Goal: Task Accomplishment & Management: Use online tool/utility

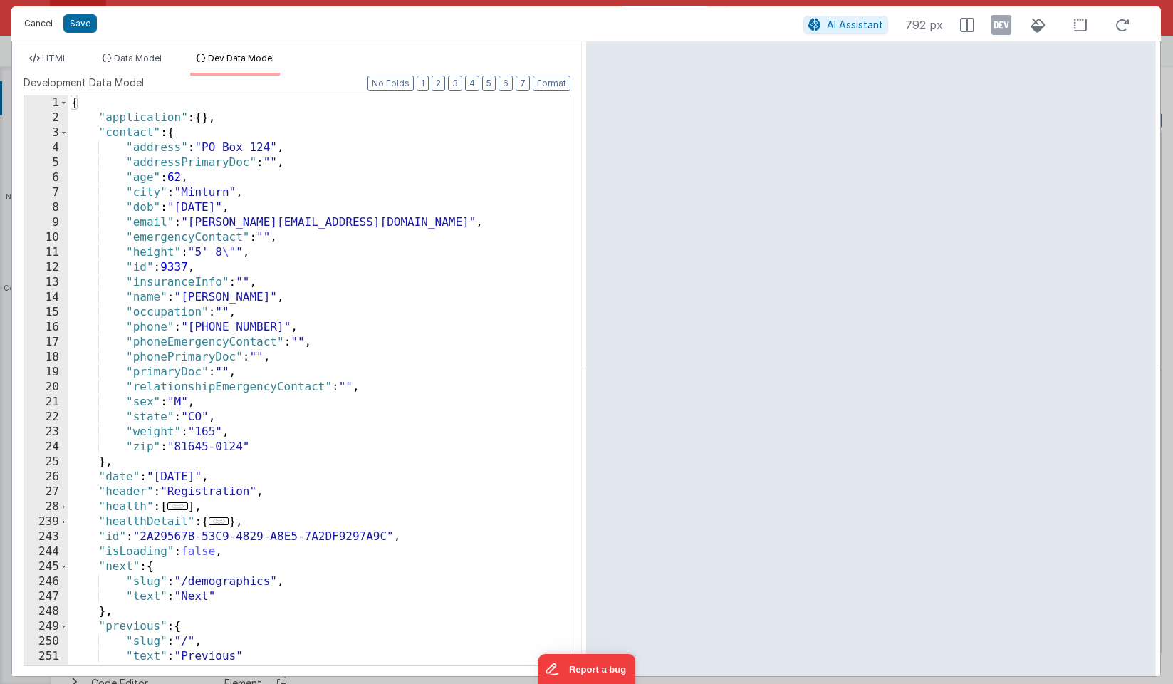
click at [41, 18] on button "Cancel" at bounding box center [38, 24] width 43 height 20
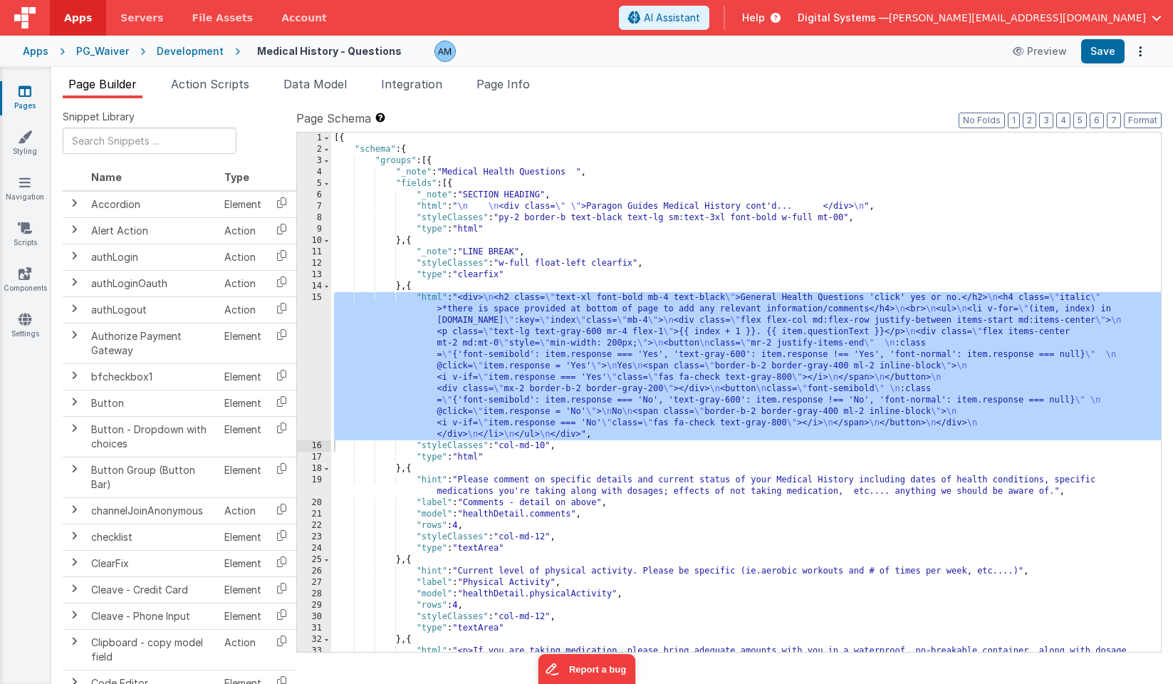
click at [204, 44] on div "Development" at bounding box center [190, 51] width 67 height 14
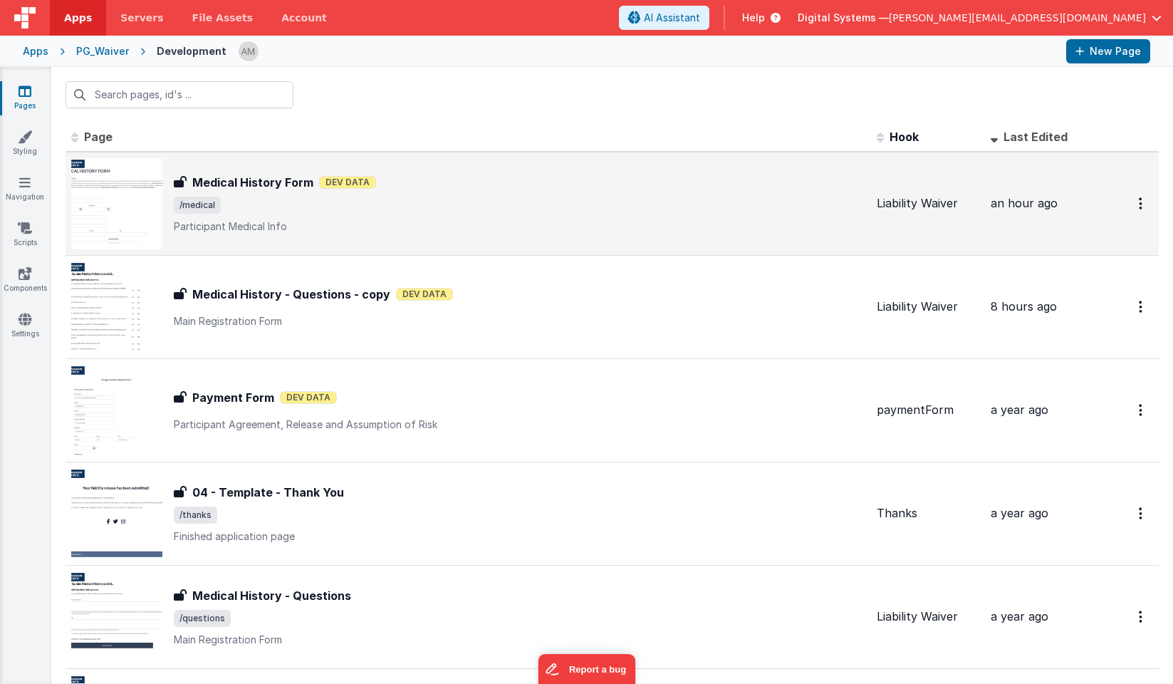
click at [305, 213] on div "Medical History Form Medical History Form Dev Data /medical Participant Medical…" at bounding box center [519, 204] width 691 height 60
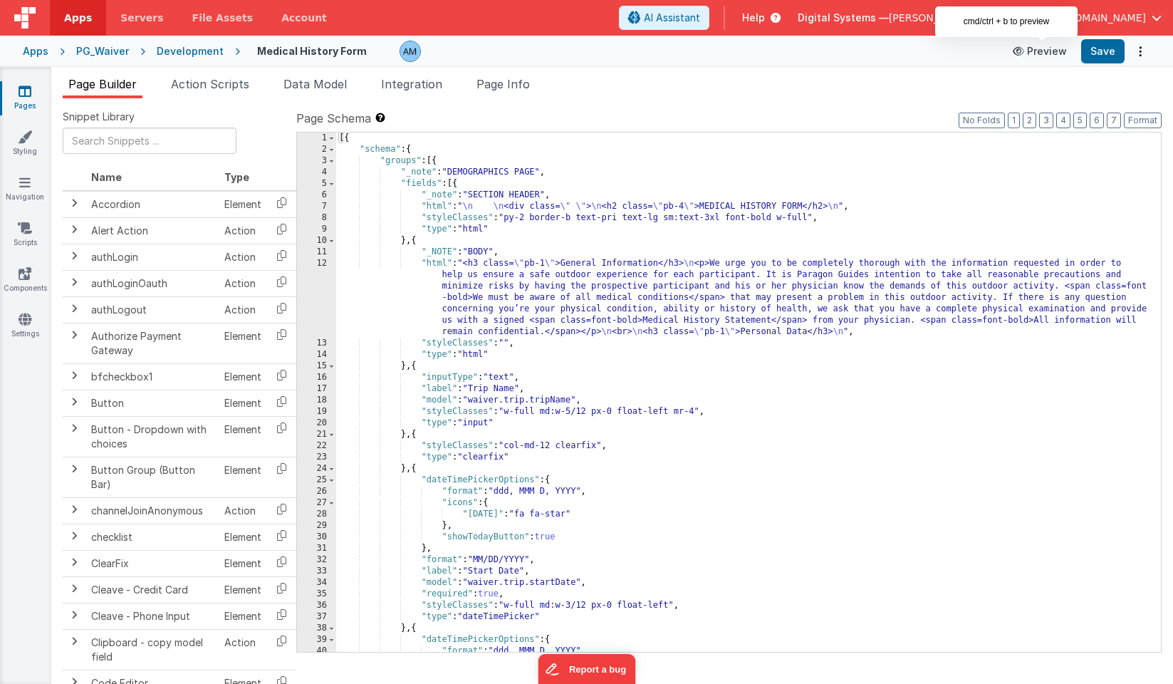
click at [1032, 51] on button "Preview" at bounding box center [1039, 51] width 71 height 23
click at [212, 48] on div "Development" at bounding box center [190, 51] width 67 height 14
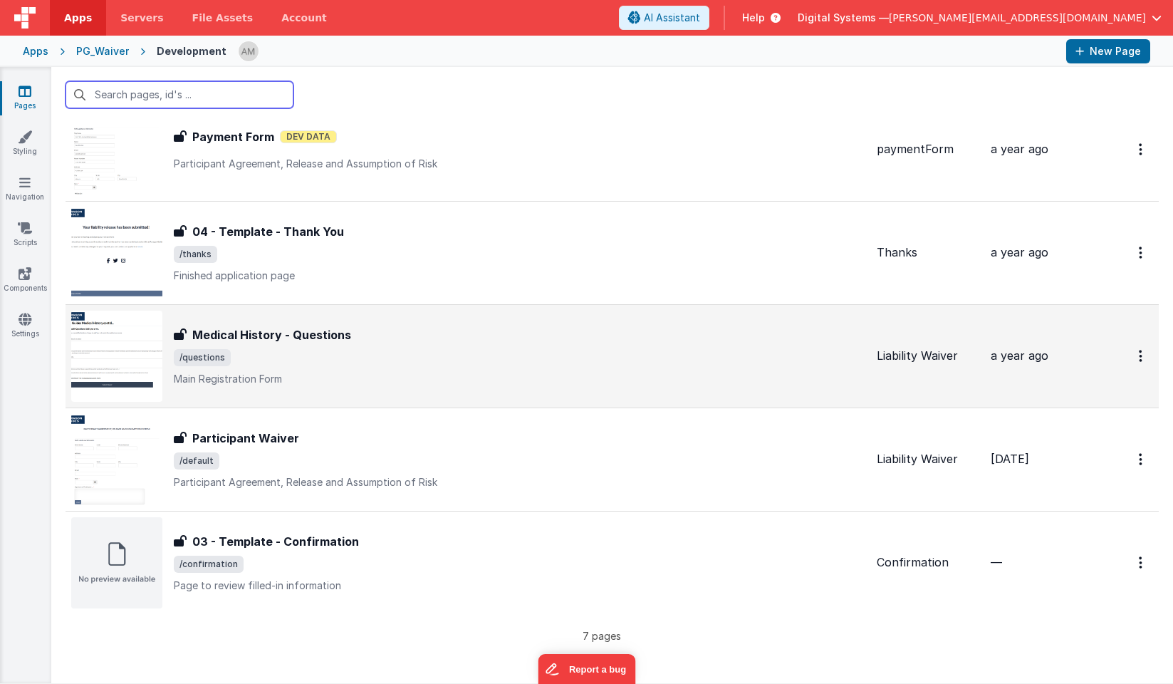
scroll to position [260, 0]
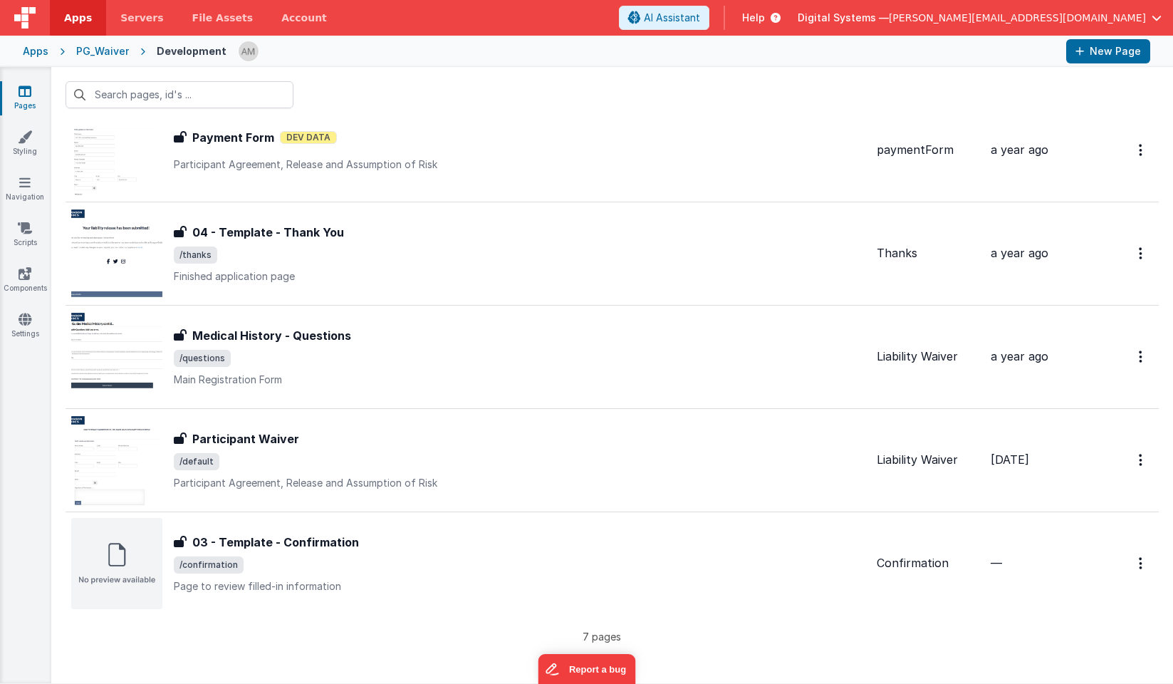
click at [93, 49] on div "PG_Waiver" at bounding box center [102, 51] width 53 height 14
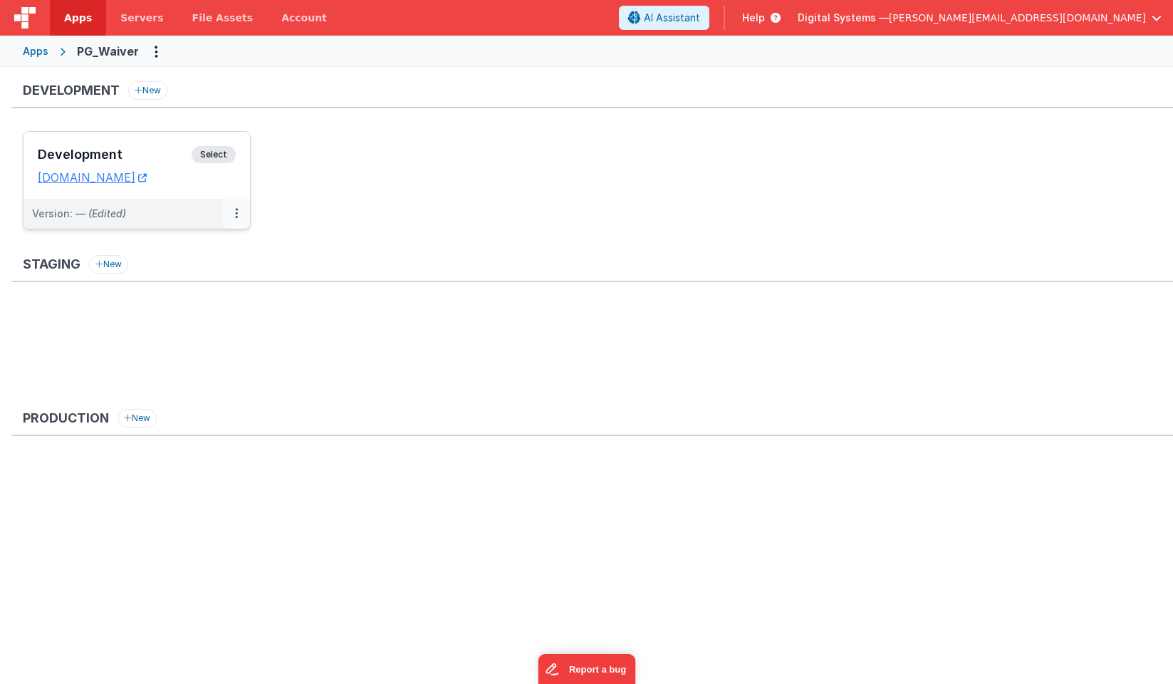
click at [236, 213] on icon at bounding box center [236, 213] width 3 height 1
click at [206, 268] on span "Open Helper" at bounding box center [184, 271] width 63 height 12
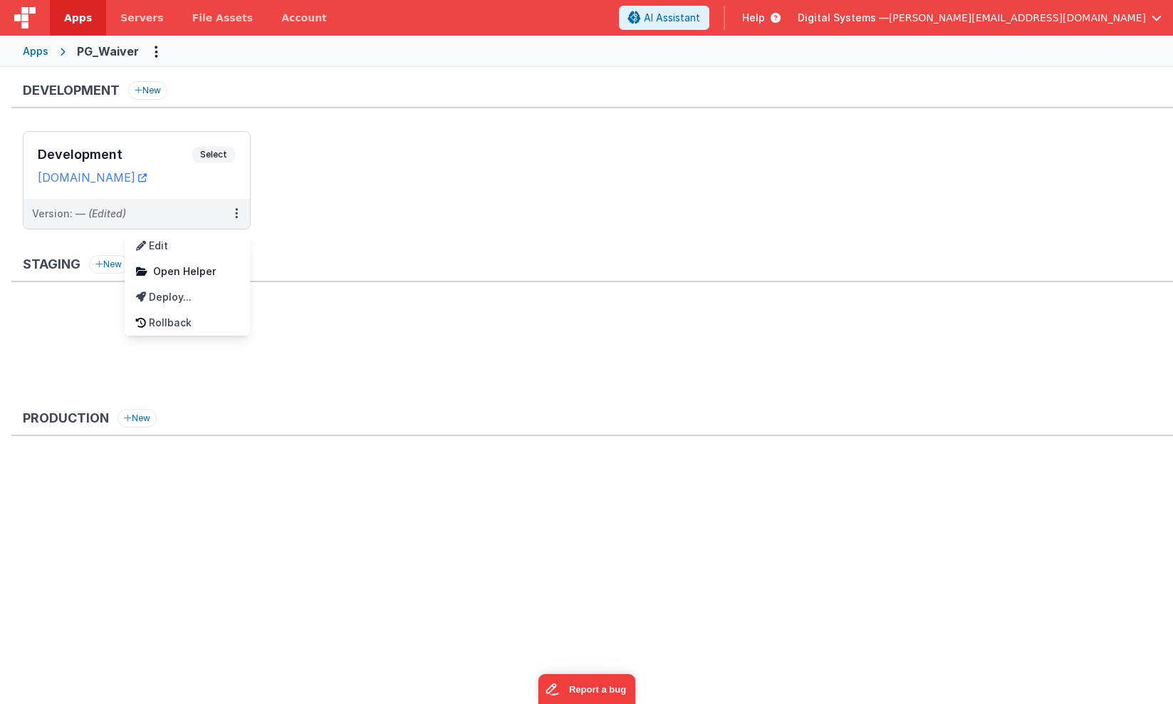
click at [225, 152] on div at bounding box center [586, 352] width 1173 height 704
click at [217, 150] on span "Select" at bounding box center [214, 154] width 44 height 17
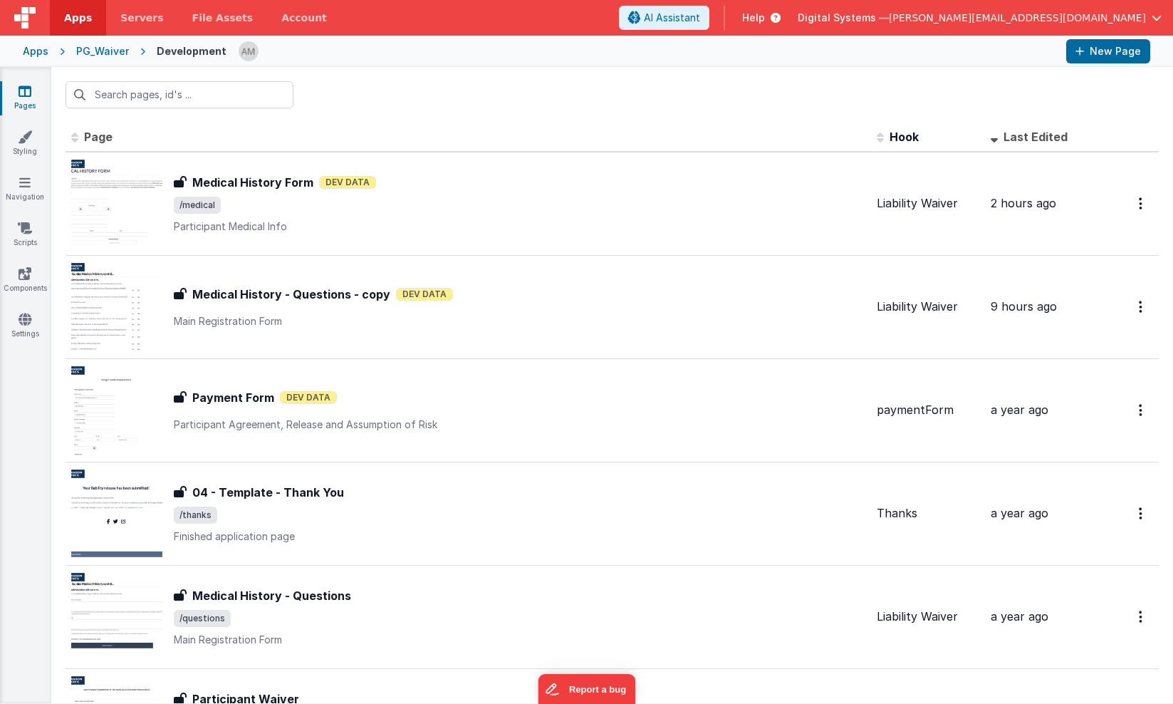
click at [111, 52] on div "PG_Waiver" at bounding box center [102, 51] width 53 height 14
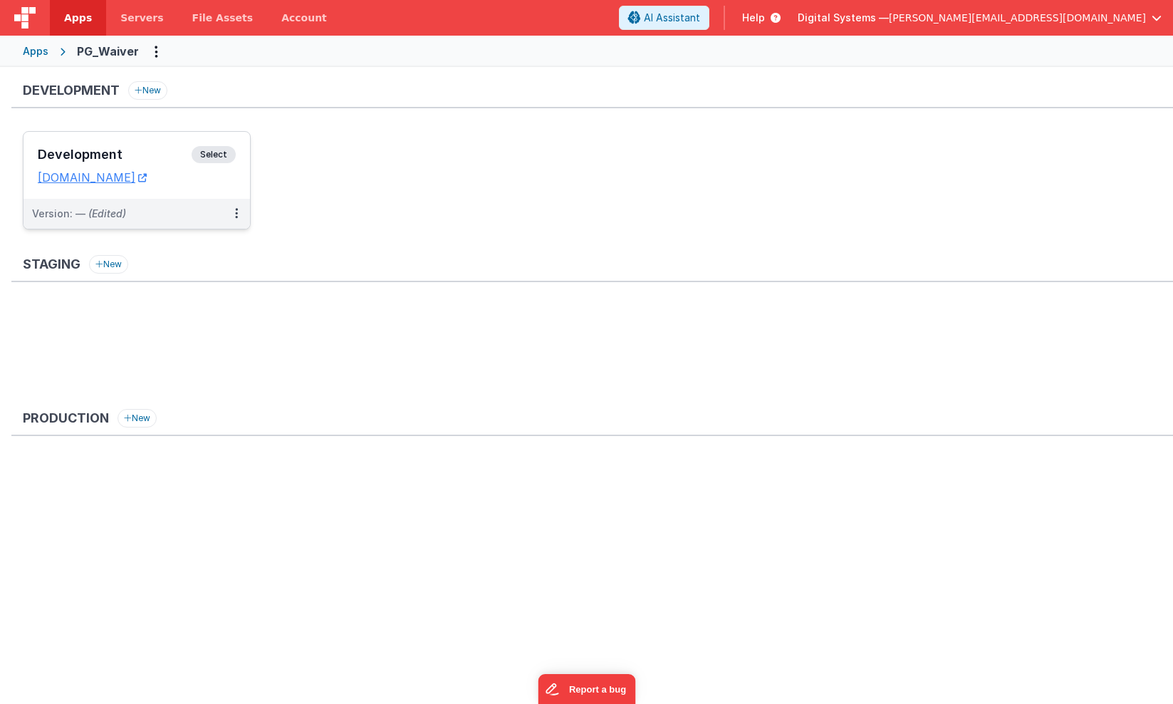
click at [213, 157] on span "Select" at bounding box center [214, 154] width 44 height 17
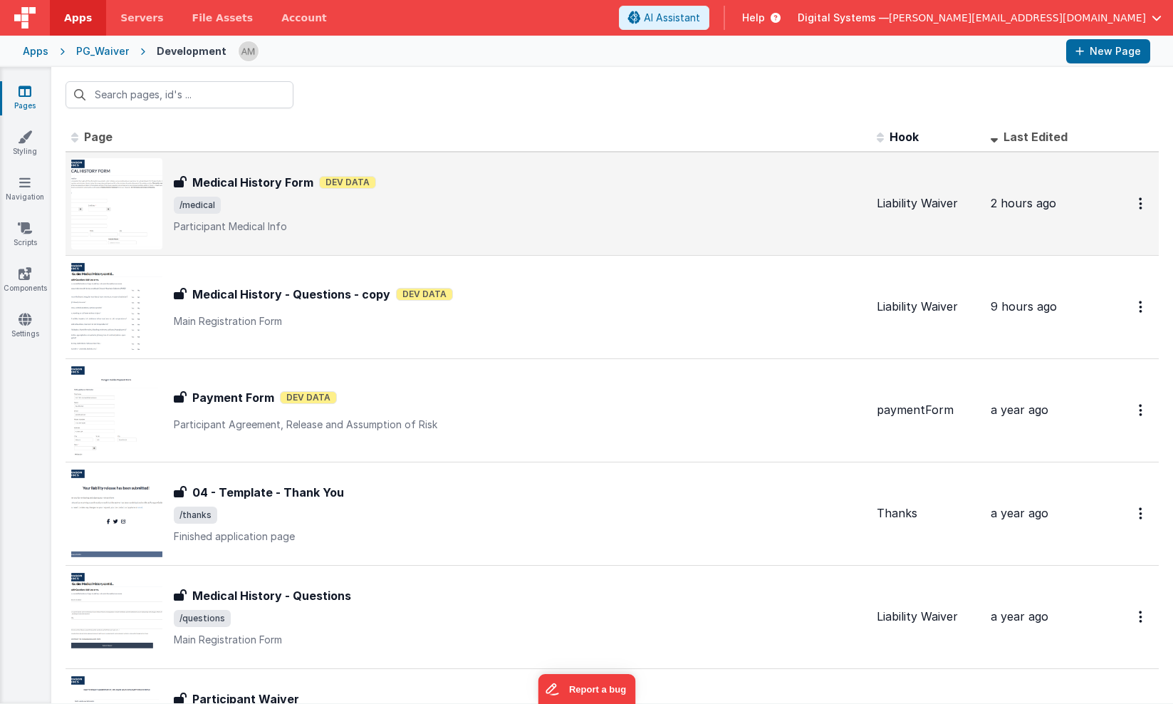
click at [301, 199] on span "/medical" at bounding box center [519, 205] width 691 height 17
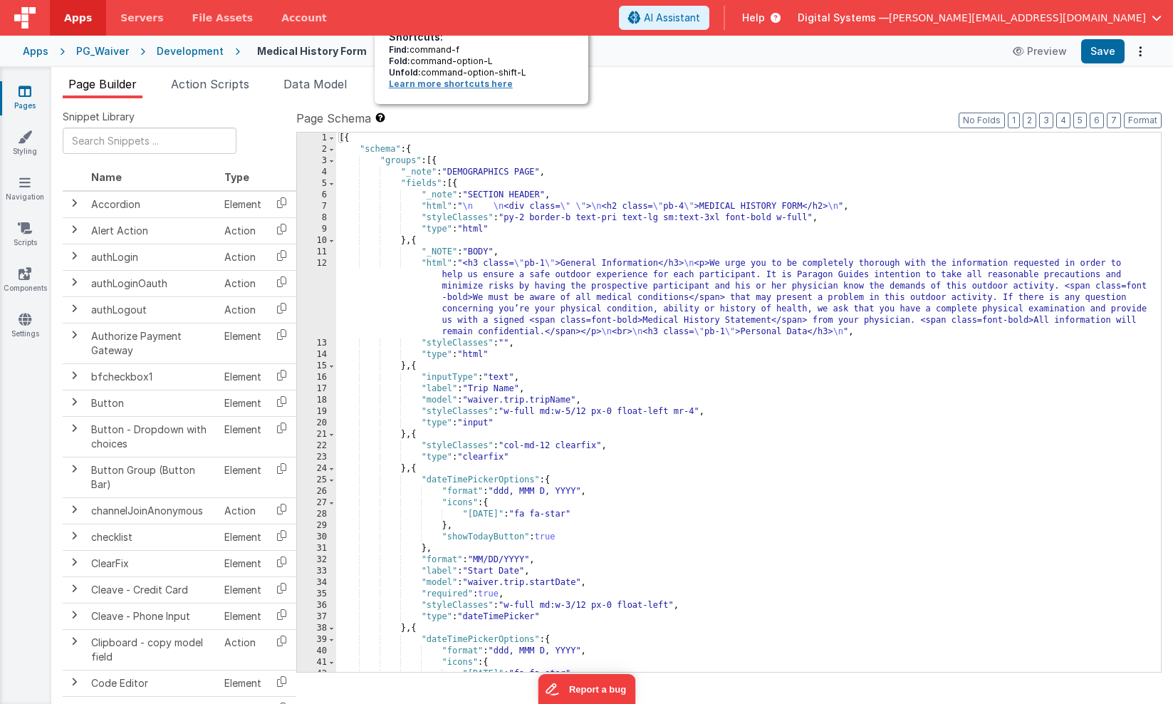
click at [419, 88] on link "Learn more shortcuts here" at bounding box center [451, 83] width 124 height 11
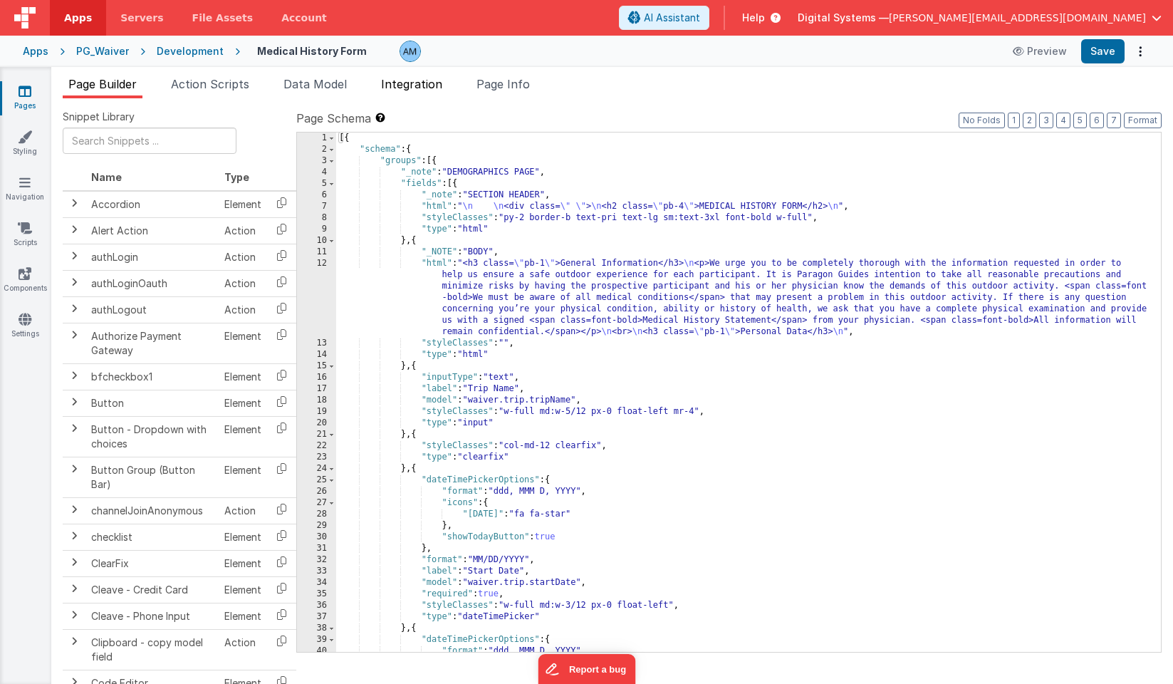
click at [434, 87] on span "Integration" at bounding box center [411, 84] width 61 height 14
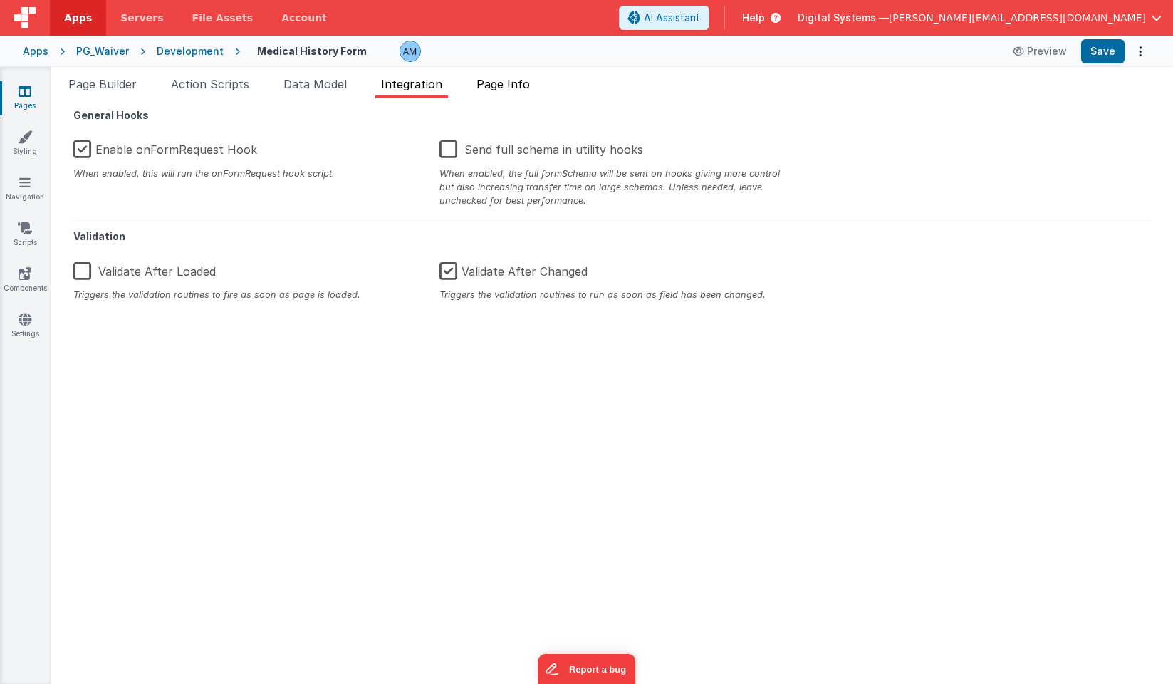
click at [506, 85] on span "Page Info" at bounding box center [502, 84] width 53 height 14
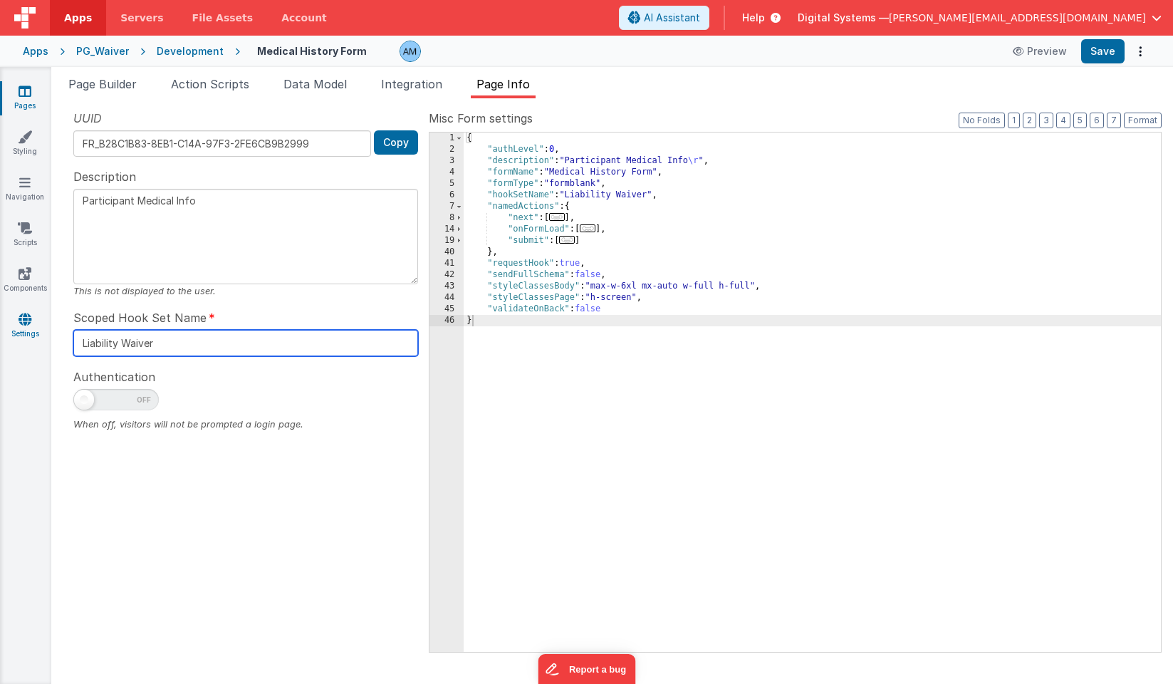
drag, startPoint x: 176, startPoint y: 341, endPoint x: 26, endPoint y: 334, distance: 150.4
click at [26, 334] on section "Pages Styling Navigation Scripts Components Settings Page Builder Action Script…" at bounding box center [586, 375] width 1173 height 617
click at [202, 53] on div "Development" at bounding box center [190, 51] width 67 height 14
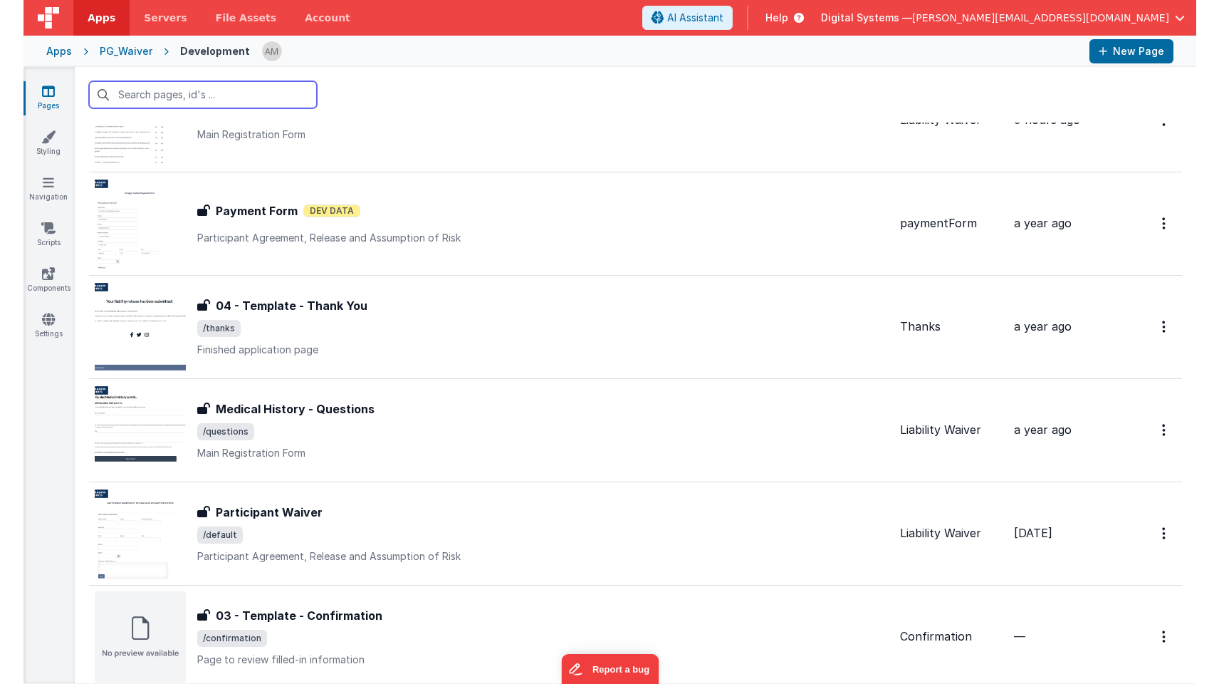
scroll to position [199, 0]
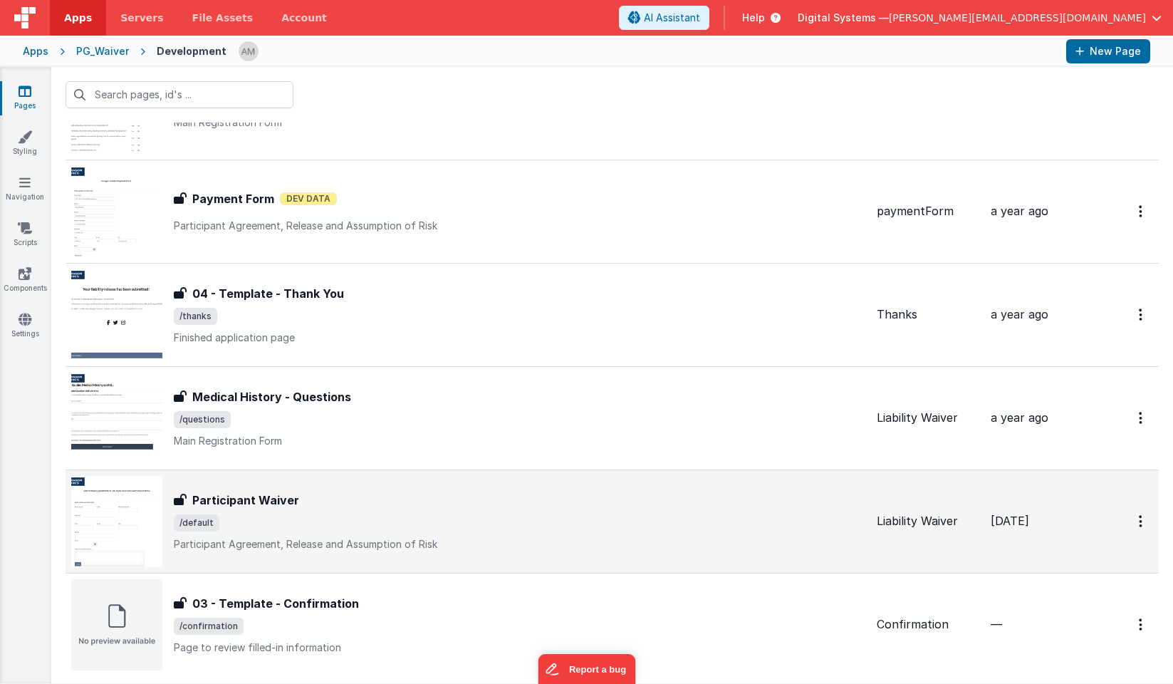
click at [291, 492] on h3 "Participant Waiver" at bounding box center [245, 499] width 107 height 17
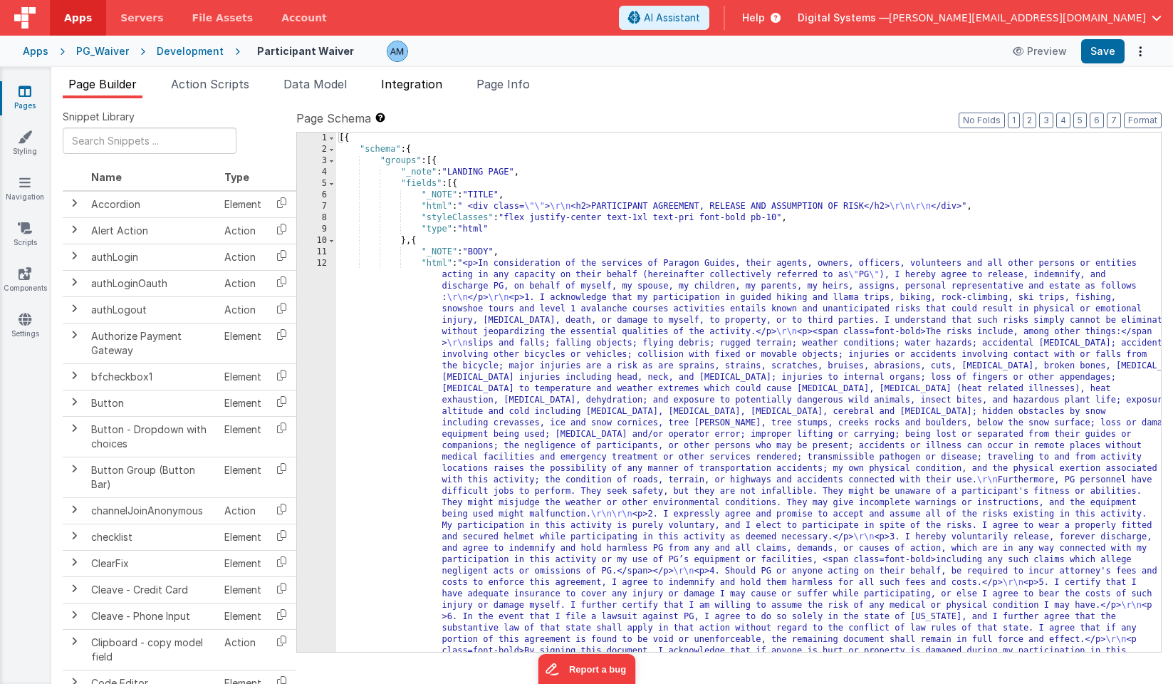
click at [435, 86] on span "Integration" at bounding box center [411, 84] width 61 height 14
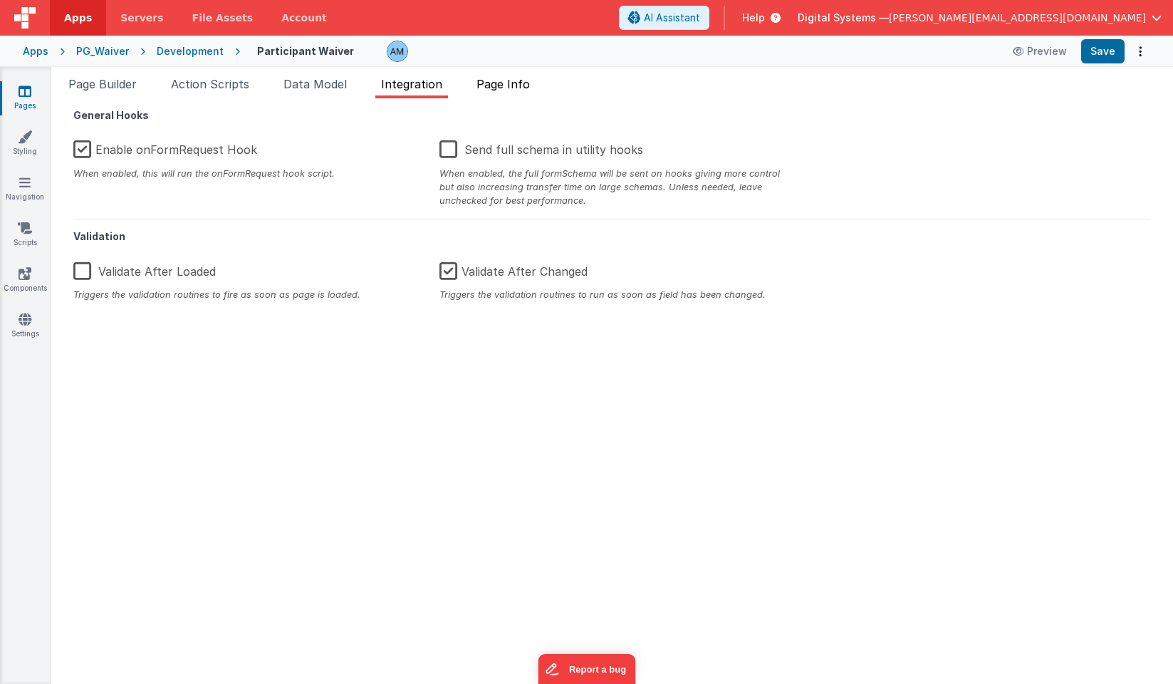
click at [519, 84] on span "Page Info" at bounding box center [502, 84] width 53 height 14
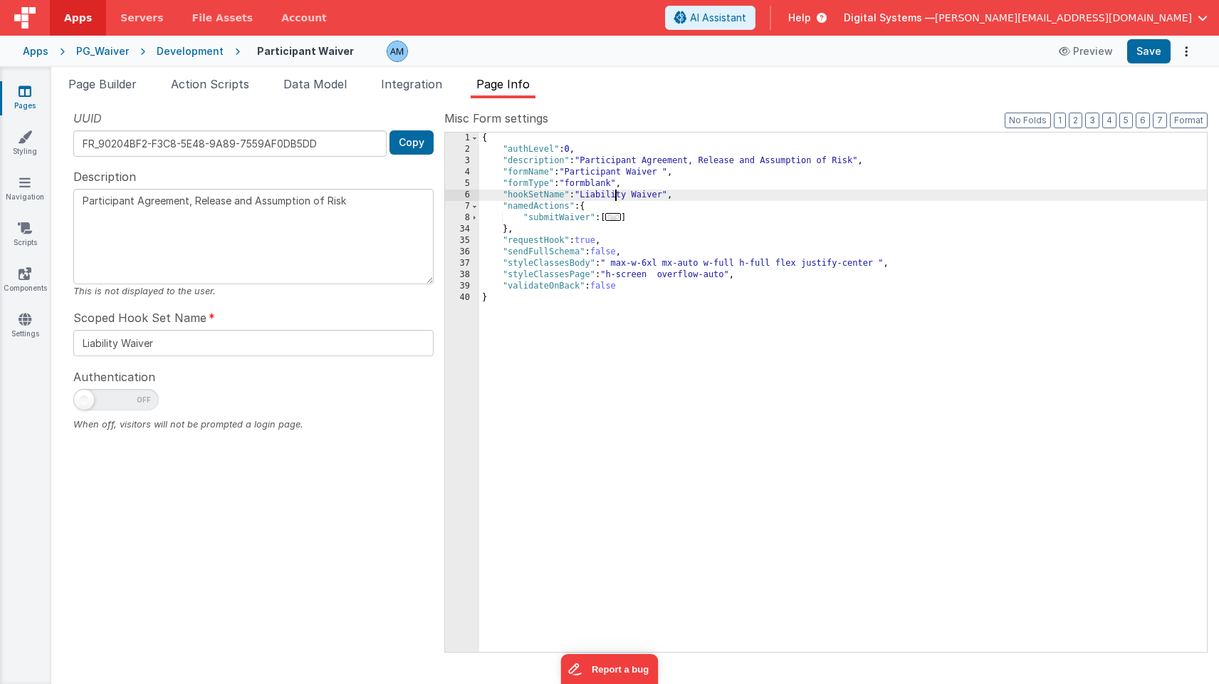
click at [616, 197] on div "{ "authLevel" : 0 , "description" : "Participant Agreement, Release and Assumpt…" at bounding box center [843, 403] width 728 height 542
click at [235, 85] on span "Action Scripts" at bounding box center [210, 84] width 78 height 14
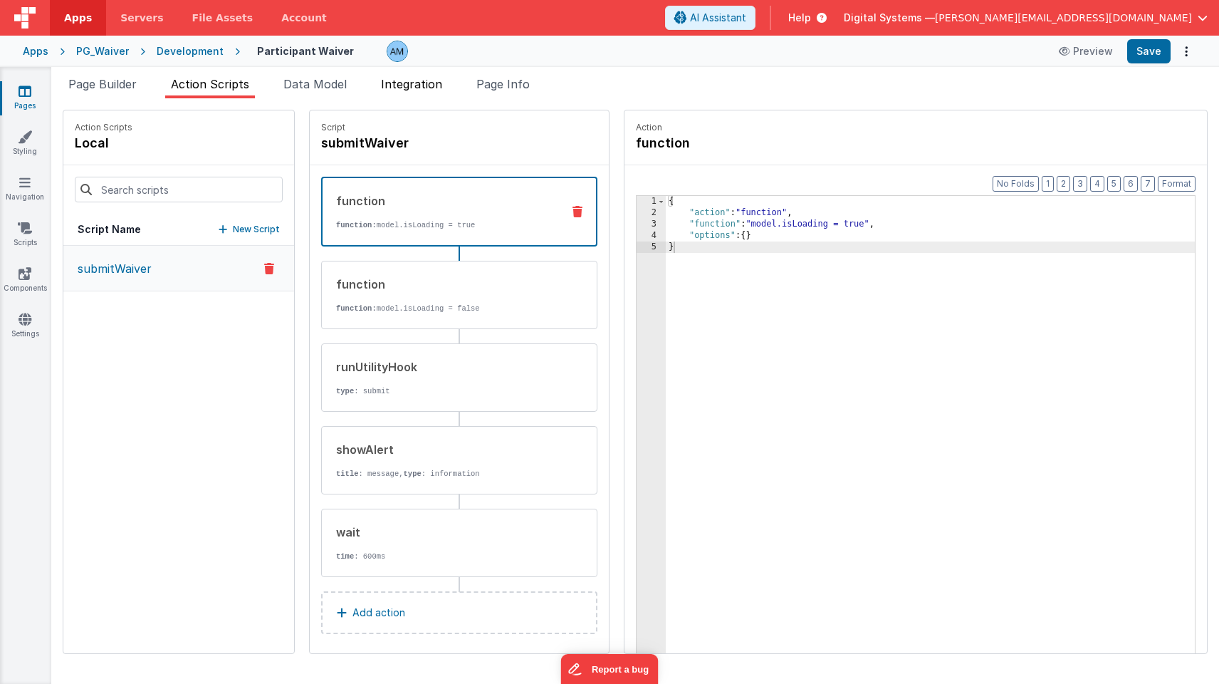
click at [417, 78] on span "Integration" at bounding box center [411, 84] width 61 height 14
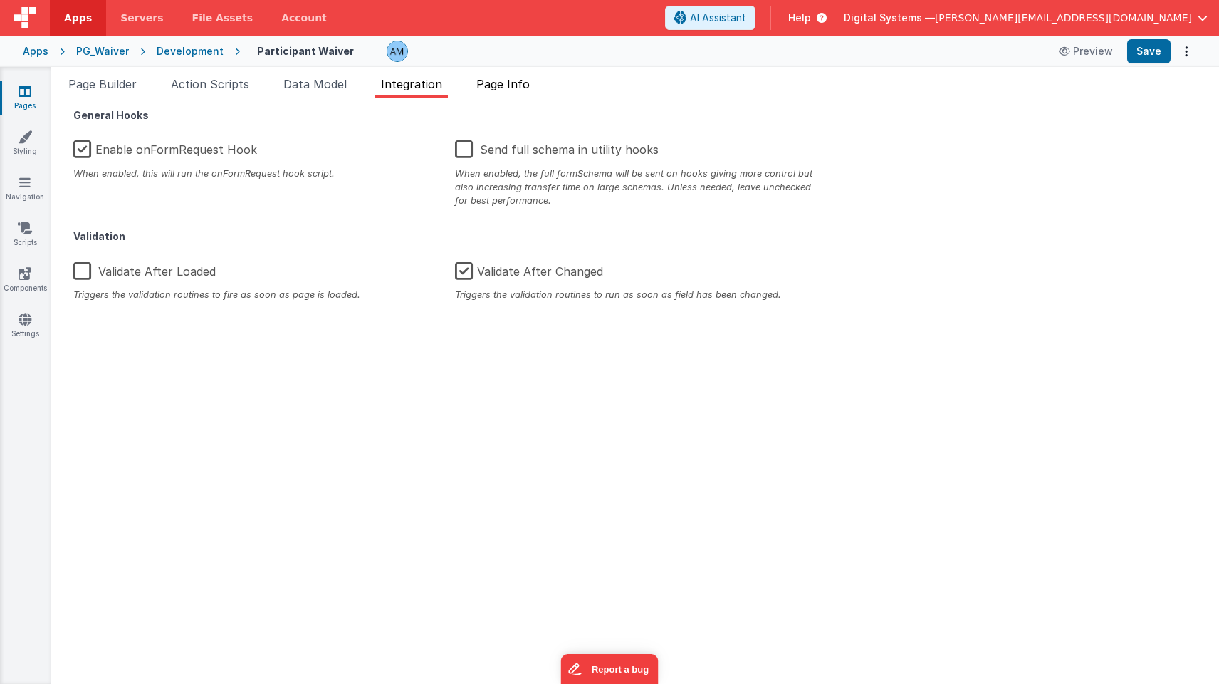
click at [506, 92] on li "Page Info" at bounding box center [503, 86] width 65 height 23
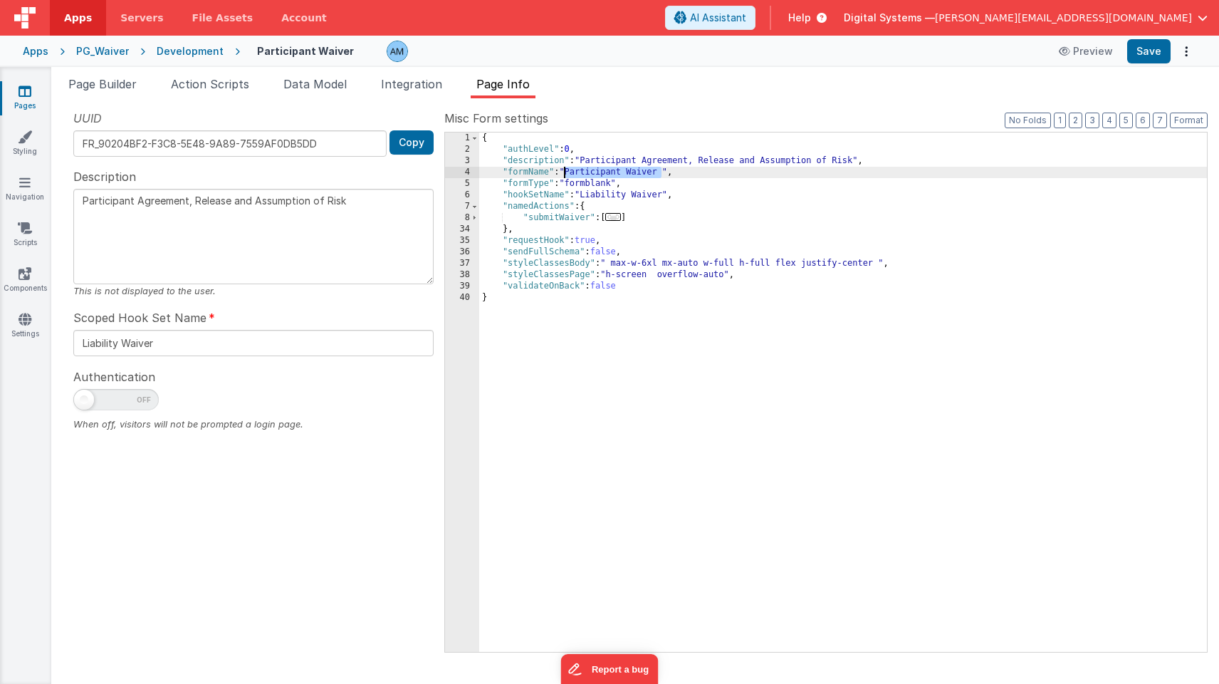
drag, startPoint x: 660, startPoint y: 174, endPoint x: 566, endPoint y: 171, distance: 94.0
click at [566, 171] on div "{ "authLevel" : 0 , "description" : "Participant Agreement, Release and Assumpt…" at bounding box center [843, 403] width 728 height 542
click at [28, 100] on link "Pages" at bounding box center [24, 98] width 51 height 28
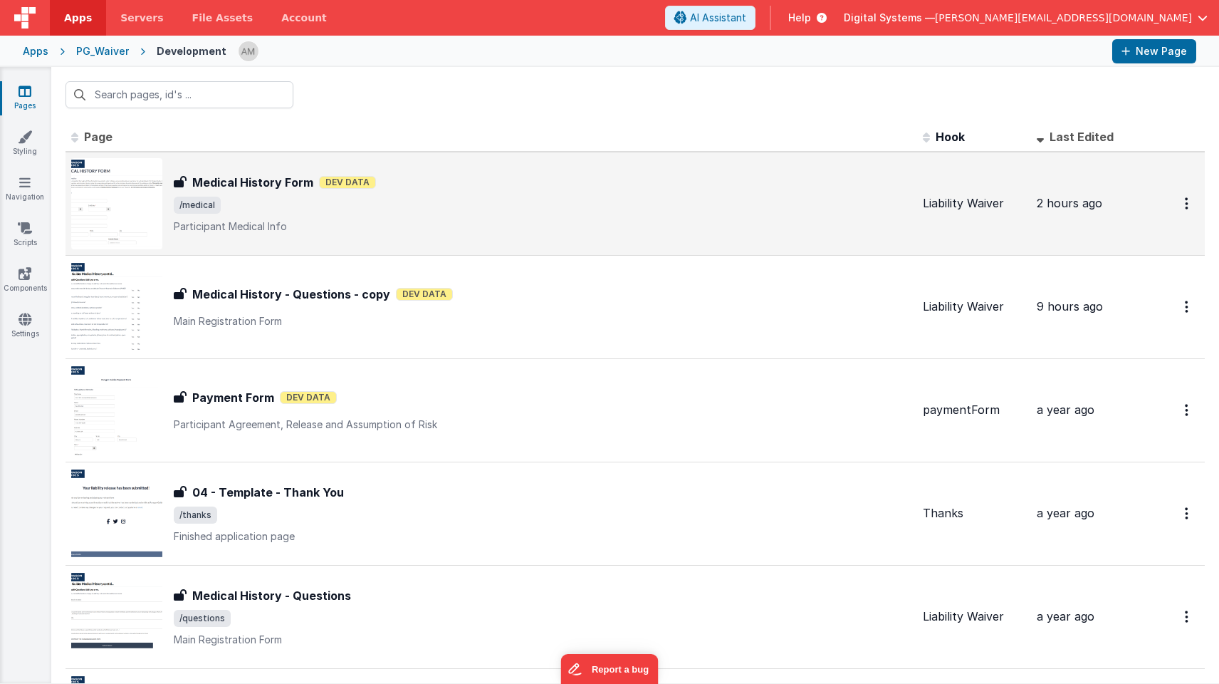
click at [218, 181] on h3 "Medical History Form" at bounding box center [252, 182] width 121 height 17
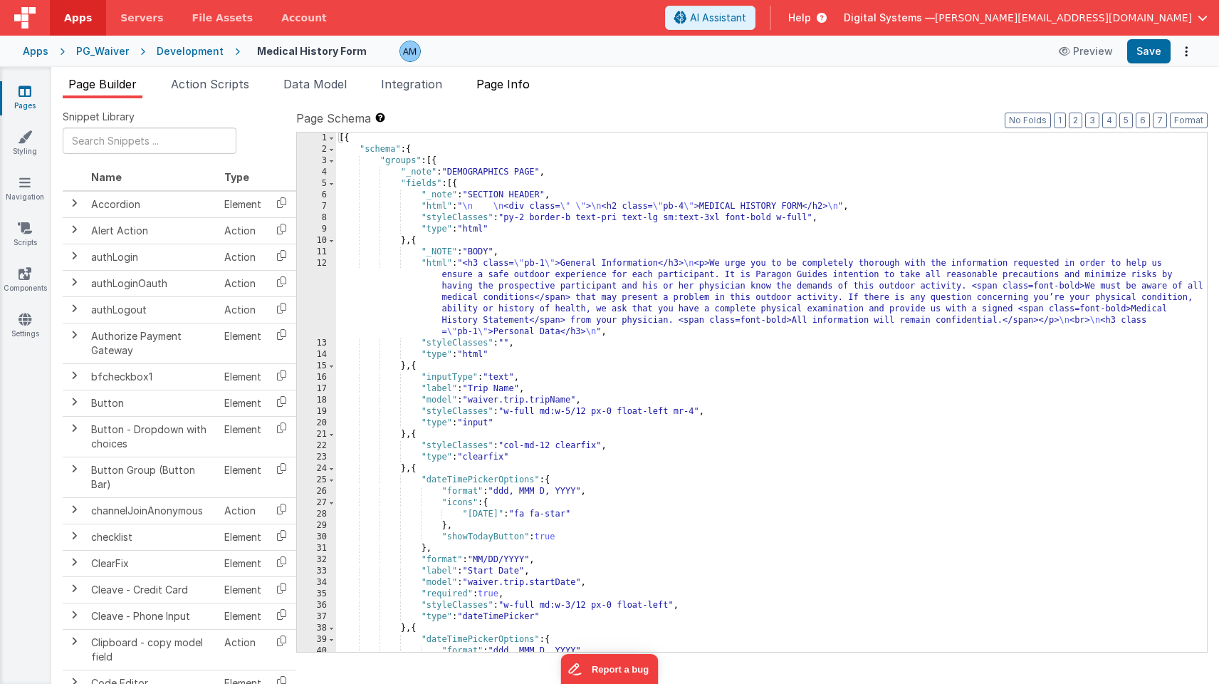
click at [508, 81] on span "Page Info" at bounding box center [502, 84] width 53 height 14
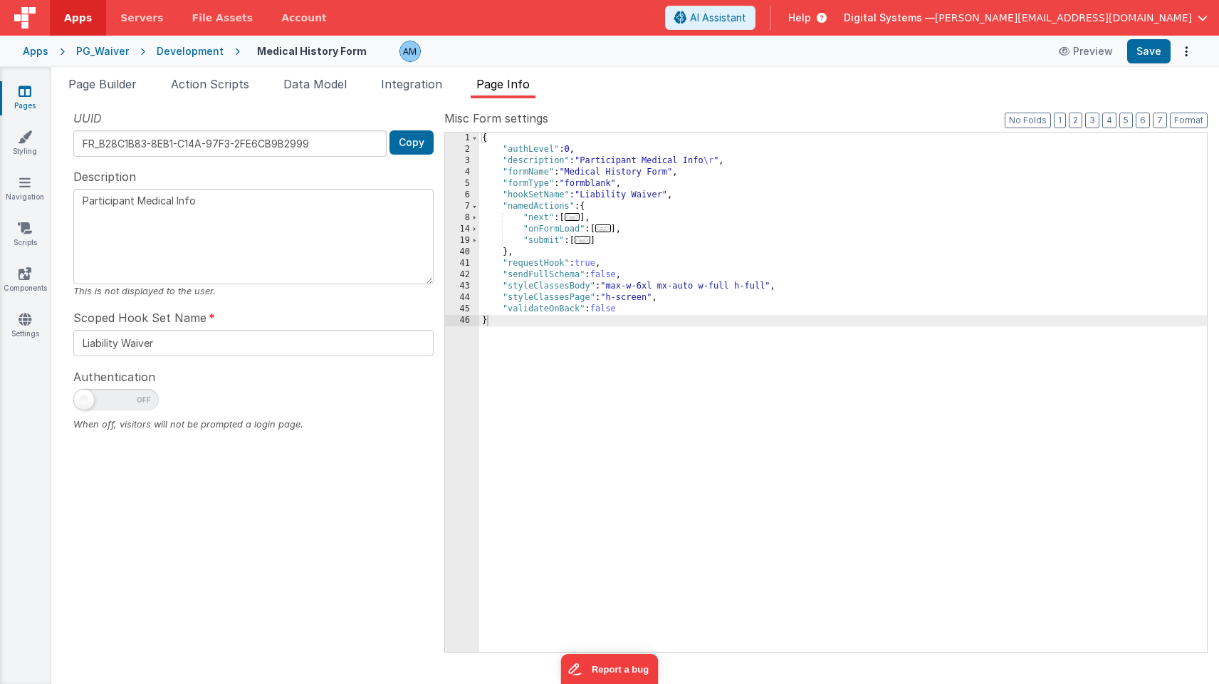
click at [234, 75] on div "Page Builder Action Scripts Data Model Integration Page Info Snippet Library Na…" at bounding box center [635, 375] width 1168 height 617
click at [231, 83] on span "Action Scripts" at bounding box center [210, 84] width 78 height 14
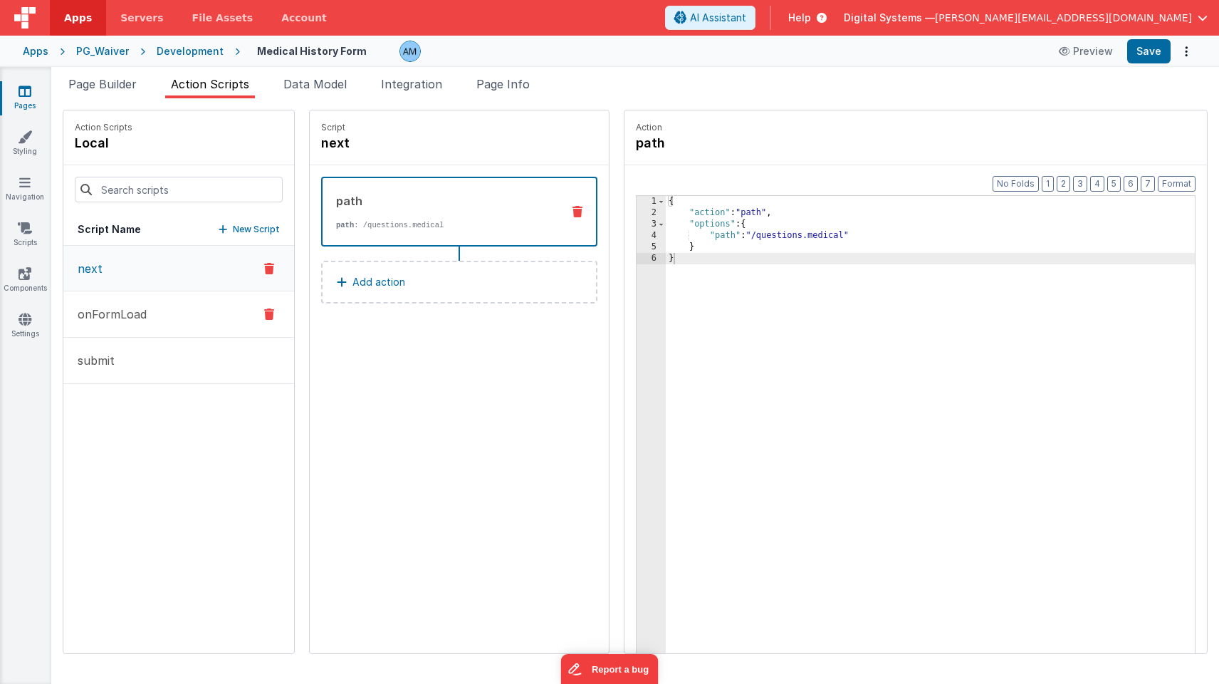
click at [153, 320] on button "onFormLoad" at bounding box center [178, 314] width 231 height 46
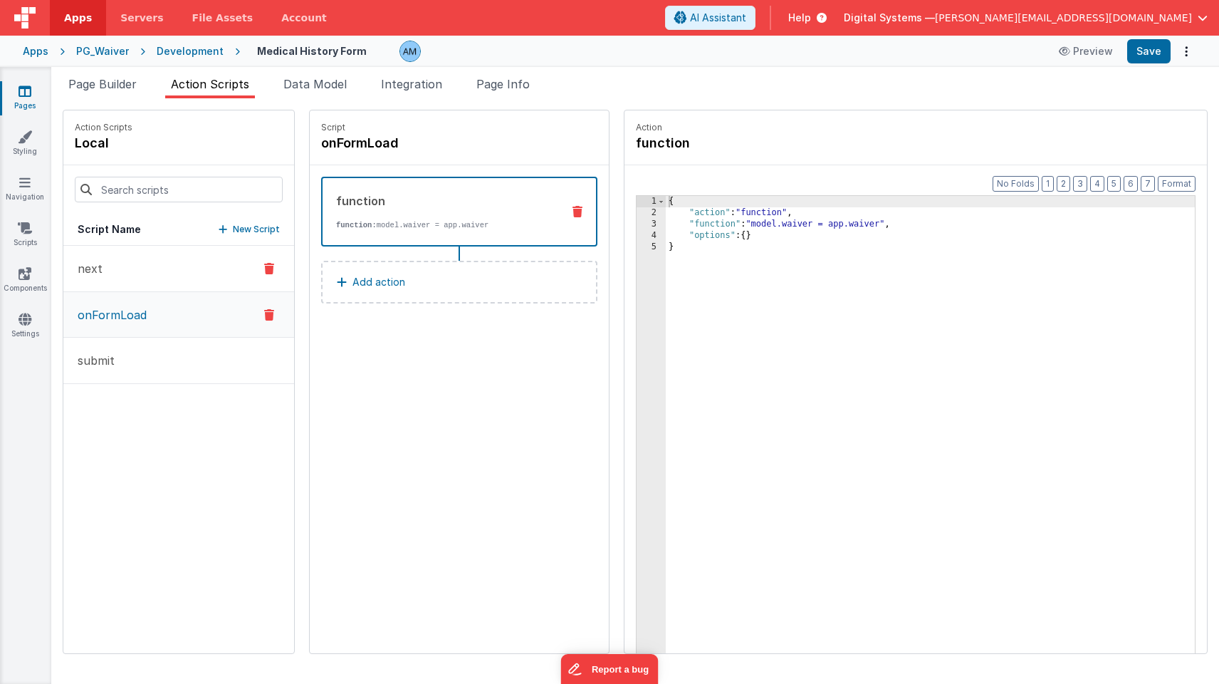
click at [151, 276] on button "next" at bounding box center [178, 269] width 231 height 46
click at [140, 321] on p "onFormLoad" at bounding box center [108, 314] width 78 height 17
click at [126, 362] on button "submit" at bounding box center [178, 361] width 231 height 46
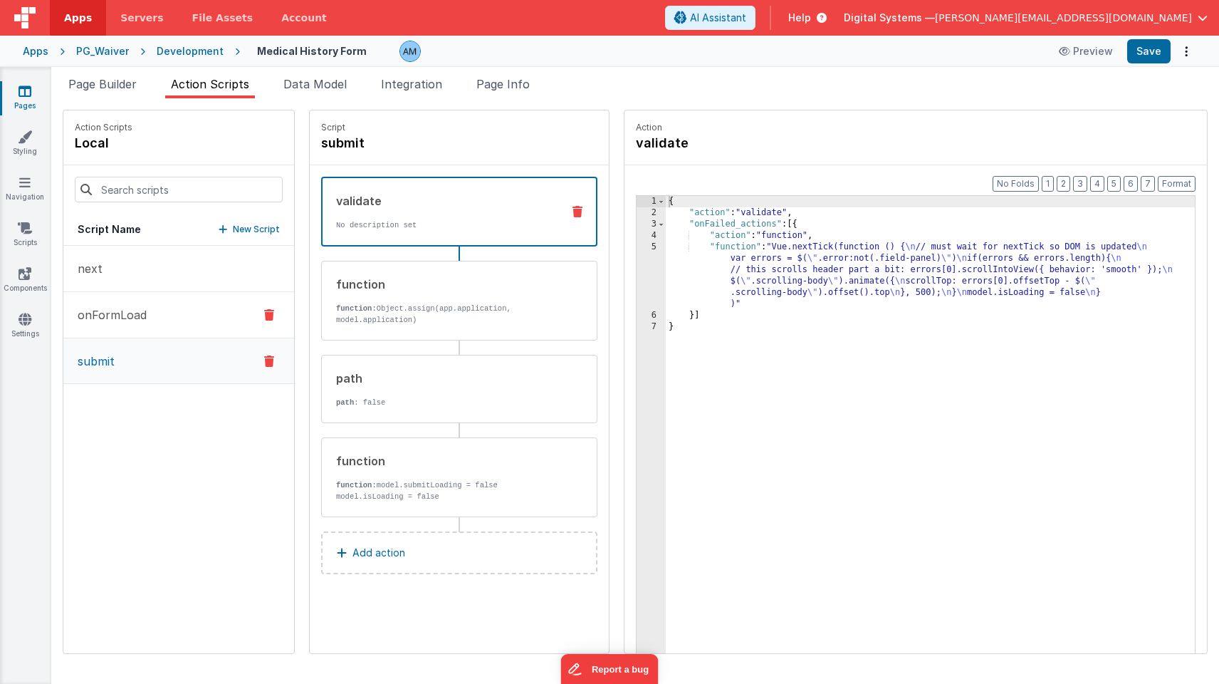
click at [122, 309] on p "onFormLoad" at bounding box center [108, 314] width 78 height 17
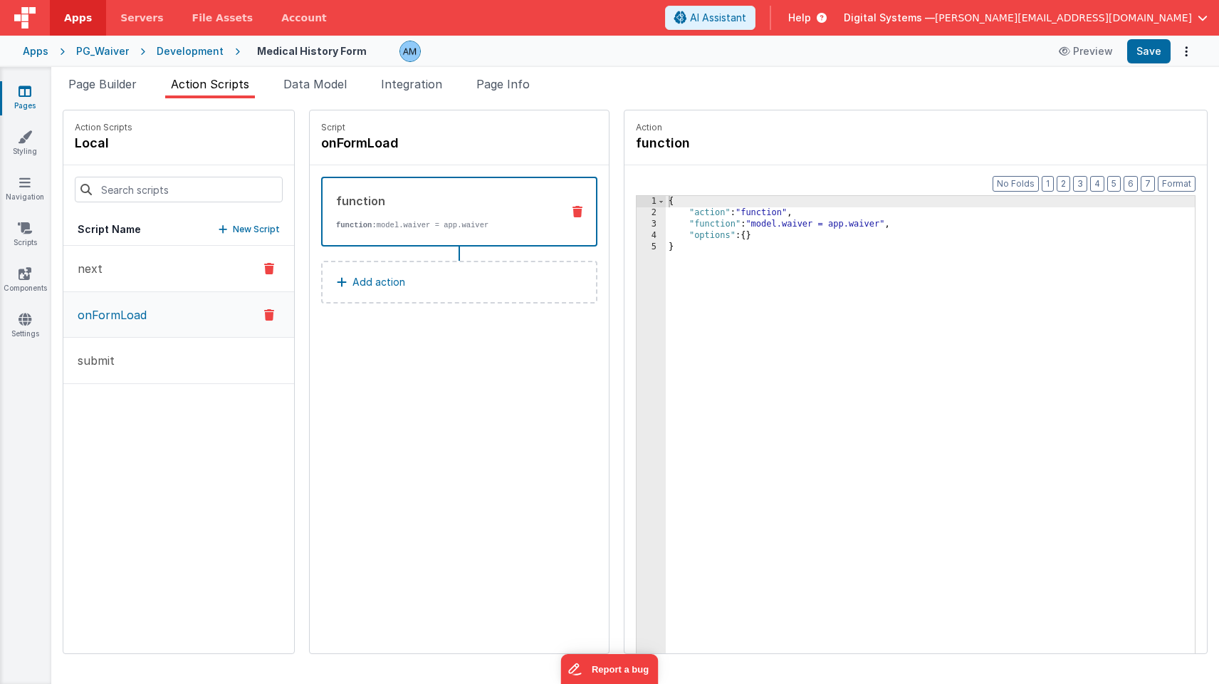
click at [119, 276] on button "next" at bounding box center [178, 269] width 231 height 46
click at [31, 187] on link "Navigation" at bounding box center [24, 189] width 51 height 28
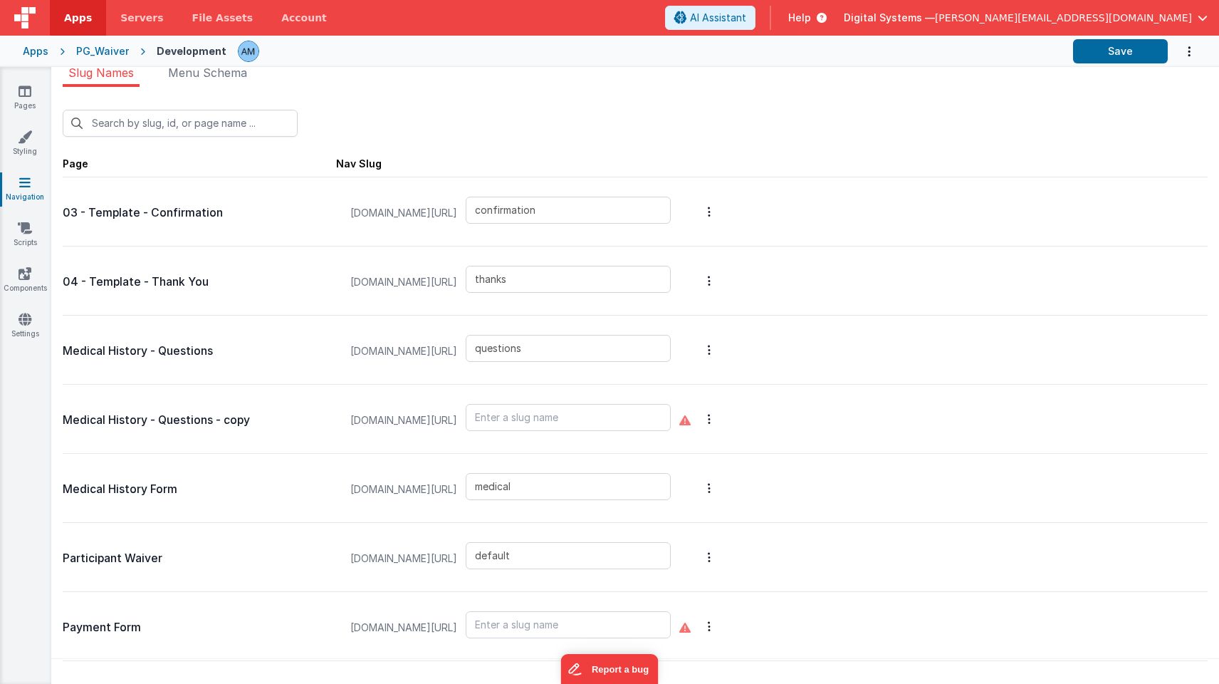
scroll to position [11, 0]
click at [583, 563] on input "default" at bounding box center [568, 555] width 205 height 27
click at [580, 492] on input "medical" at bounding box center [568, 486] width 205 height 27
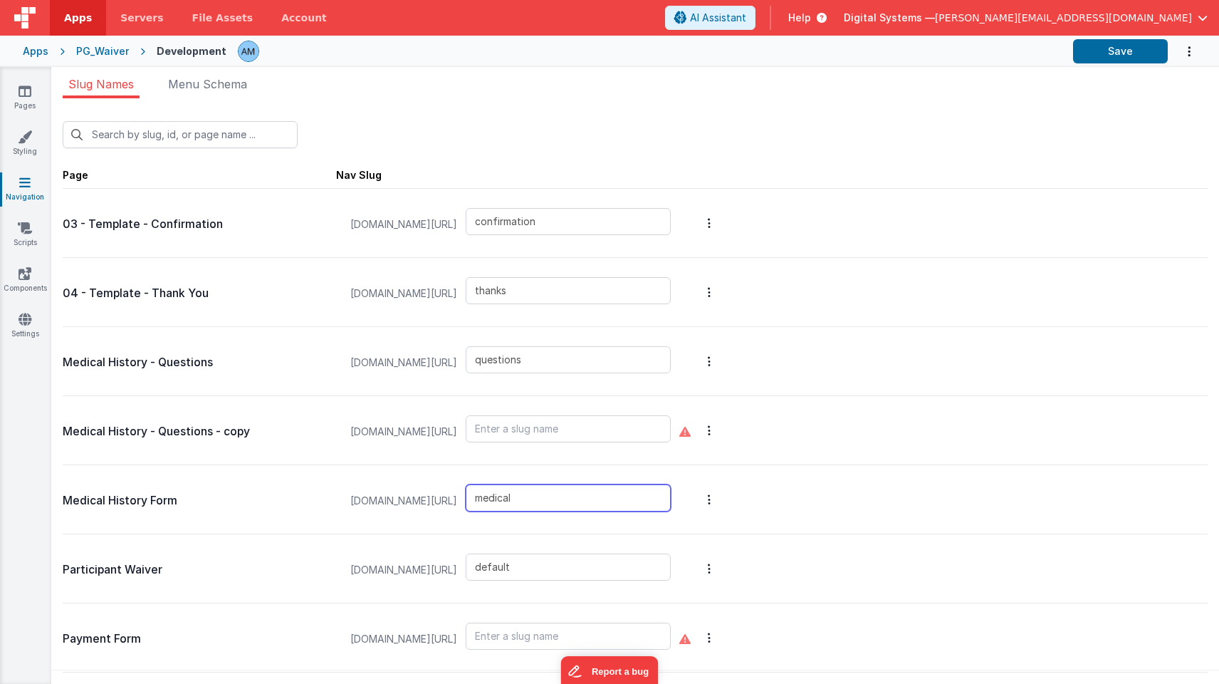
scroll to position [0, 0]
click at [31, 97] on link "Pages" at bounding box center [24, 98] width 51 height 28
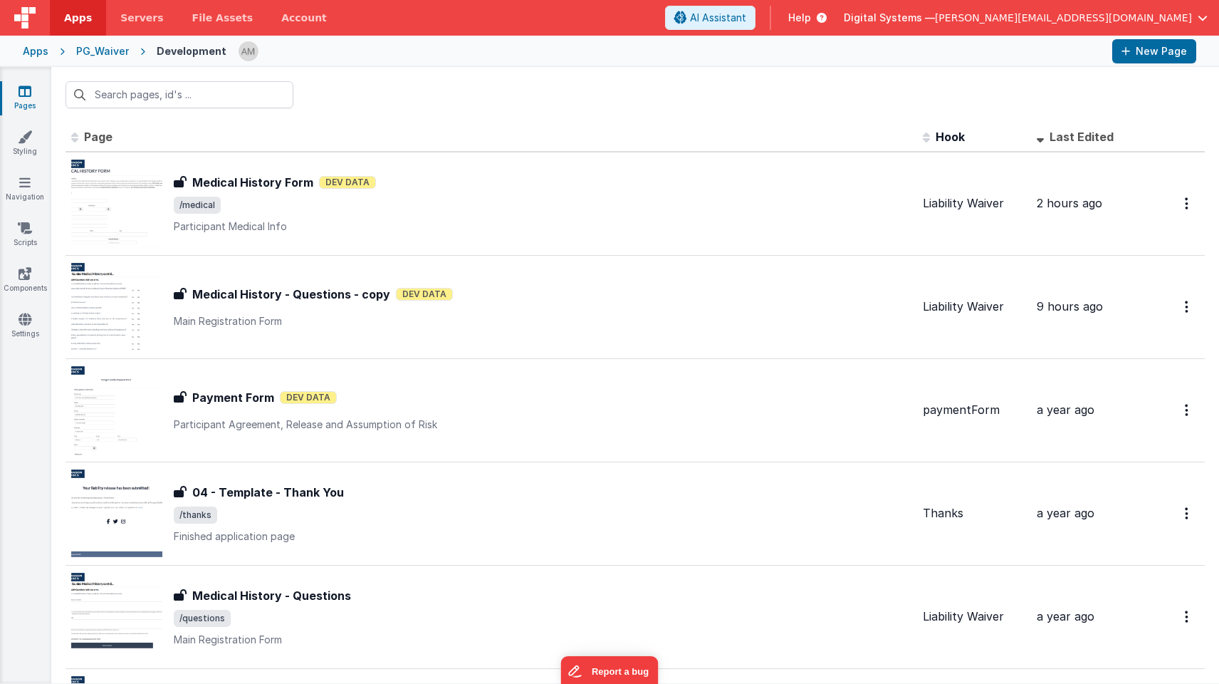
click at [1062, 141] on span "Last Edited" at bounding box center [1082, 137] width 64 height 14
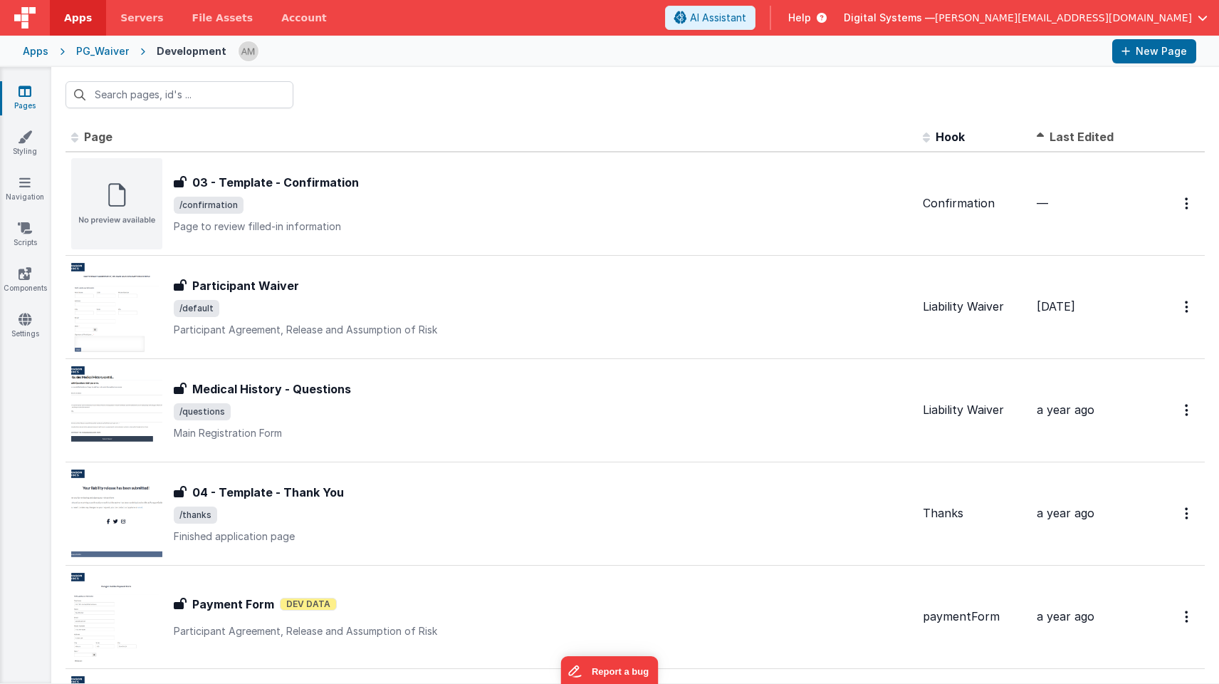
click at [1062, 141] on span "Last Edited" at bounding box center [1082, 137] width 64 height 14
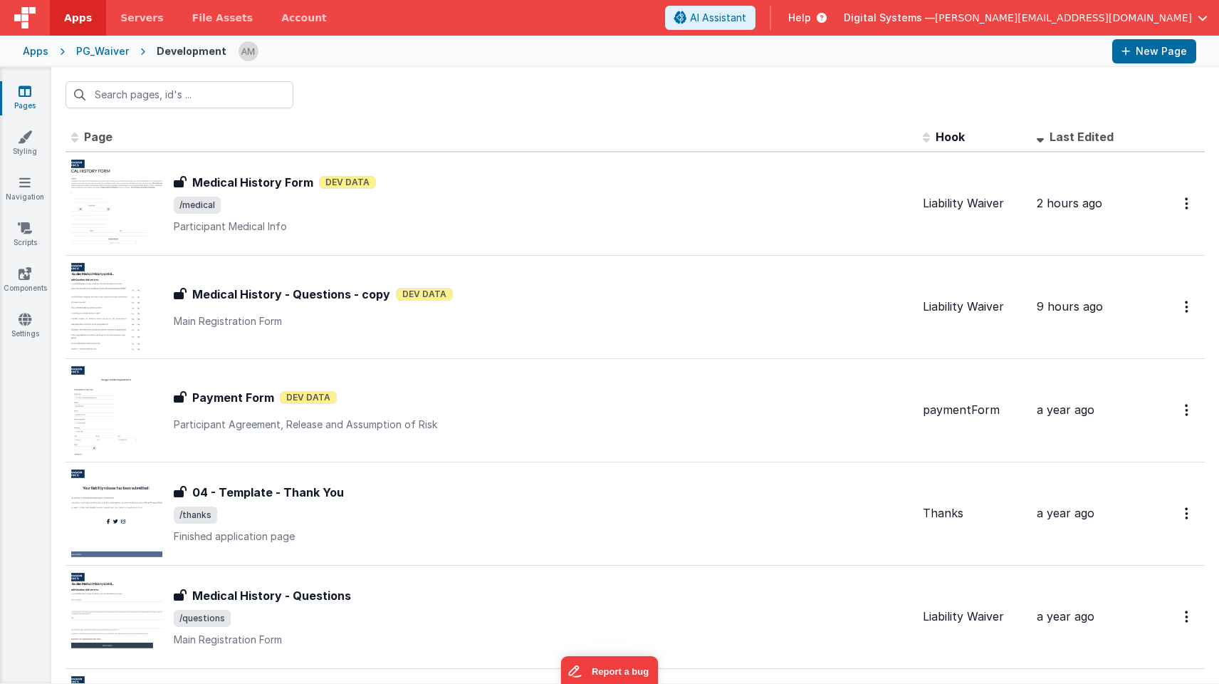
click at [1062, 141] on span "Last Edited" at bounding box center [1082, 137] width 64 height 14
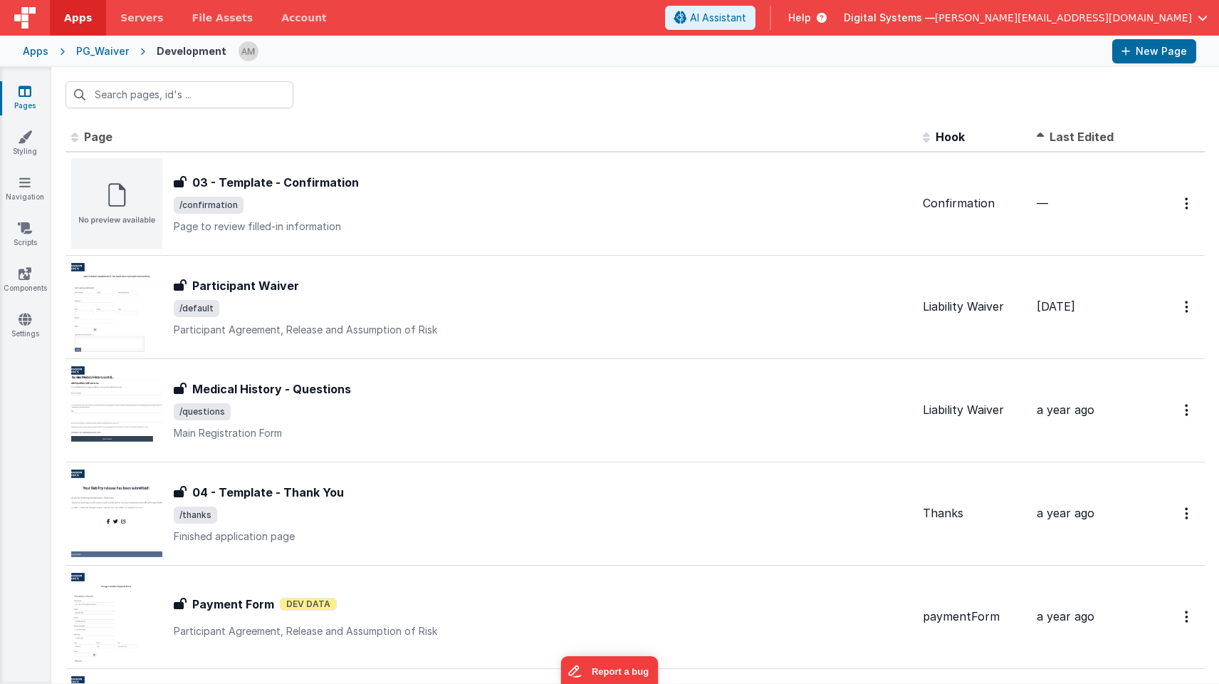
click at [1062, 141] on span "Last Edited" at bounding box center [1082, 137] width 64 height 14
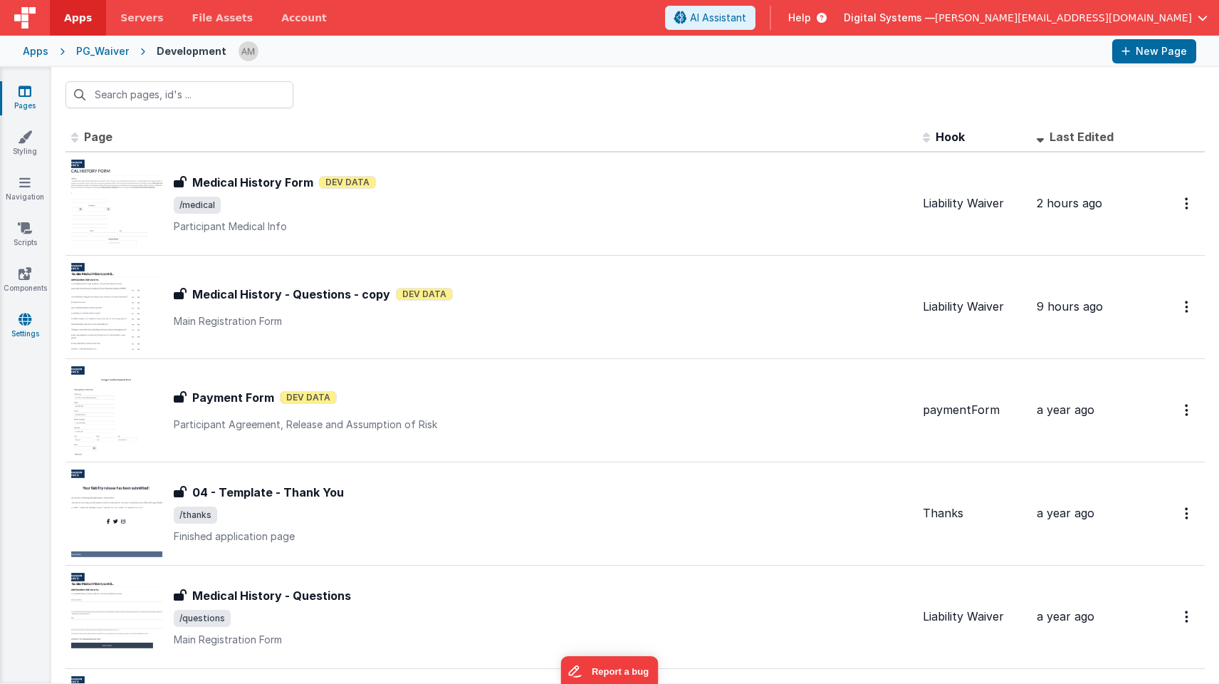
click at [45, 332] on link "Settings" at bounding box center [24, 326] width 51 height 28
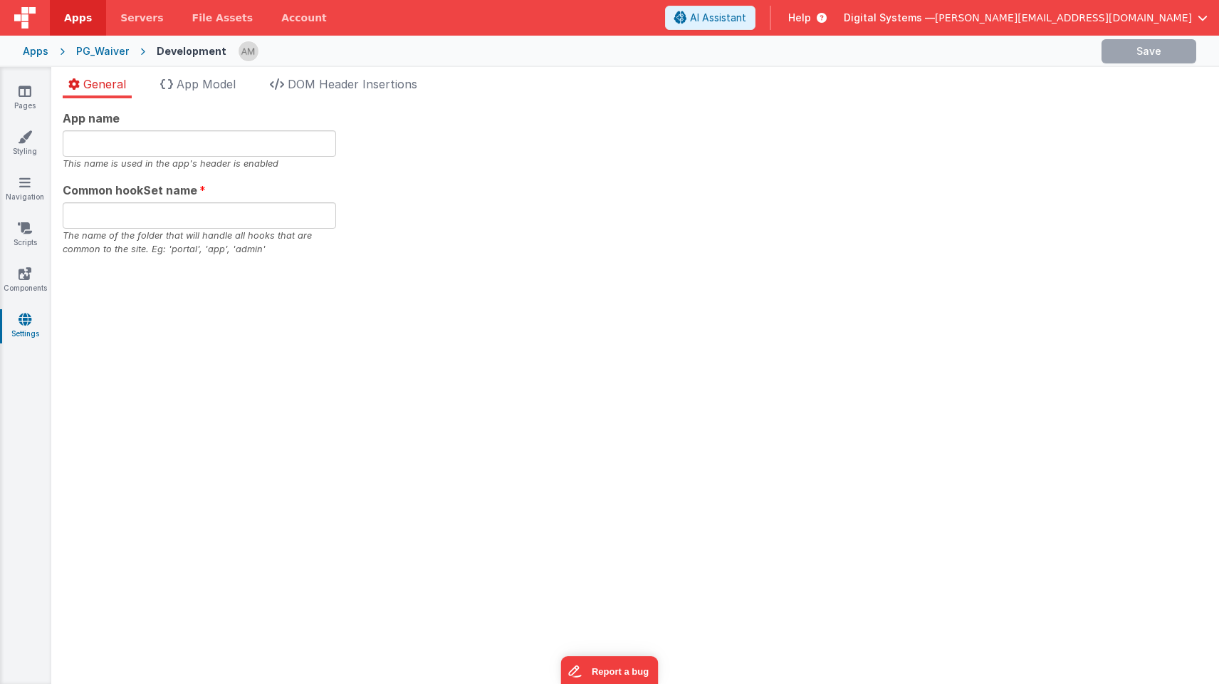
type input "Participant Waiver Form(s)"
type input "waiver"
click at [230, 80] on span "App Model" at bounding box center [206, 84] width 59 height 14
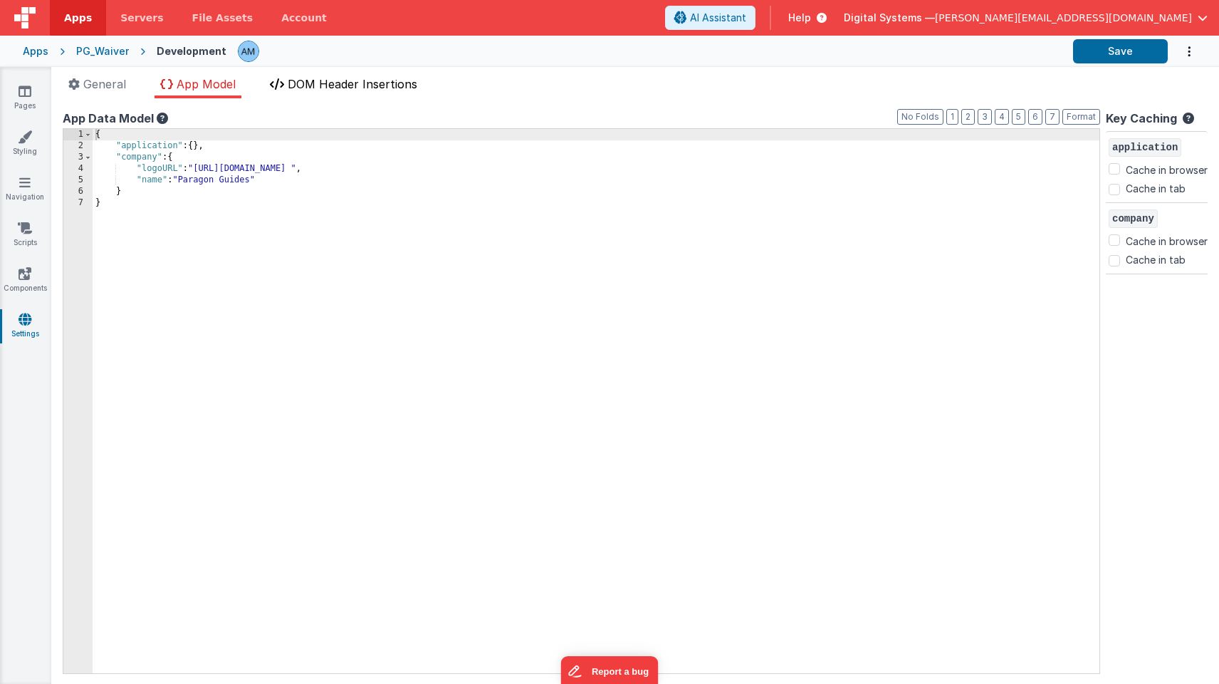
click at [304, 90] on span "DOM Header Insertions" at bounding box center [353, 84] width 130 height 14
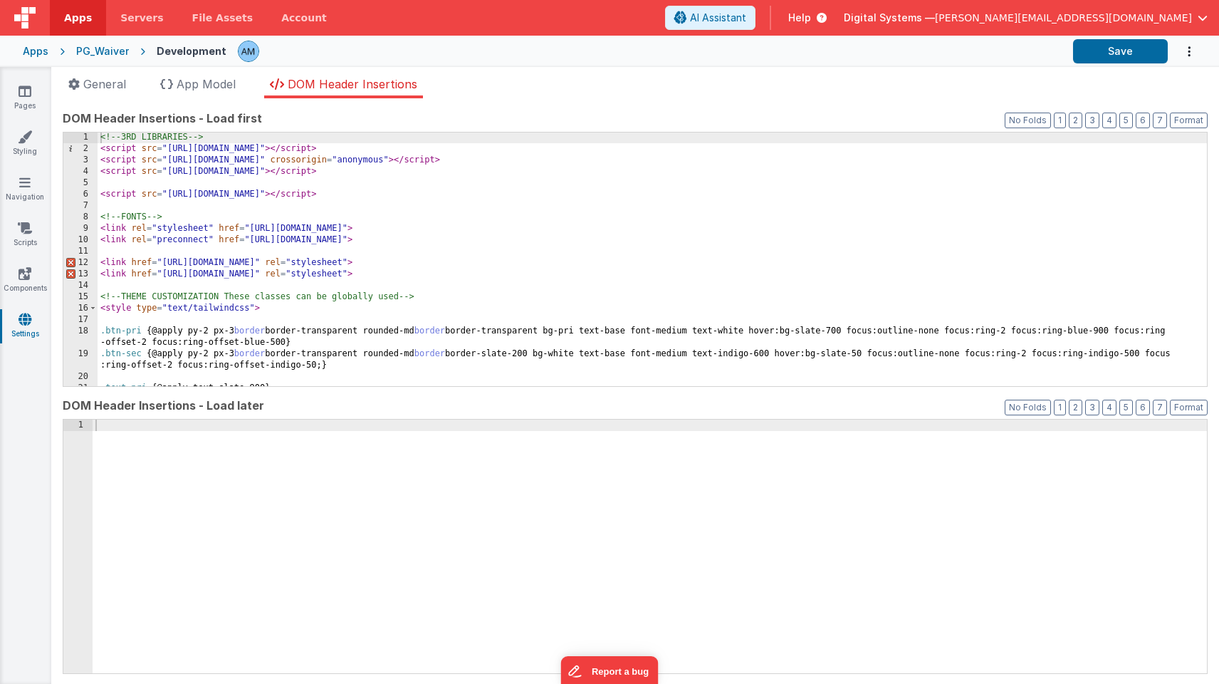
scroll to position [56, 0]
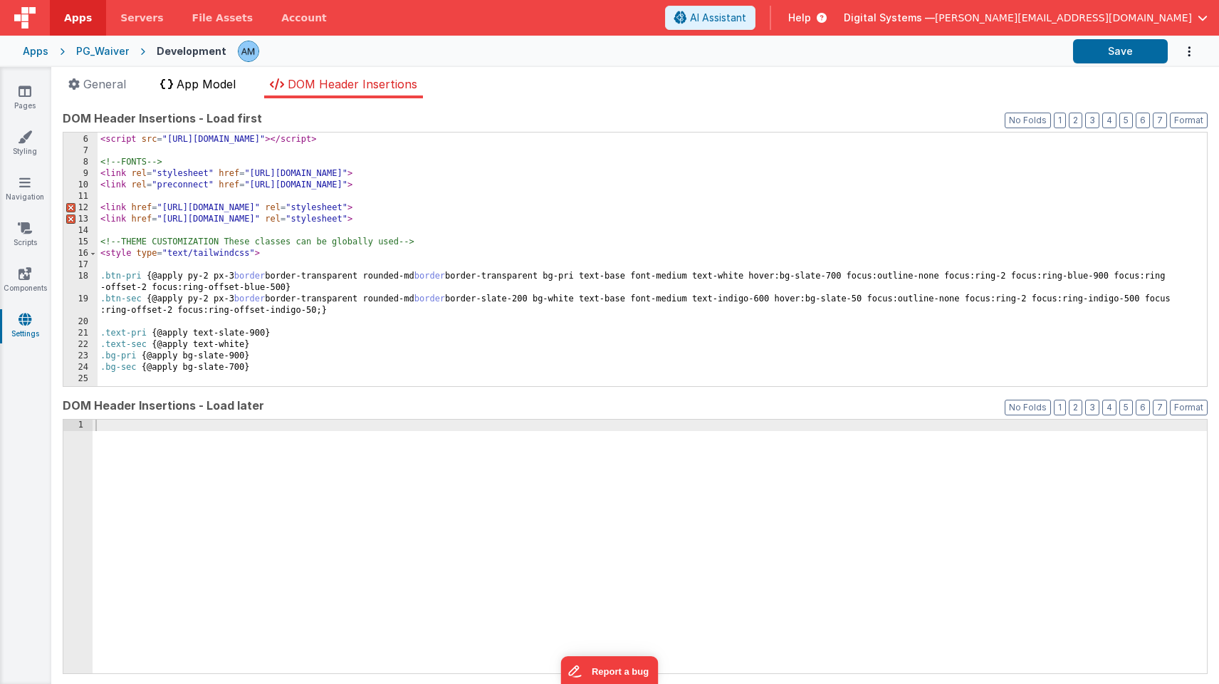
click at [199, 83] on span "App Model" at bounding box center [206, 84] width 59 height 14
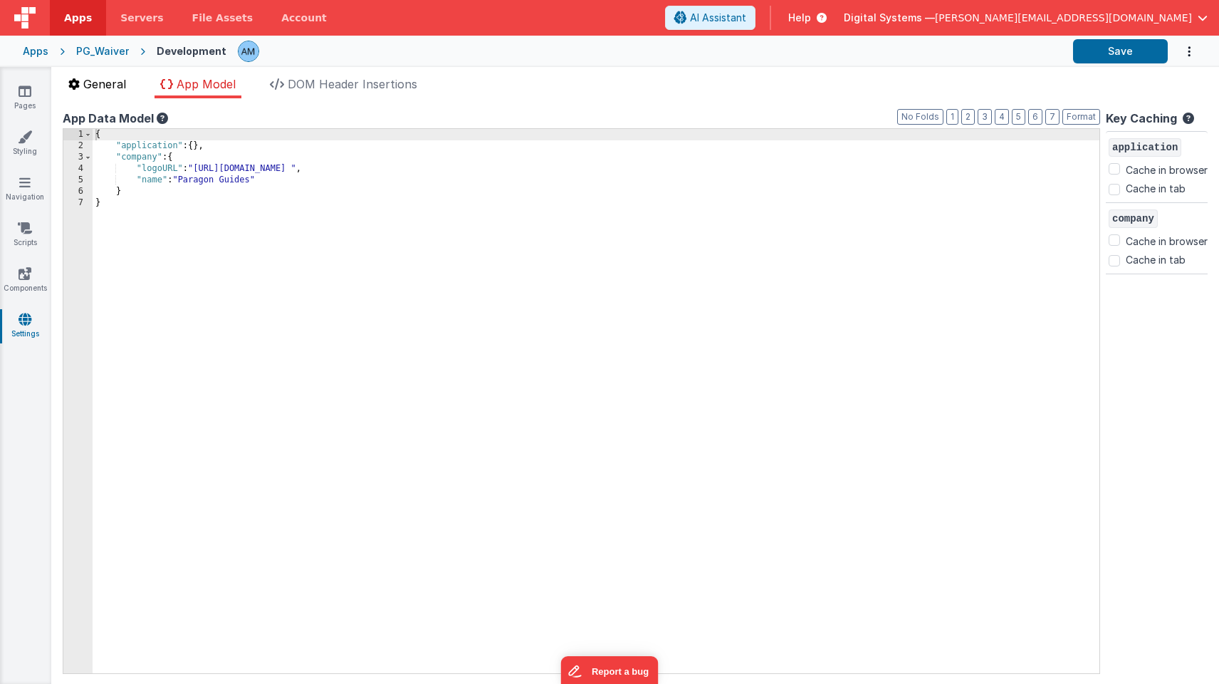
click at [103, 89] on span "General" at bounding box center [104, 84] width 43 height 14
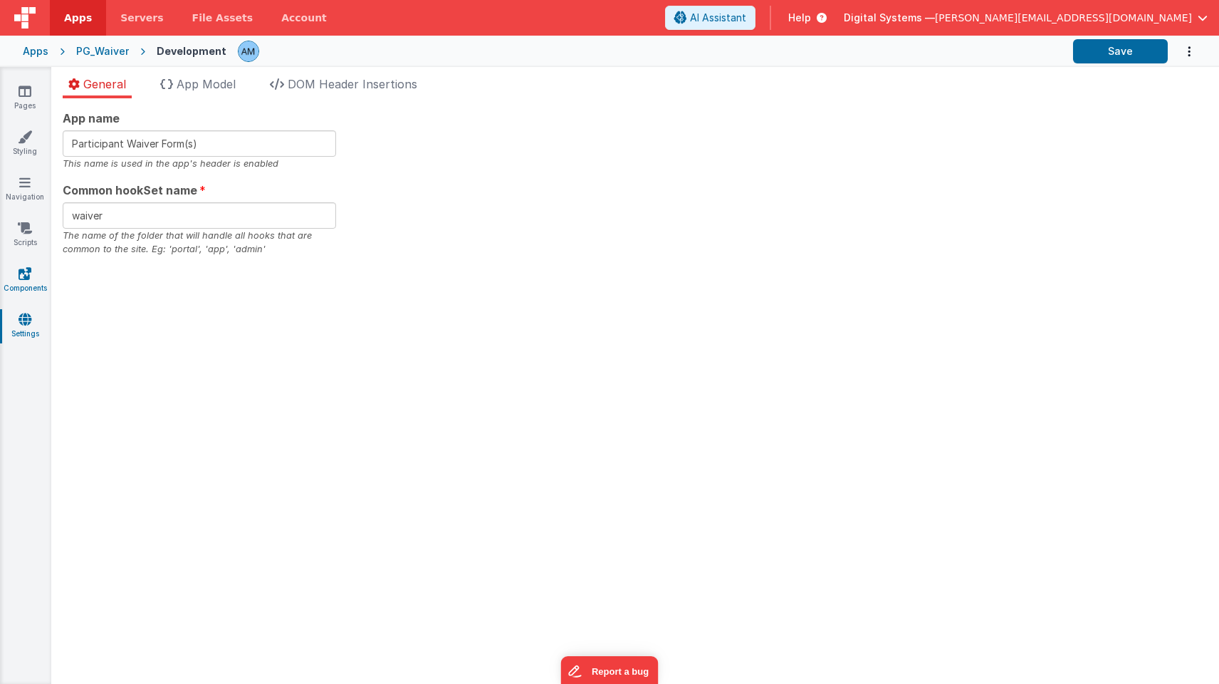
click at [30, 277] on icon at bounding box center [25, 273] width 13 height 14
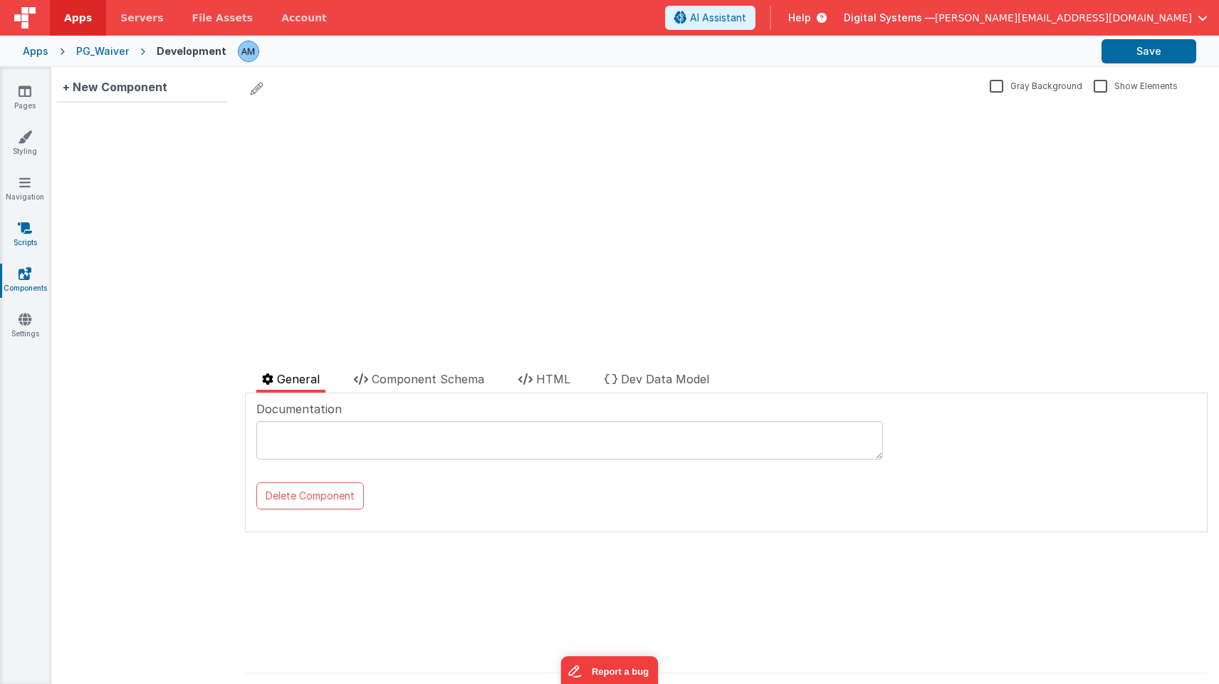
click at [27, 231] on icon at bounding box center [25, 228] width 14 height 14
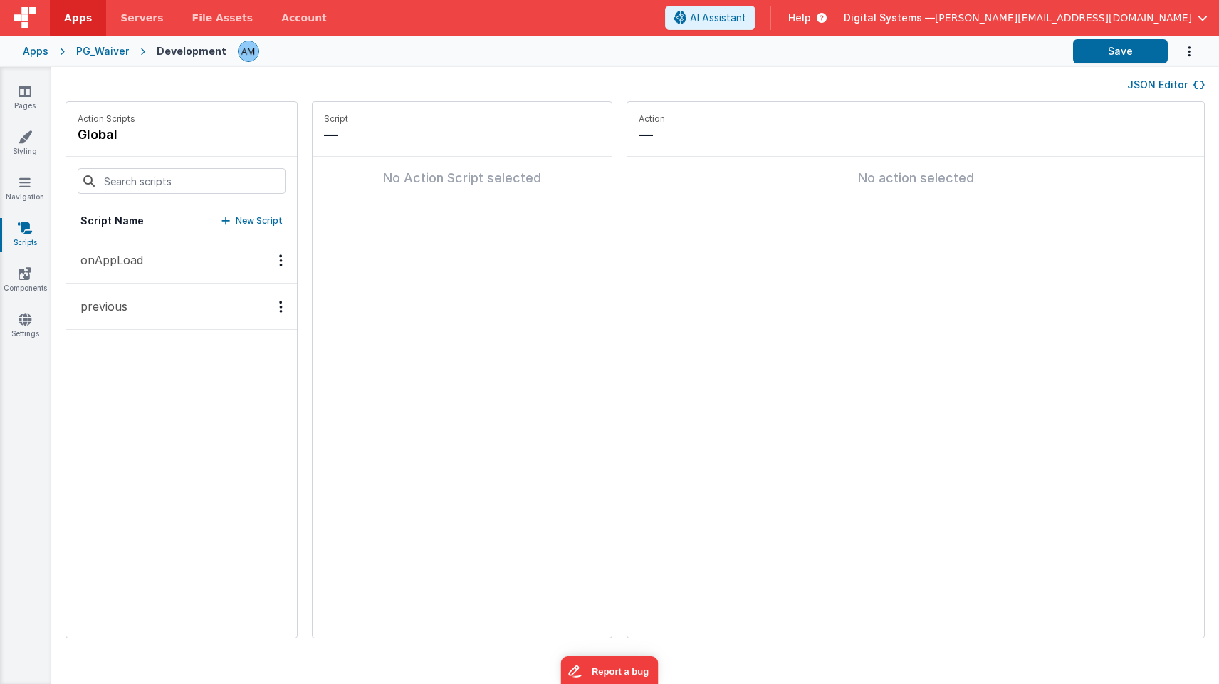
click at [95, 259] on p "onAppLoad" at bounding box center [107, 259] width 71 height 17
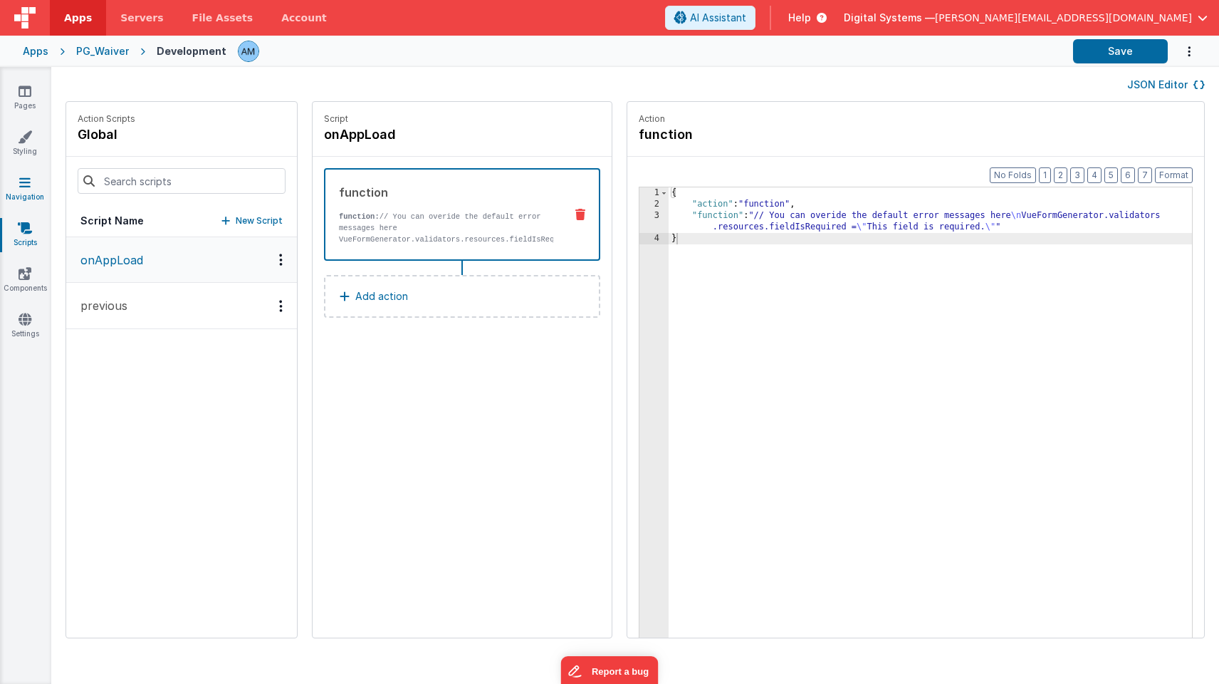
click at [29, 192] on link "Navigation" at bounding box center [24, 189] width 51 height 28
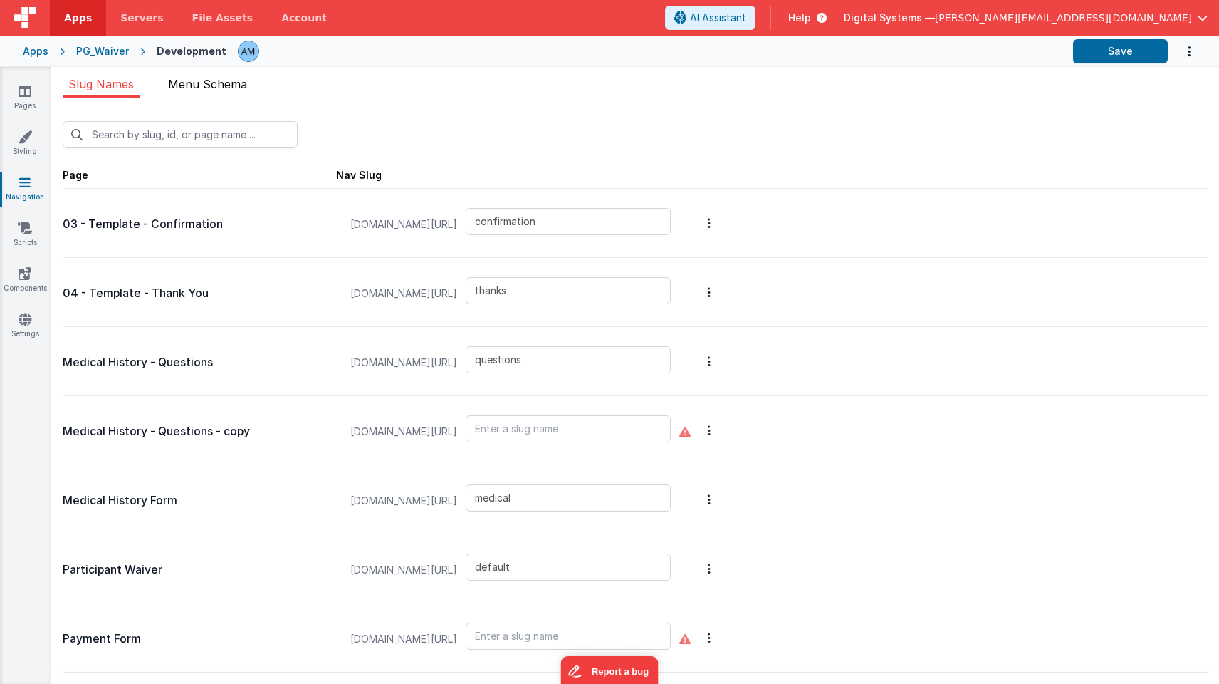
click at [218, 79] on span "Menu Schema" at bounding box center [207, 84] width 79 height 14
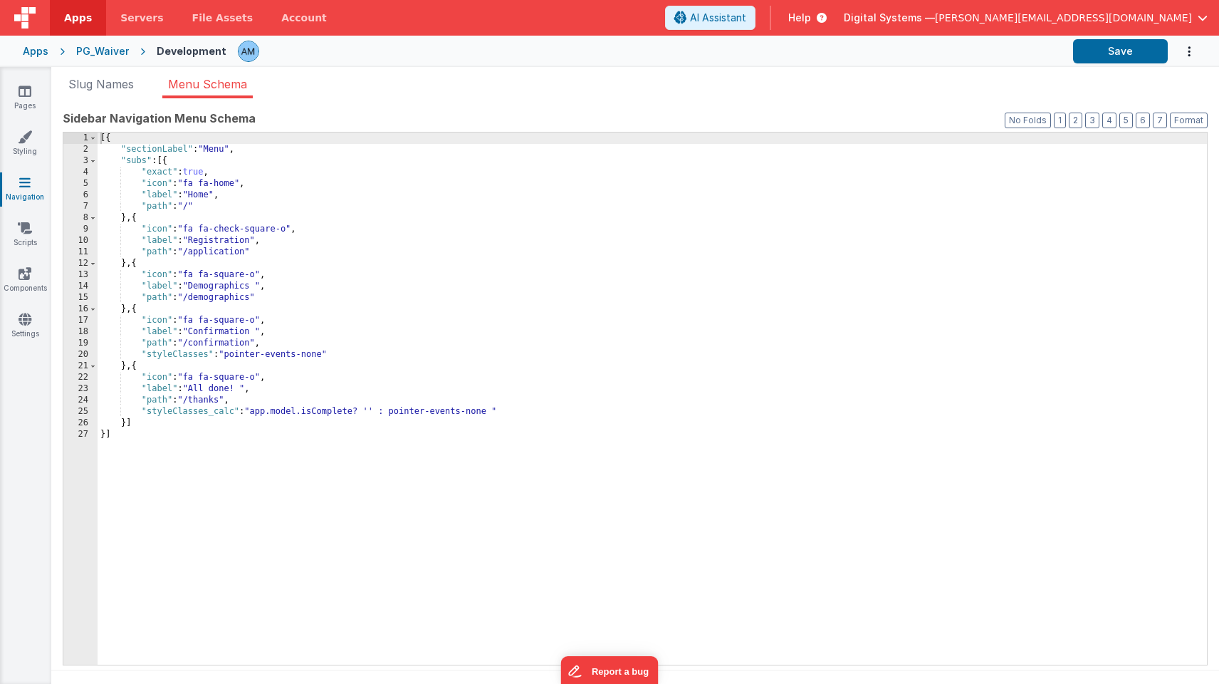
click at [133, 98] on div "New Slug Page Nav Slug 03 - Template - Confirmation [DOMAIN_NAME][URL] confirma…" at bounding box center [635, 395] width 1168 height 594
click at [125, 89] on span "Slug Names" at bounding box center [101, 84] width 66 height 14
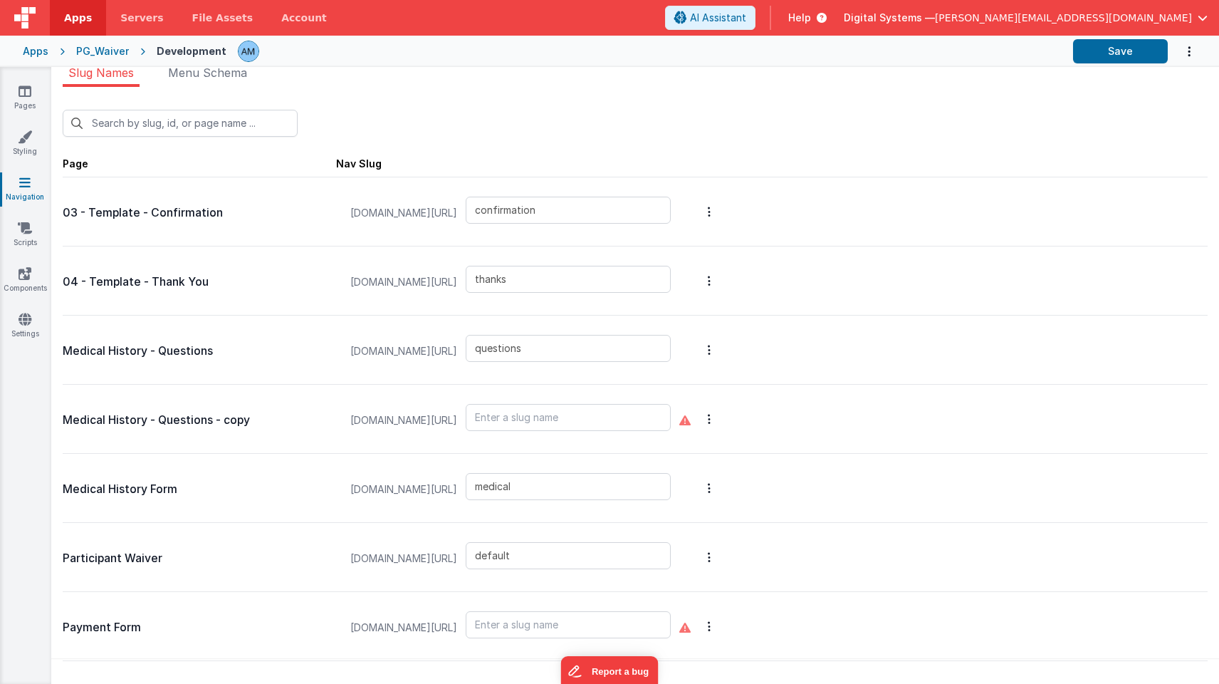
scroll to position [11, 0]
drag, startPoint x: 581, startPoint y: 555, endPoint x: 502, endPoint y: 553, distance: 79.1
click at [502, 553] on div "[DOMAIN_NAME][URL] default" at bounding box center [511, 558] width 338 height 54
drag, startPoint x: 575, startPoint y: 490, endPoint x: 441, endPoint y: 466, distance: 135.9
click at [441, 466] on div "[DOMAIN_NAME][URL] medical" at bounding box center [511, 489] width 338 height 54
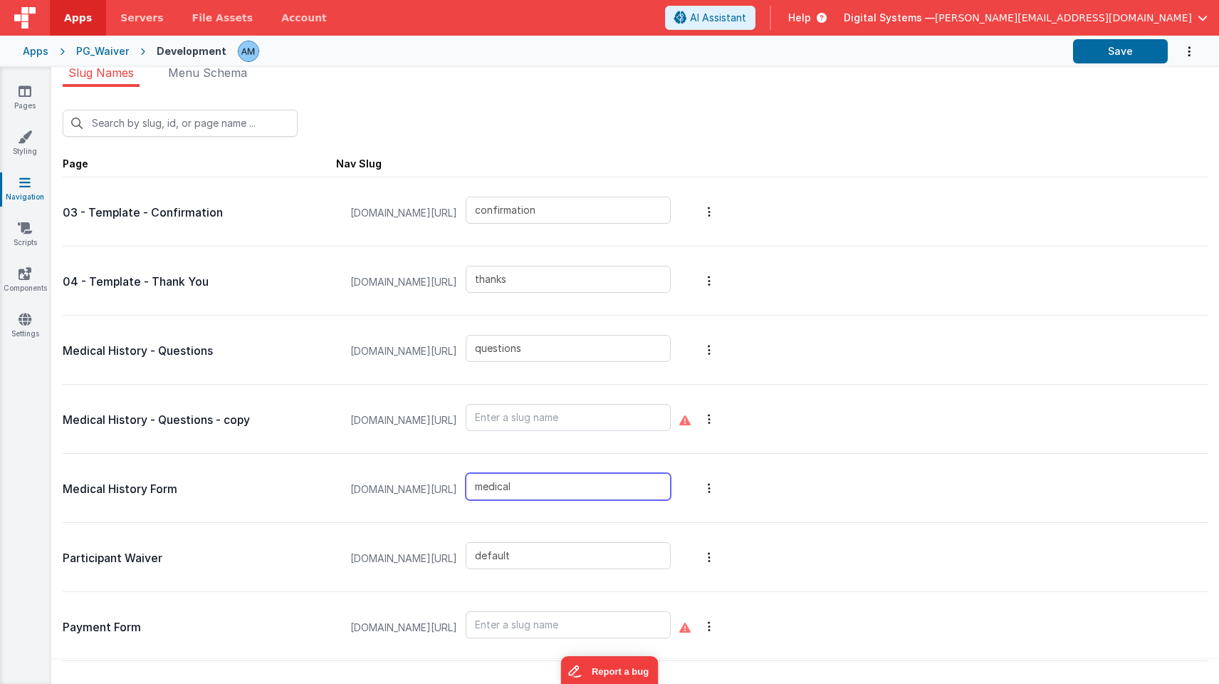
scroll to position [9, 0]
click at [26, 155] on link "Styling" at bounding box center [24, 144] width 51 height 28
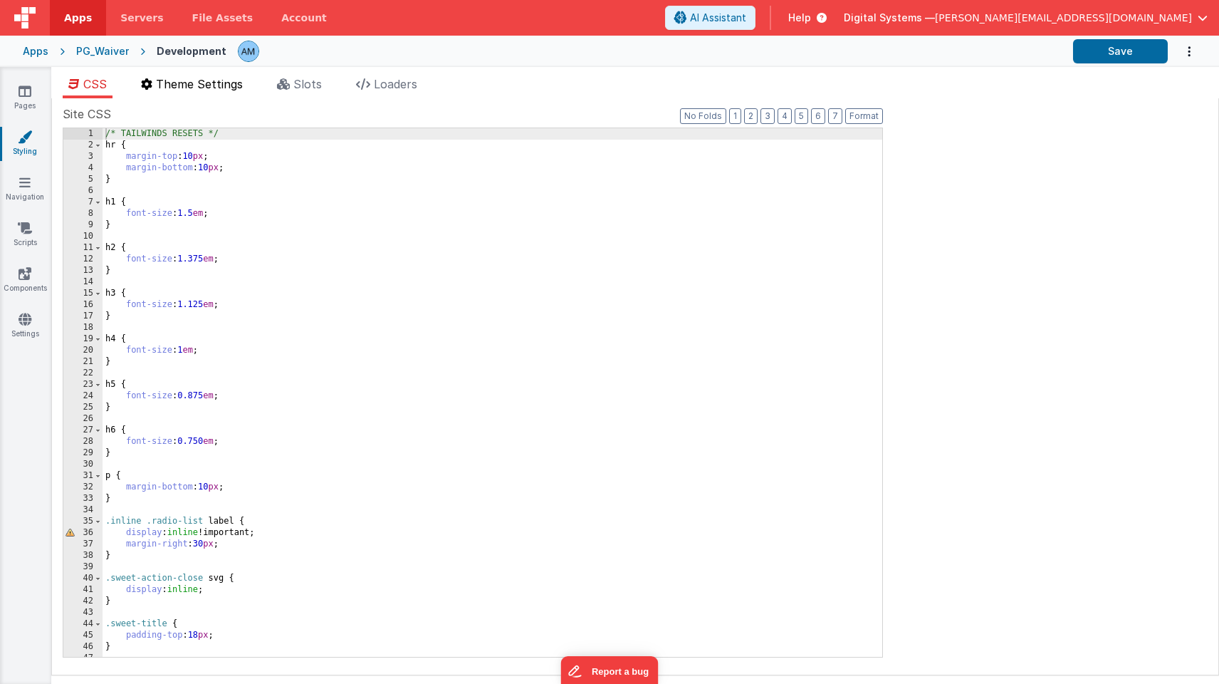
click at [207, 90] on span "Theme Settings" at bounding box center [199, 84] width 87 height 14
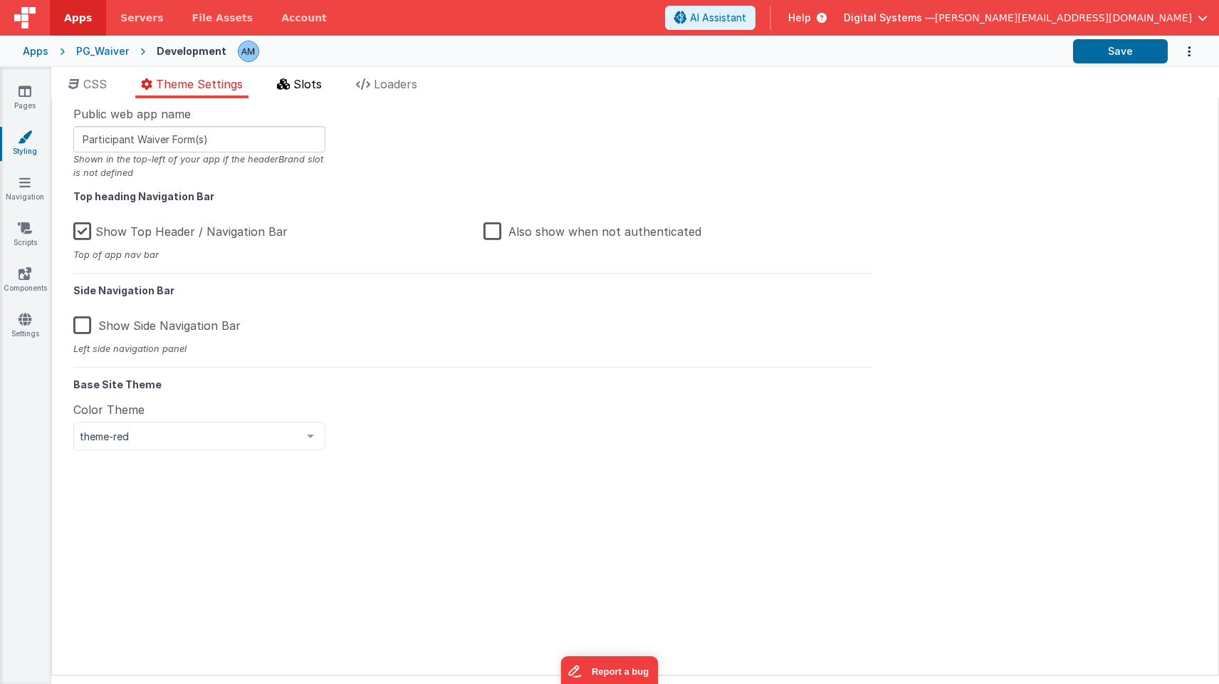
click at [290, 81] on icon at bounding box center [283, 83] width 13 height 11
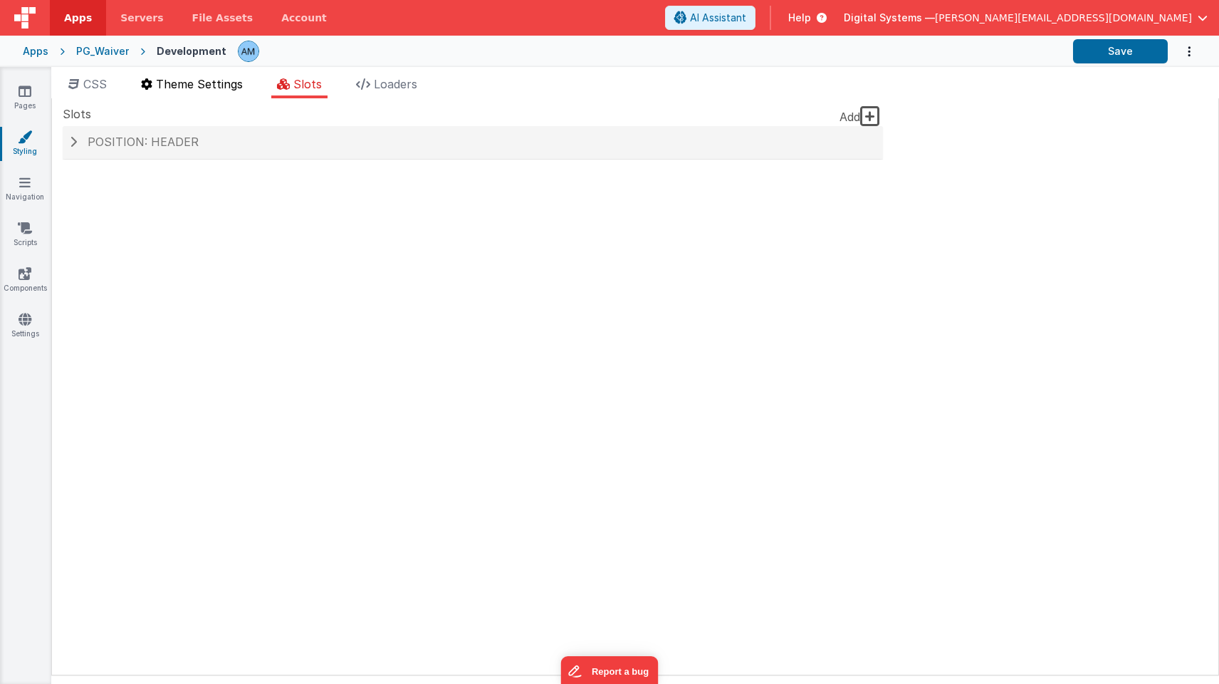
click at [176, 89] on span "Theme Settings" at bounding box center [199, 84] width 87 height 14
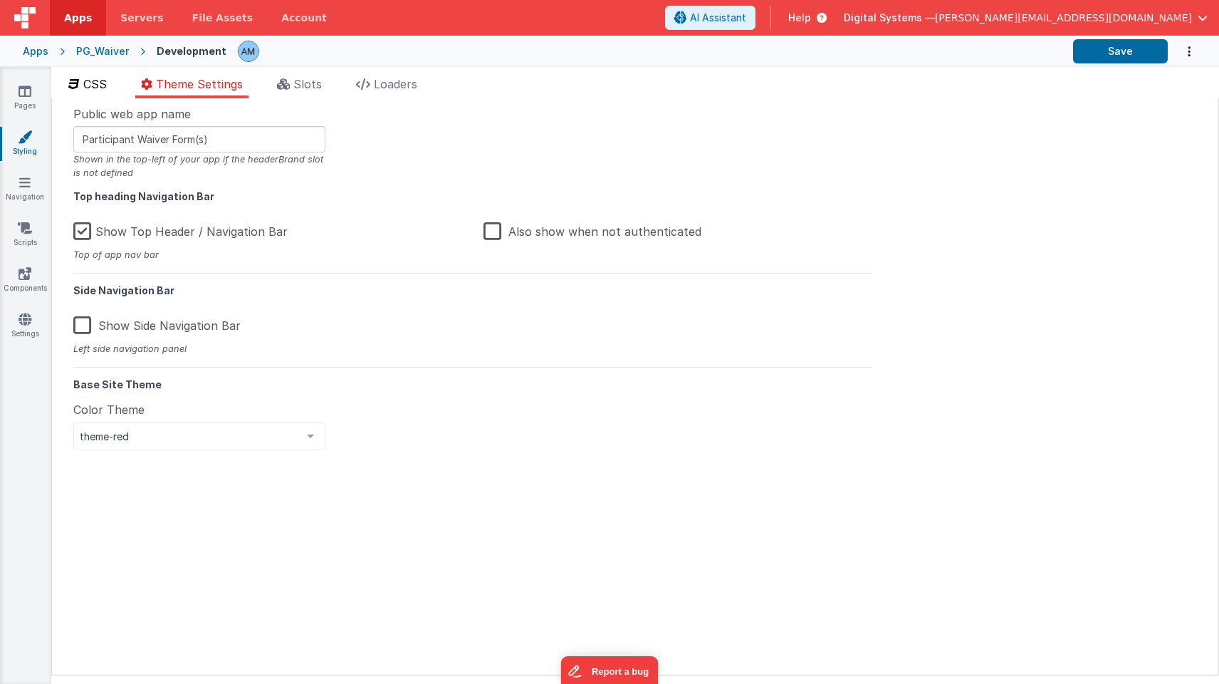
click at [100, 85] on span "CSS" at bounding box center [95, 84] width 24 height 14
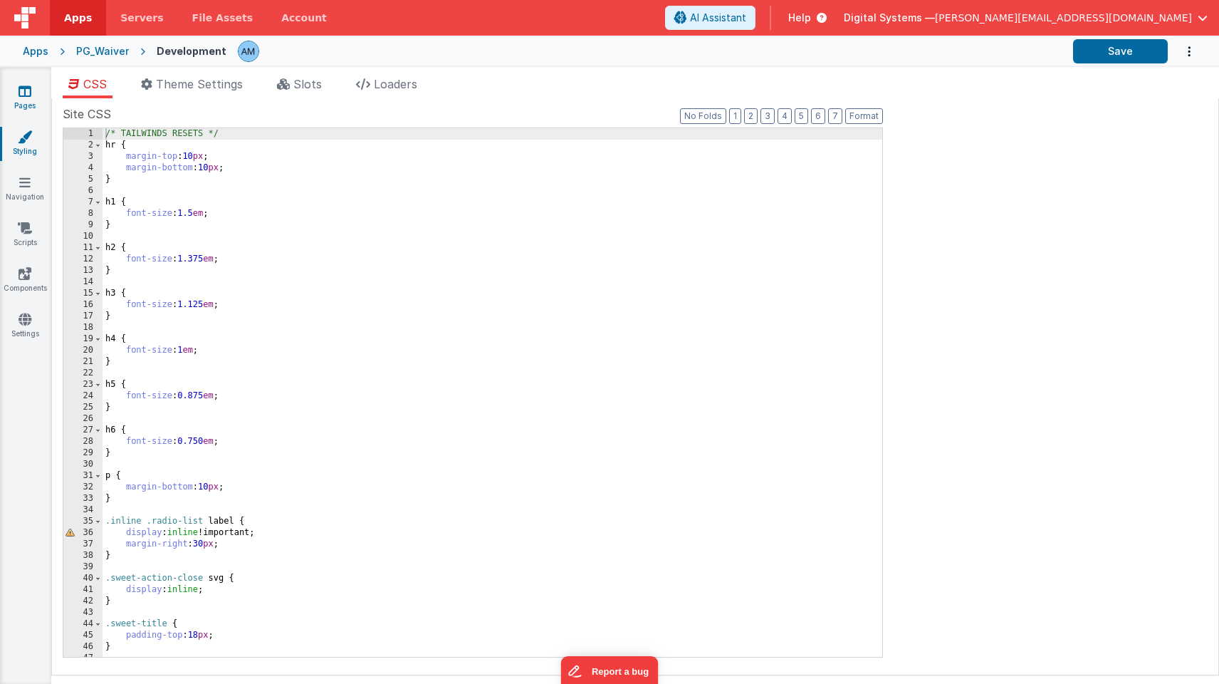
click at [32, 90] on link "Pages" at bounding box center [24, 98] width 51 height 28
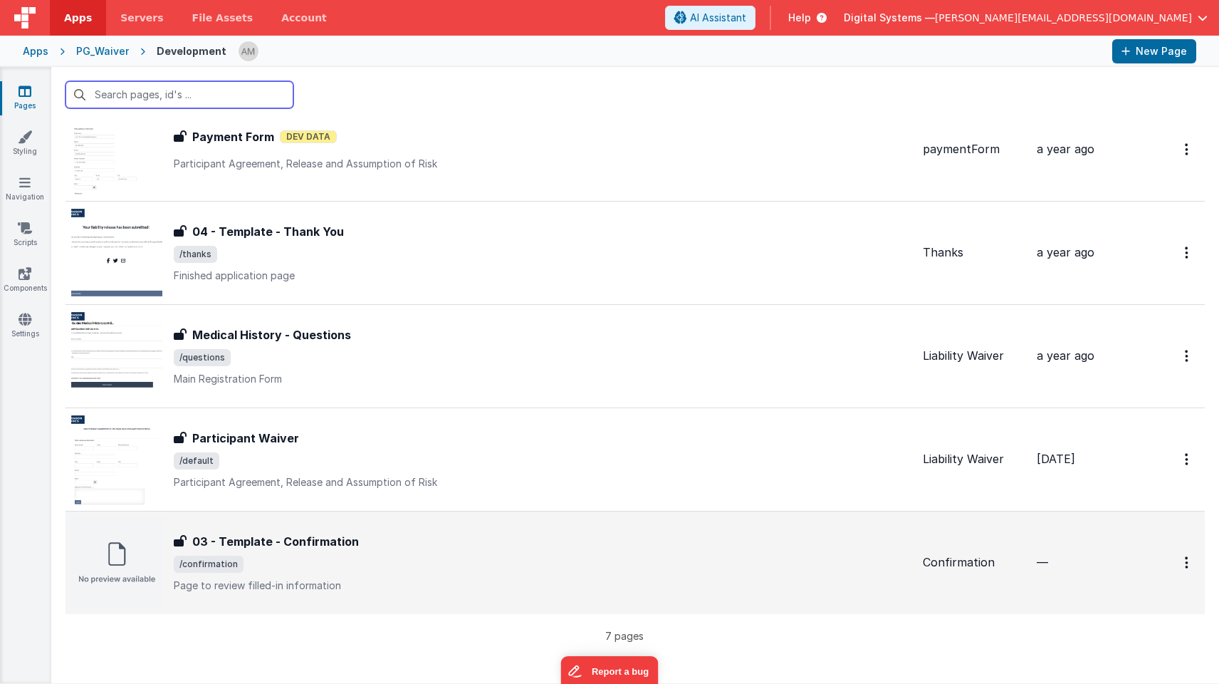
scroll to position [260, 0]
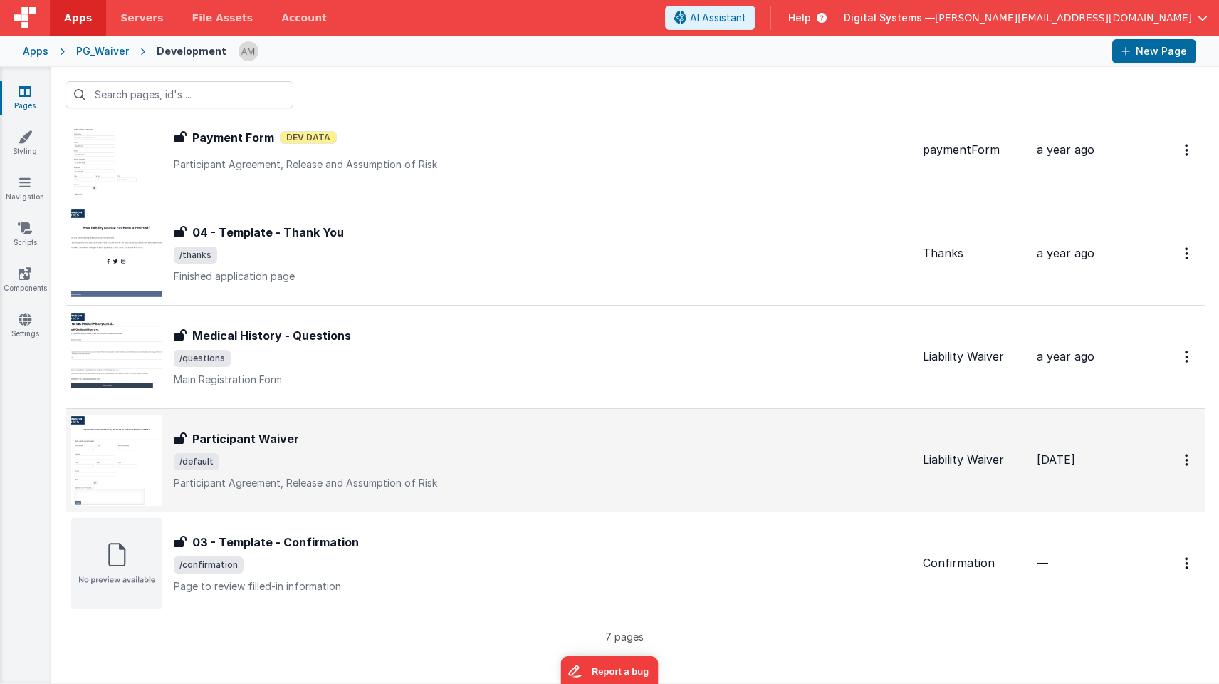
click at [278, 461] on span "/default" at bounding box center [543, 461] width 738 height 17
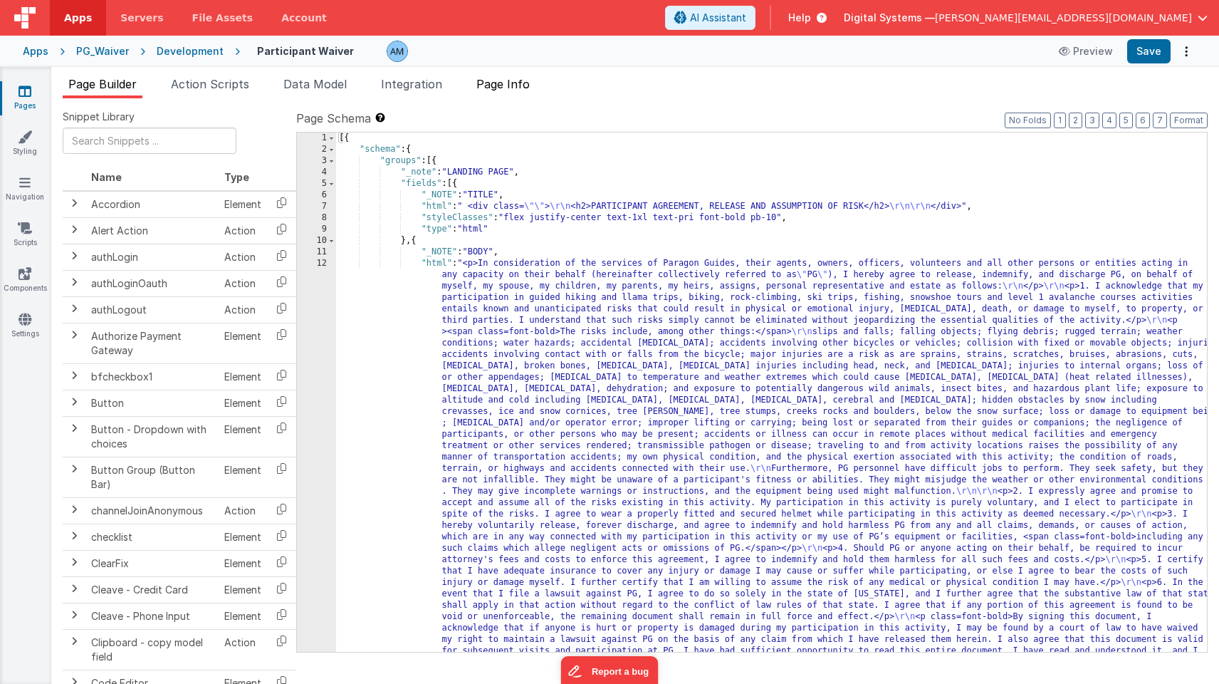
click at [508, 88] on span "Page Info" at bounding box center [502, 84] width 53 height 14
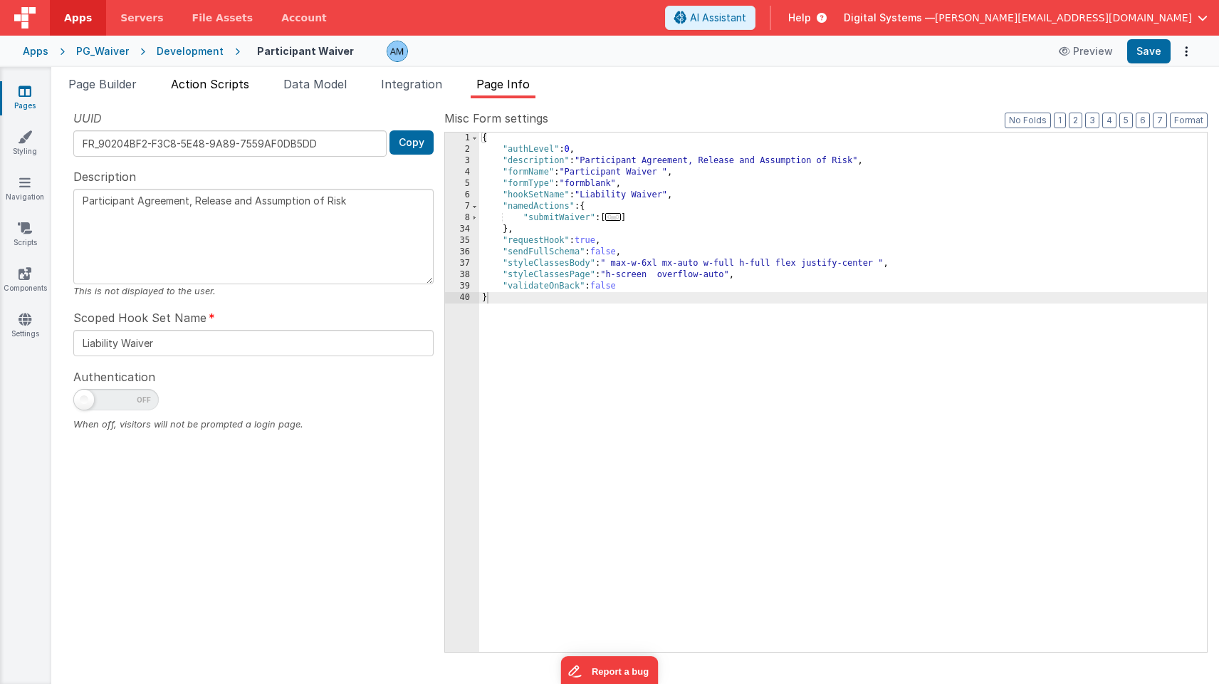
click at [191, 80] on span "Action Scripts" at bounding box center [210, 84] width 78 height 14
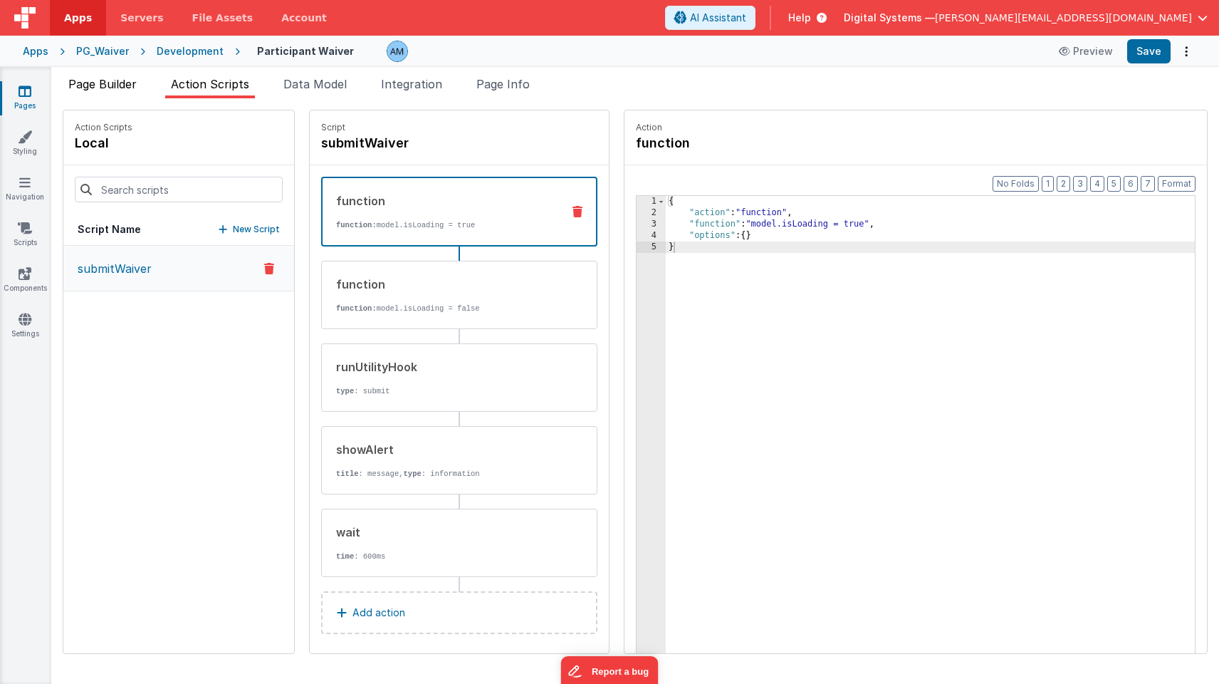
click at [128, 83] on span "Page Builder" at bounding box center [102, 84] width 68 height 14
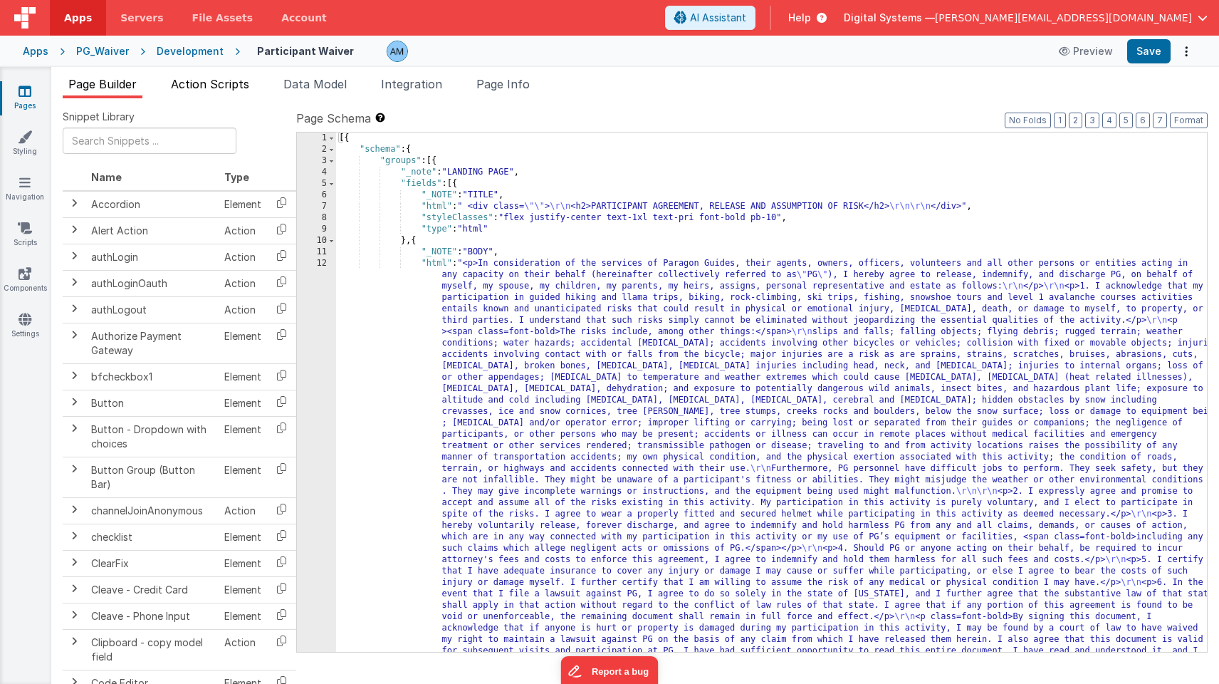
click at [189, 84] on span "Action Scripts" at bounding box center [210, 84] width 78 height 14
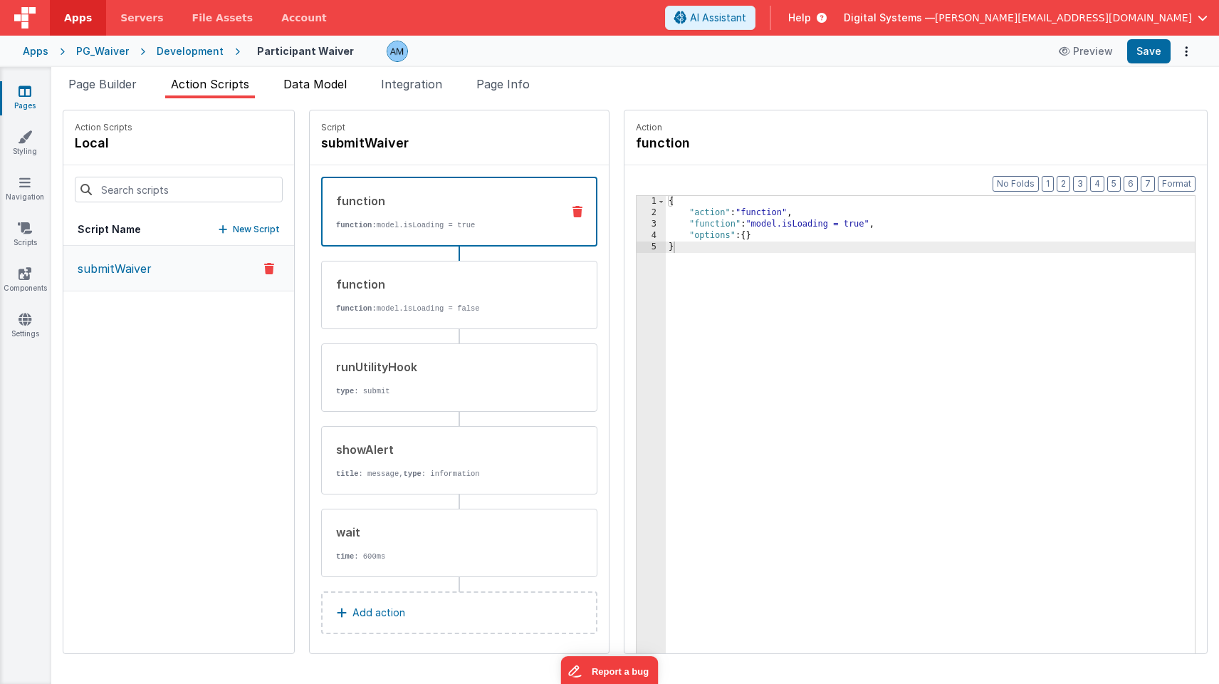
click at [318, 84] on span "Data Model" at bounding box center [314, 84] width 63 height 14
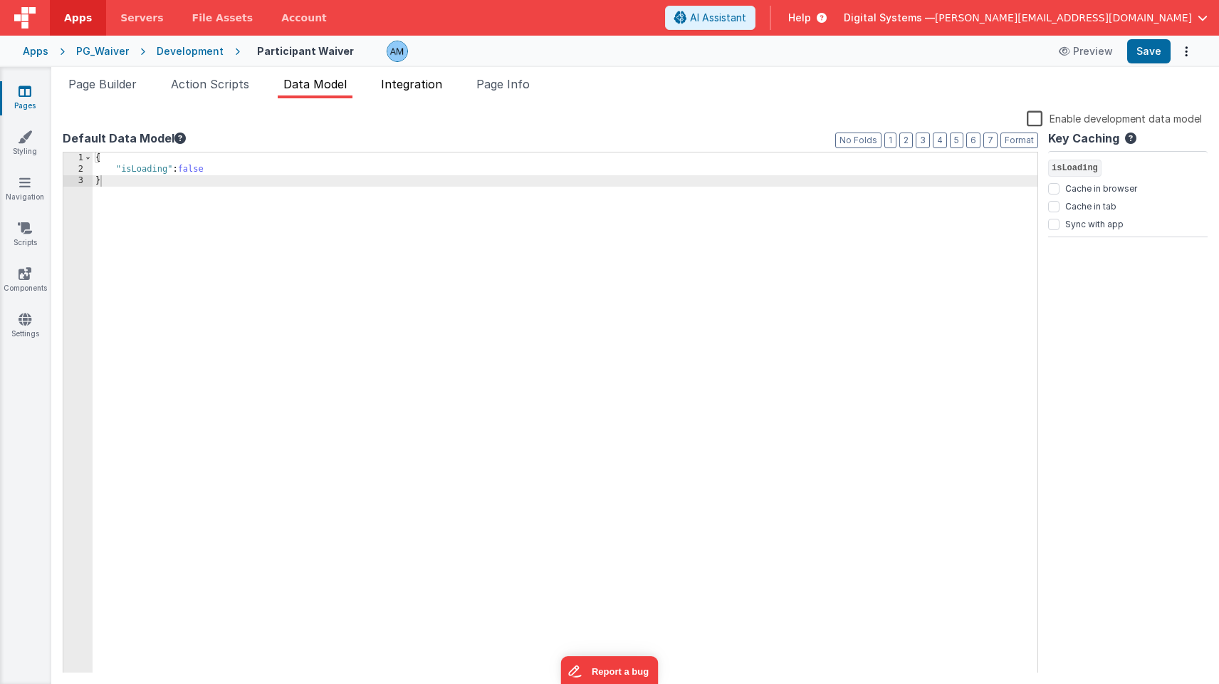
click at [411, 90] on span "Integration" at bounding box center [411, 84] width 61 height 14
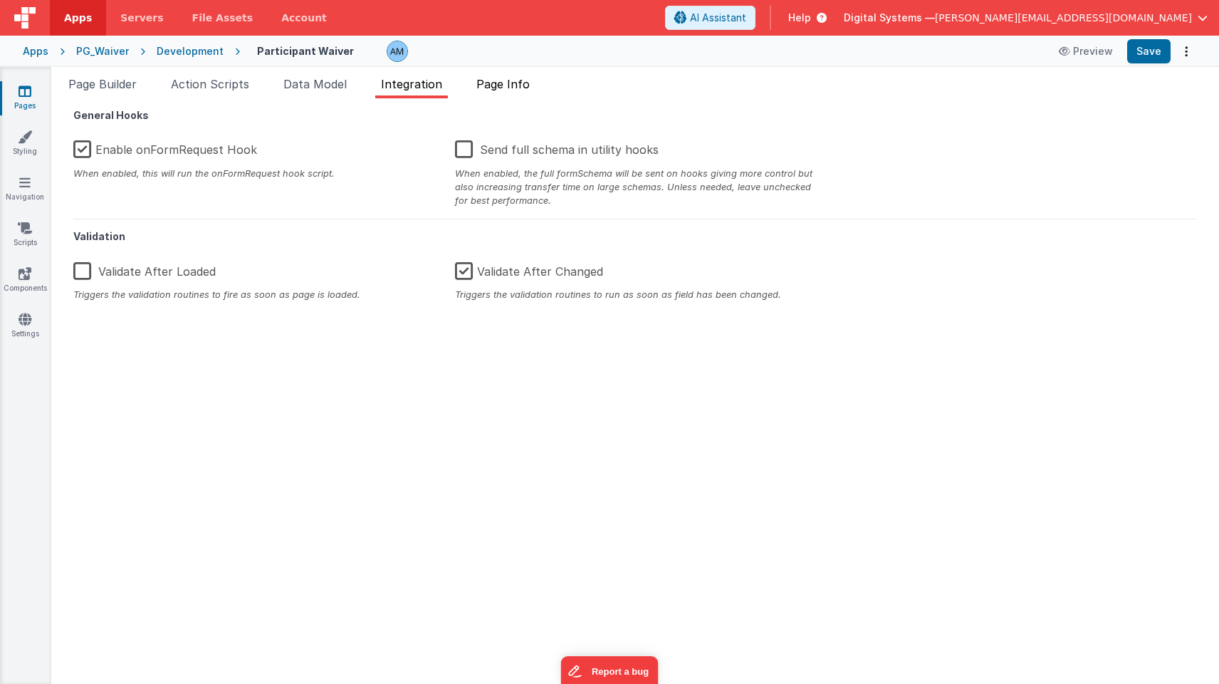
click at [497, 86] on span "Page Info" at bounding box center [502, 84] width 53 height 14
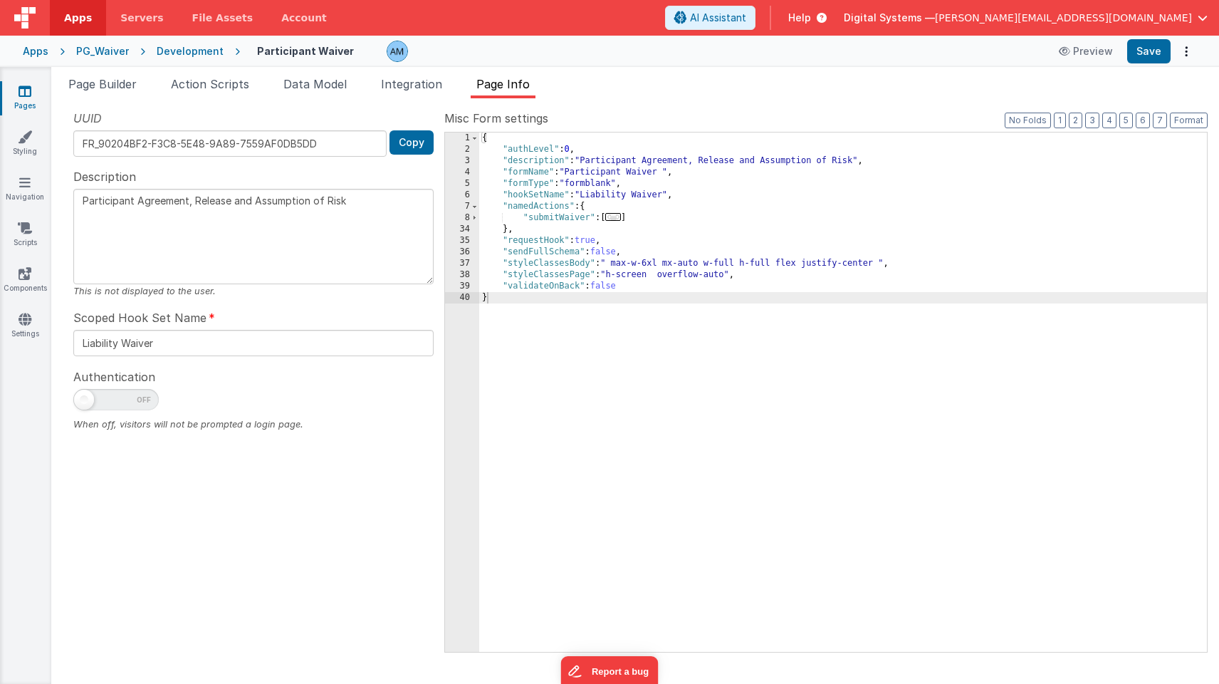
click at [189, 52] on div "Development" at bounding box center [190, 51] width 67 height 14
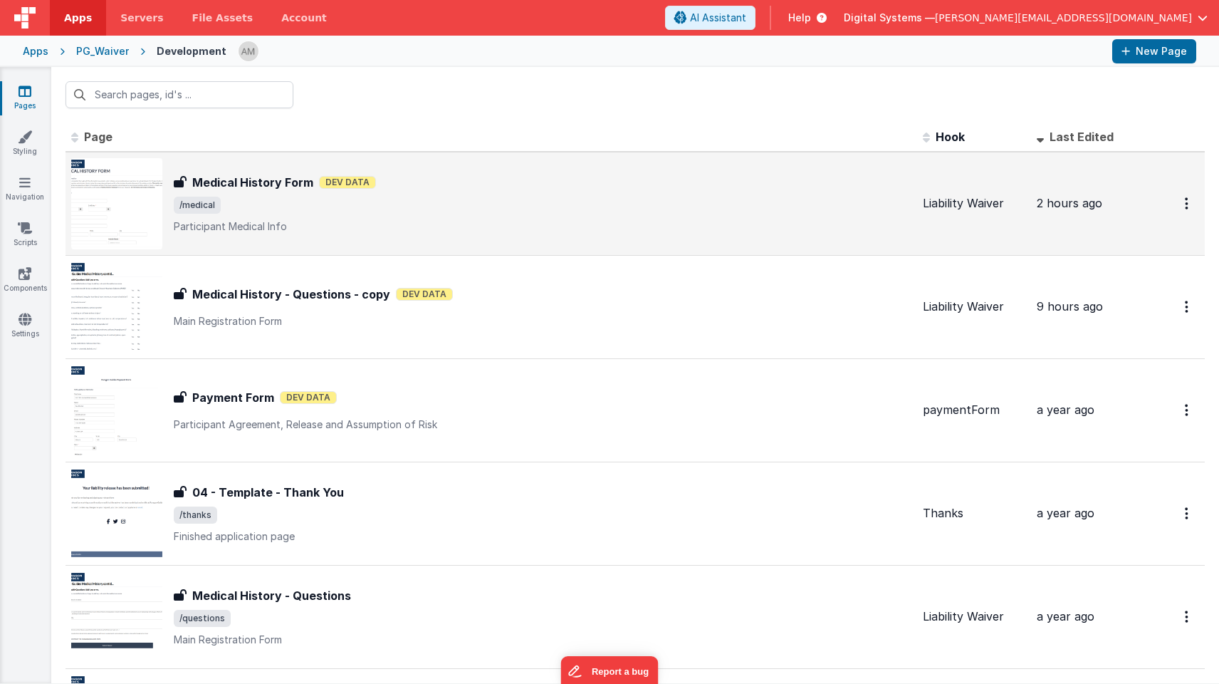
click at [236, 189] on h3 "Medical History Form" at bounding box center [252, 182] width 121 height 17
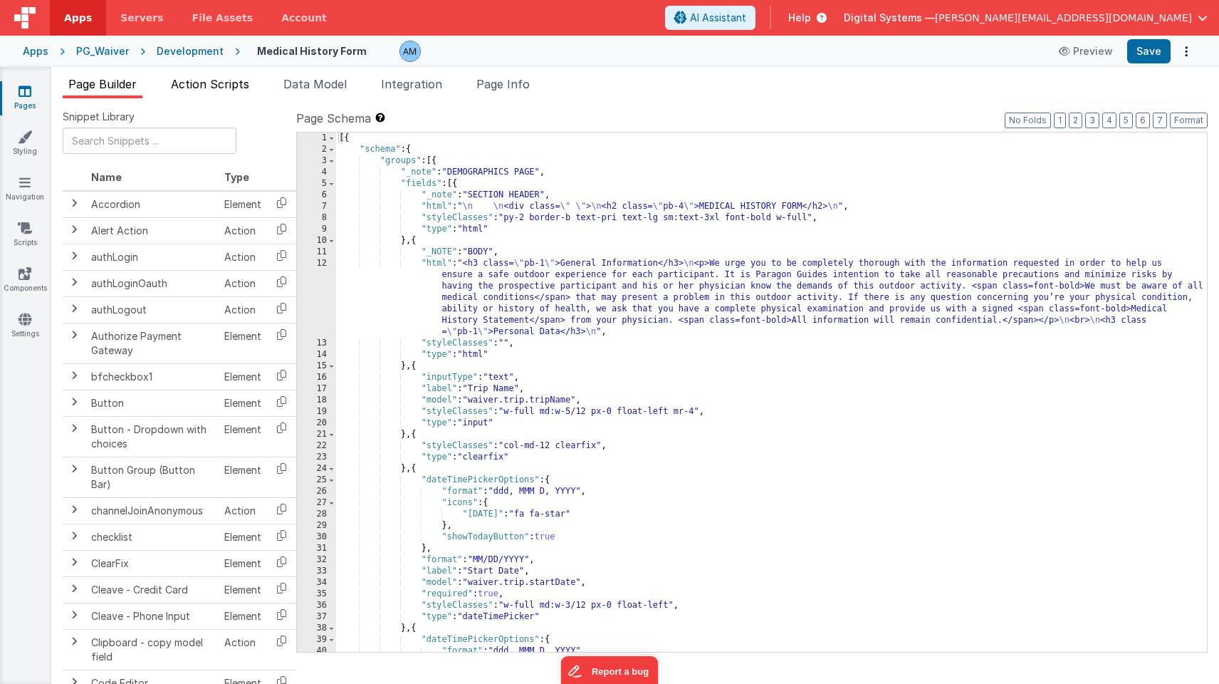
click at [214, 79] on span "Action Scripts" at bounding box center [210, 84] width 78 height 14
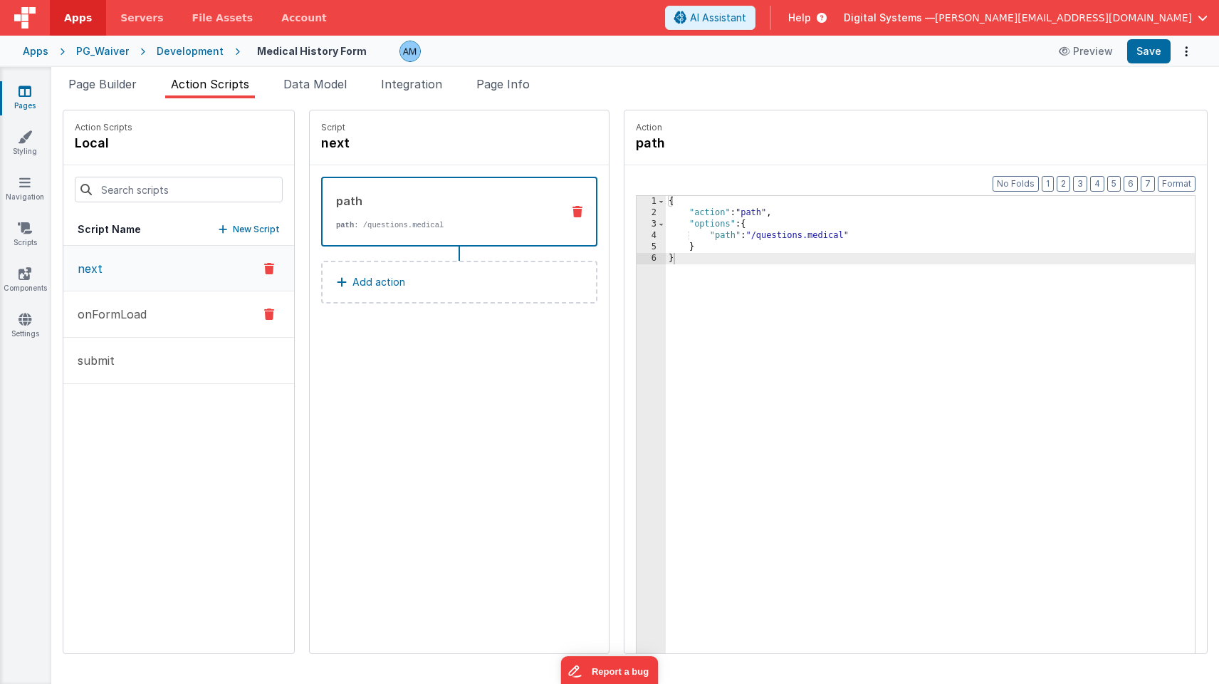
click at [123, 317] on p "onFormLoad" at bounding box center [108, 314] width 78 height 17
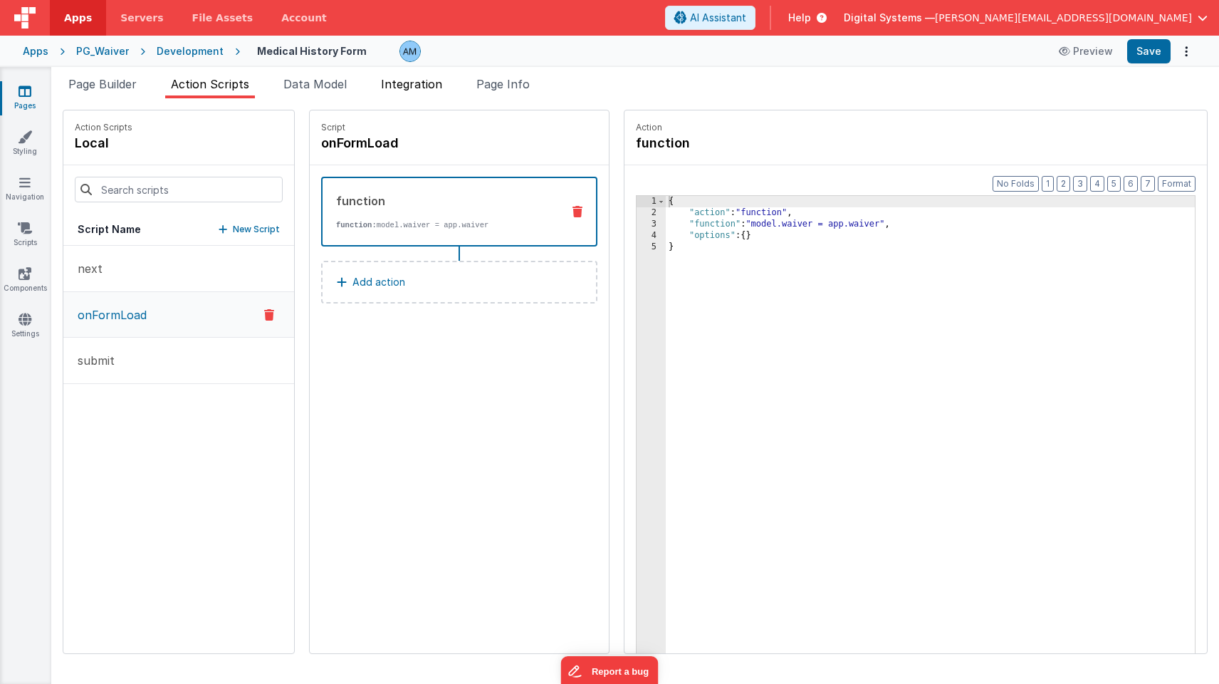
click at [416, 87] on span "Integration" at bounding box center [411, 84] width 61 height 14
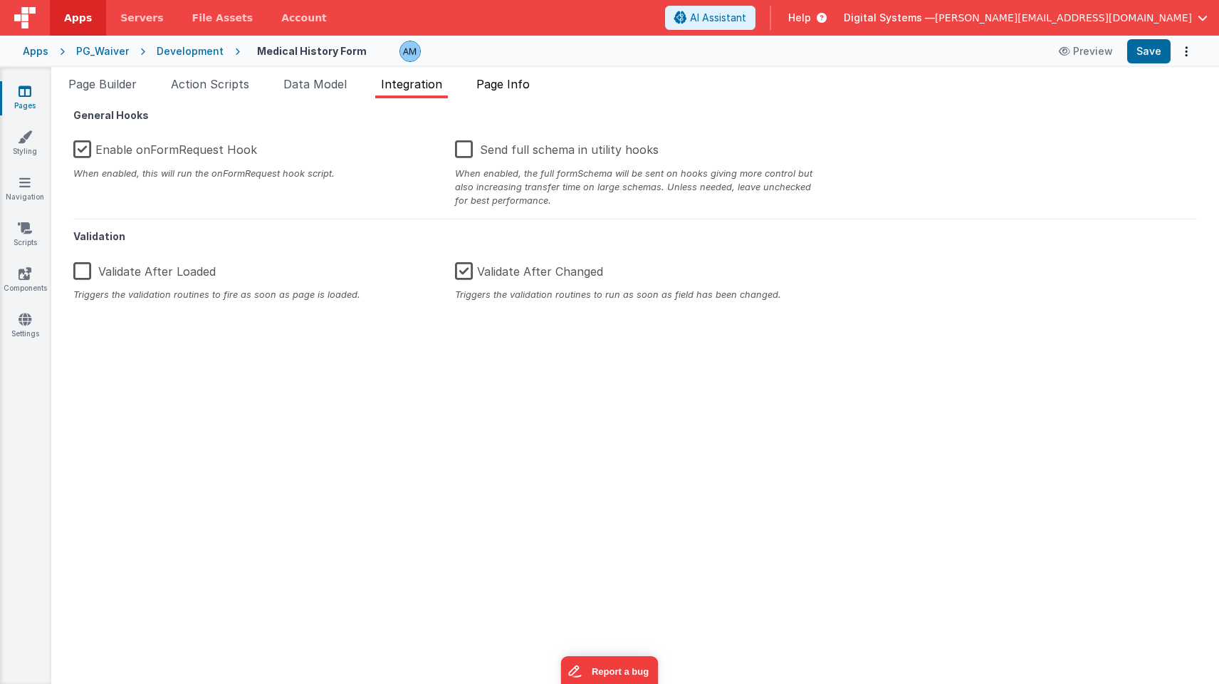
click at [500, 82] on span "Page Info" at bounding box center [502, 84] width 53 height 14
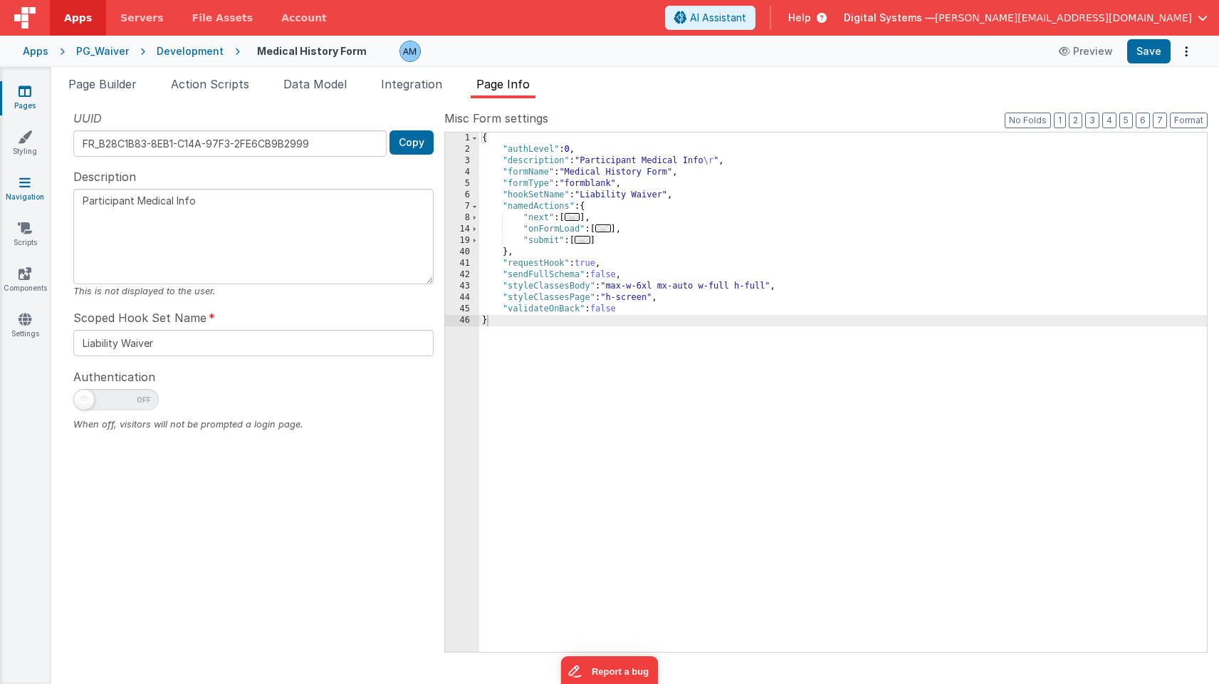
click at [27, 184] on icon at bounding box center [24, 182] width 11 height 14
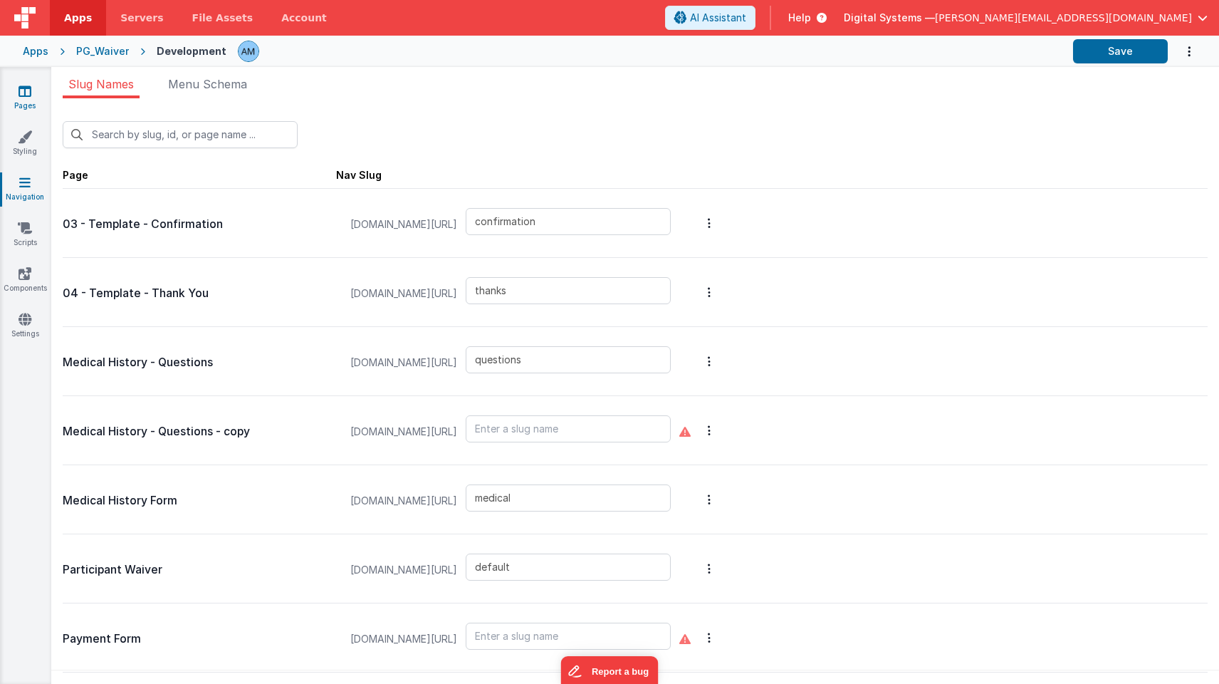
click at [31, 101] on link "Pages" at bounding box center [24, 98] width 51 height 28
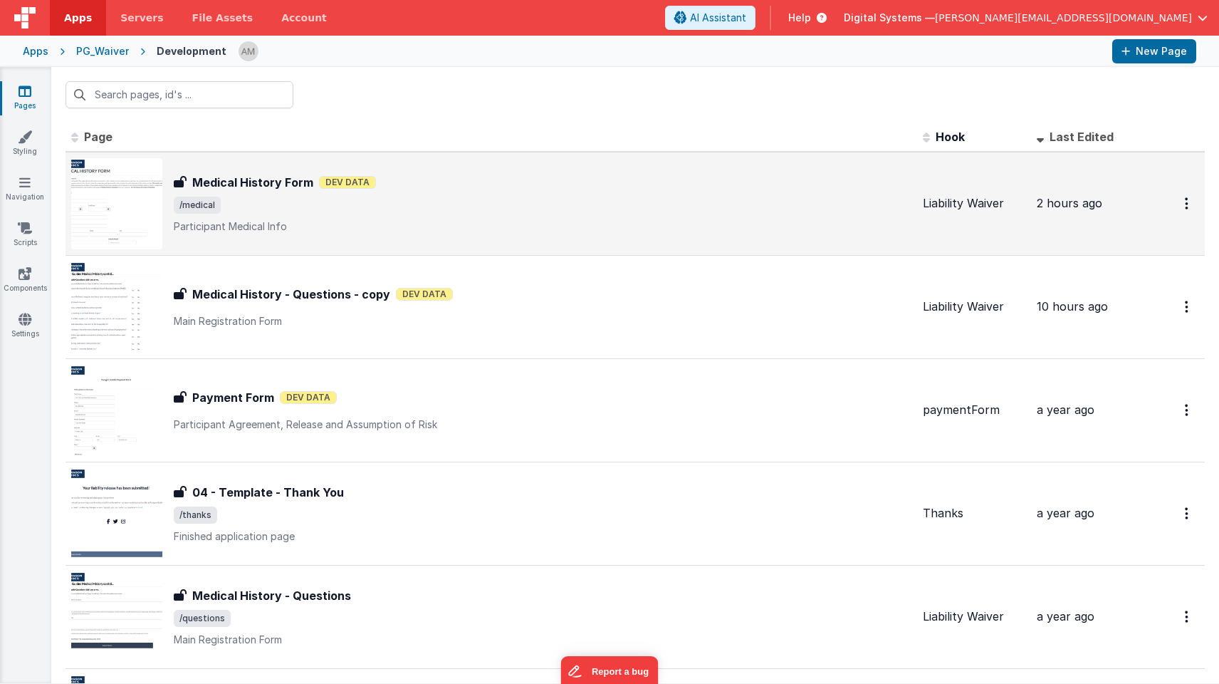
click at [256, 182] on h3 "Medical History Form" at bounding box center [252, 182] width 121 height 17
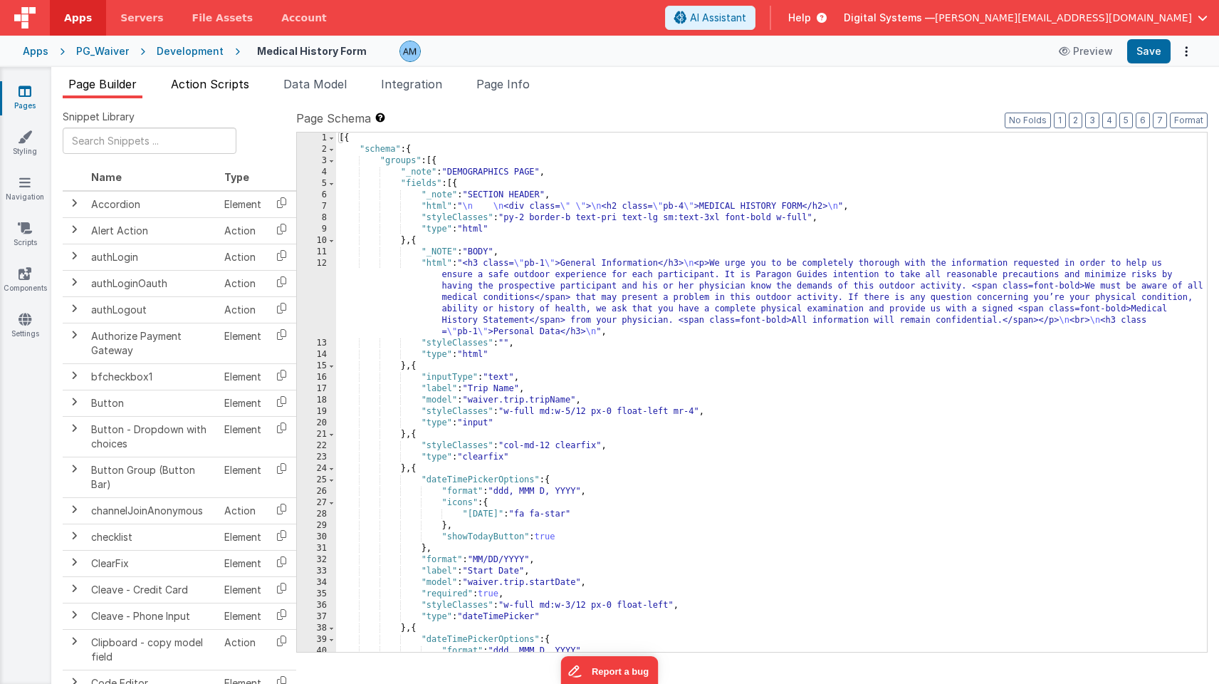
click at [219, 83] on span "Action Scripts" at bounding box center [210, 84] width 78 height 14
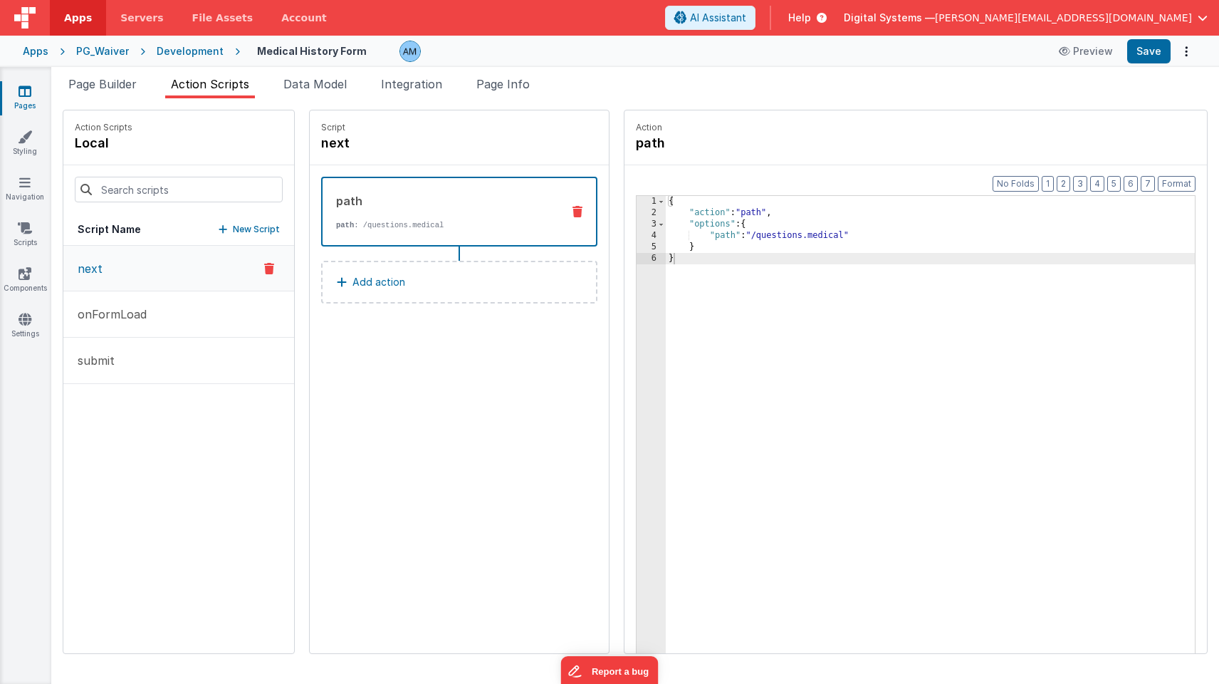
click at [812, 238] on div "{ "action" : "path" , "options" : { "path" : "/questions.medical" } }" at bounding box center [930, 458] width 529 height 524
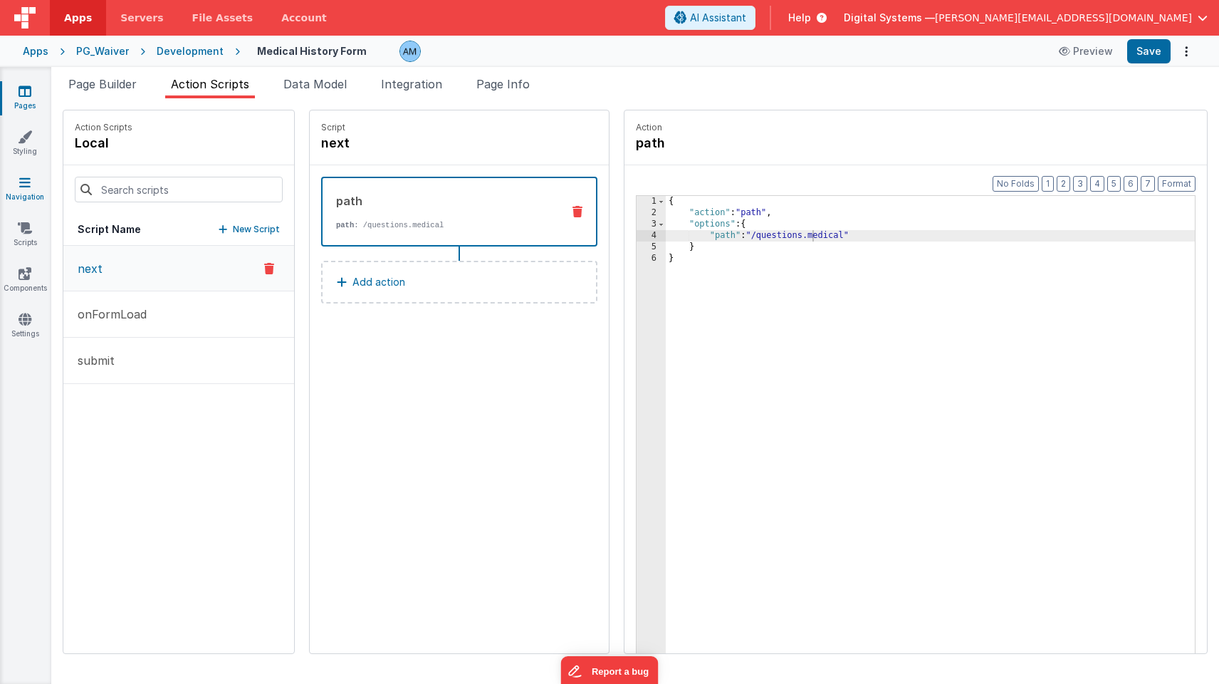
click at [22, 185] on icon at bounding box center [24, 182] width 11 height 14
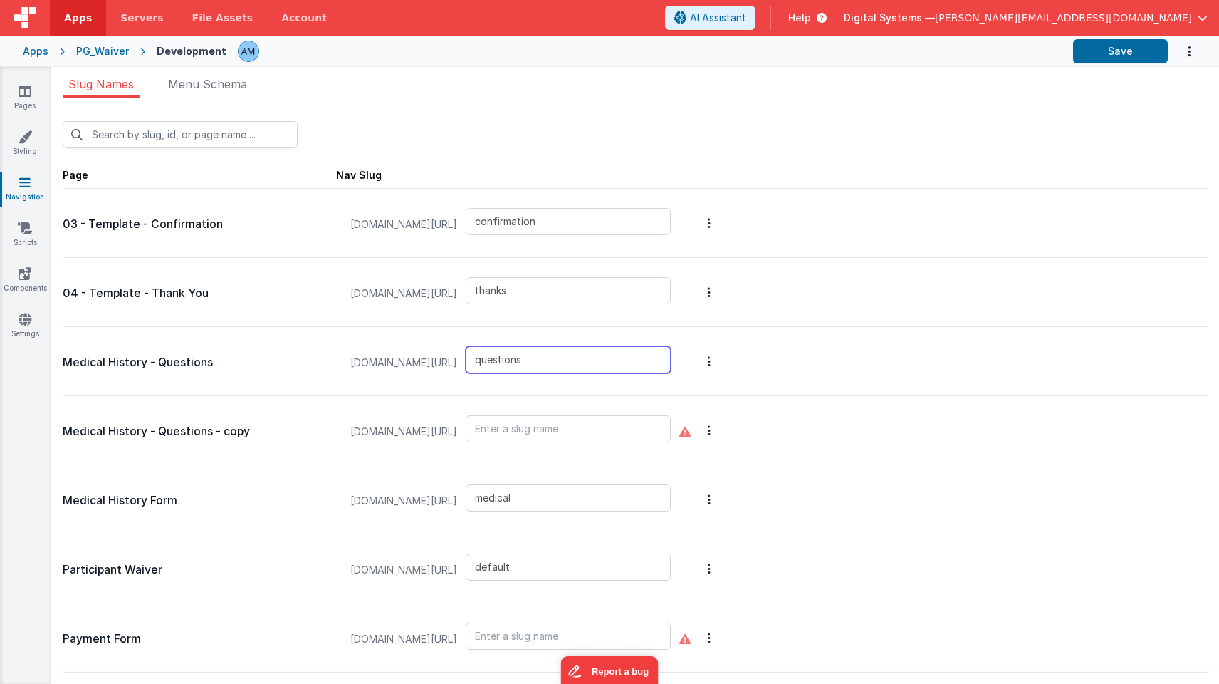
drag, startPoint x: 579, startPoint y: 354, endPoint x: 474, endPoint y: 334, distance: 106.6
click at [474, 334] on div "[DOMAIN_NAME][URL] questions" at bounding box center [530, 361] width 377 height 57
click at [531, 436] on input "text" at bounding box center [568, 428] width 205 height 27
paste input "questions"
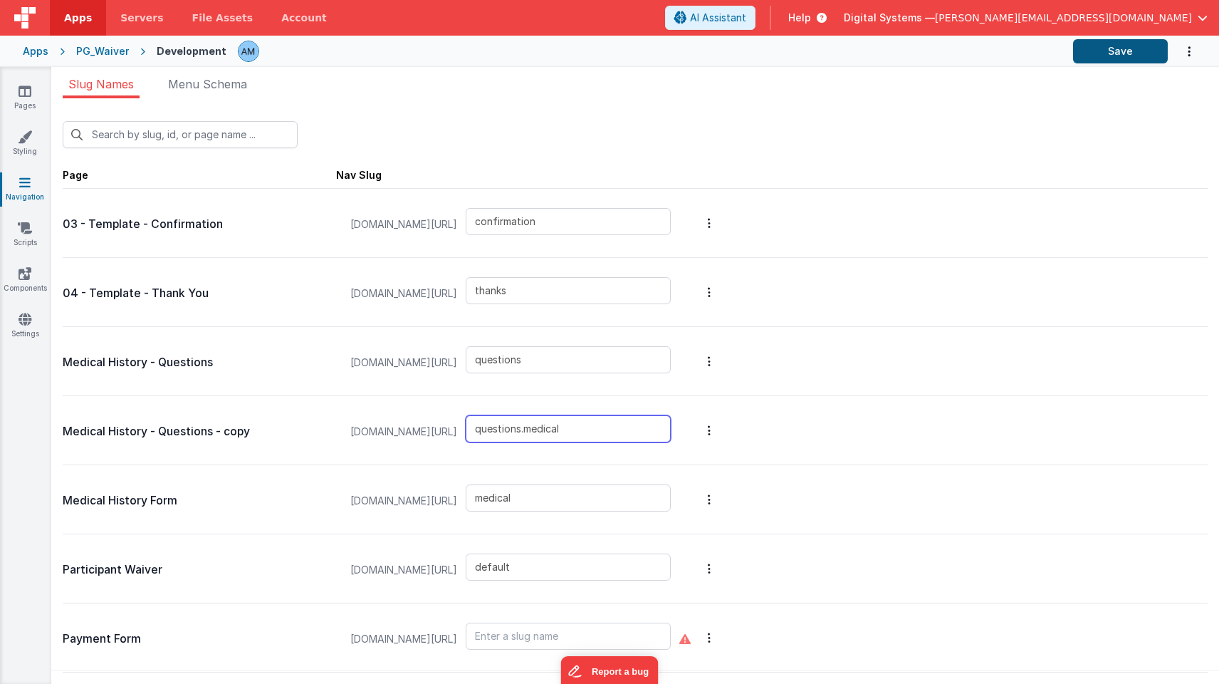
type input "questions.medical"
click at [1117, 48] on button "Save" at bounding box center [1120, 51] width 95 height 24
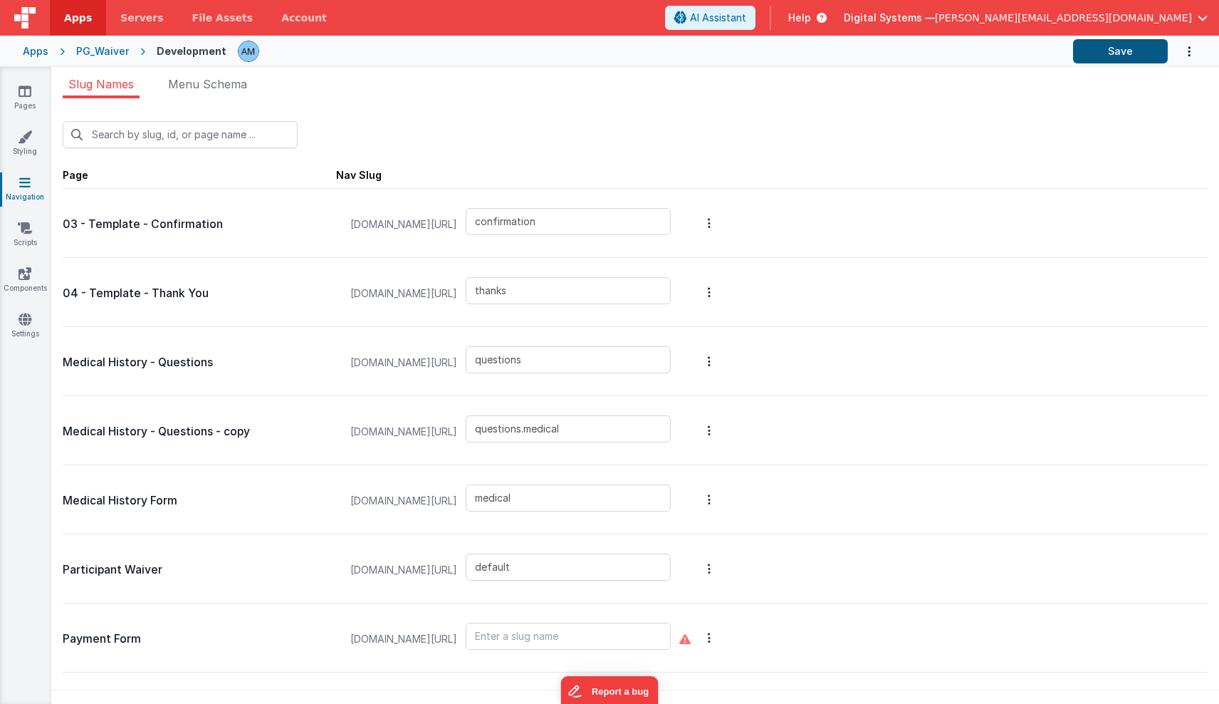
click at [1146, 48] on button "Save" at bounding box center [1120, 51] width 95 height 24
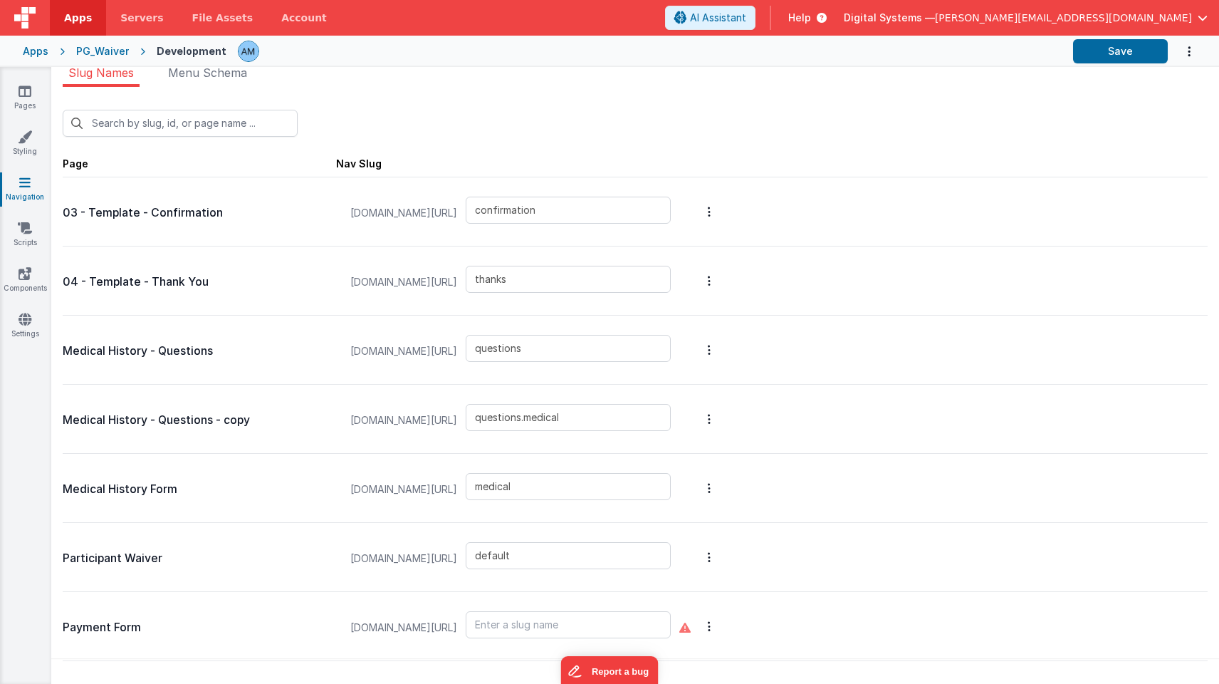
scroll to position [11, 0]
click at [142, 486] on p "Medical History Form" at bounding box center [199, 489] width 273 height 20
click at [31, 96] on link "Pages" at bounding box center [24, 98] width 51 height 28
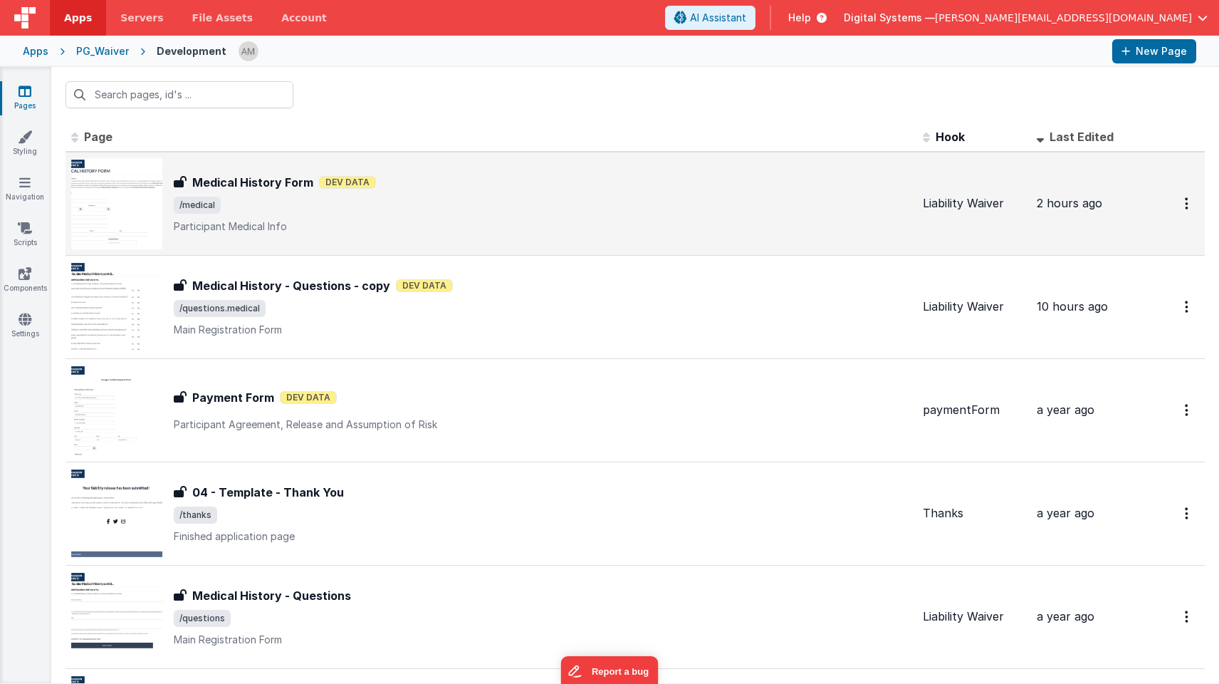
click at [290, 224] on p "Participant Medical Info" at bounding box center [543, 226] width 738 height 14
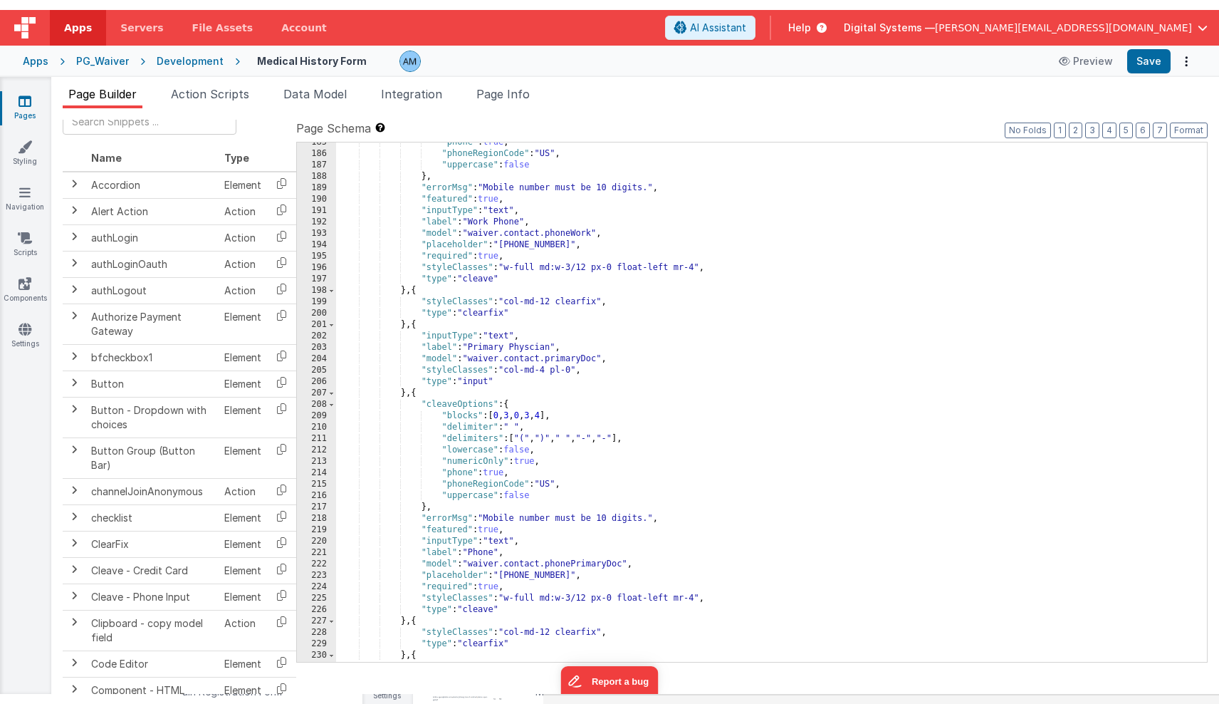
scroll to position [2212, 0]
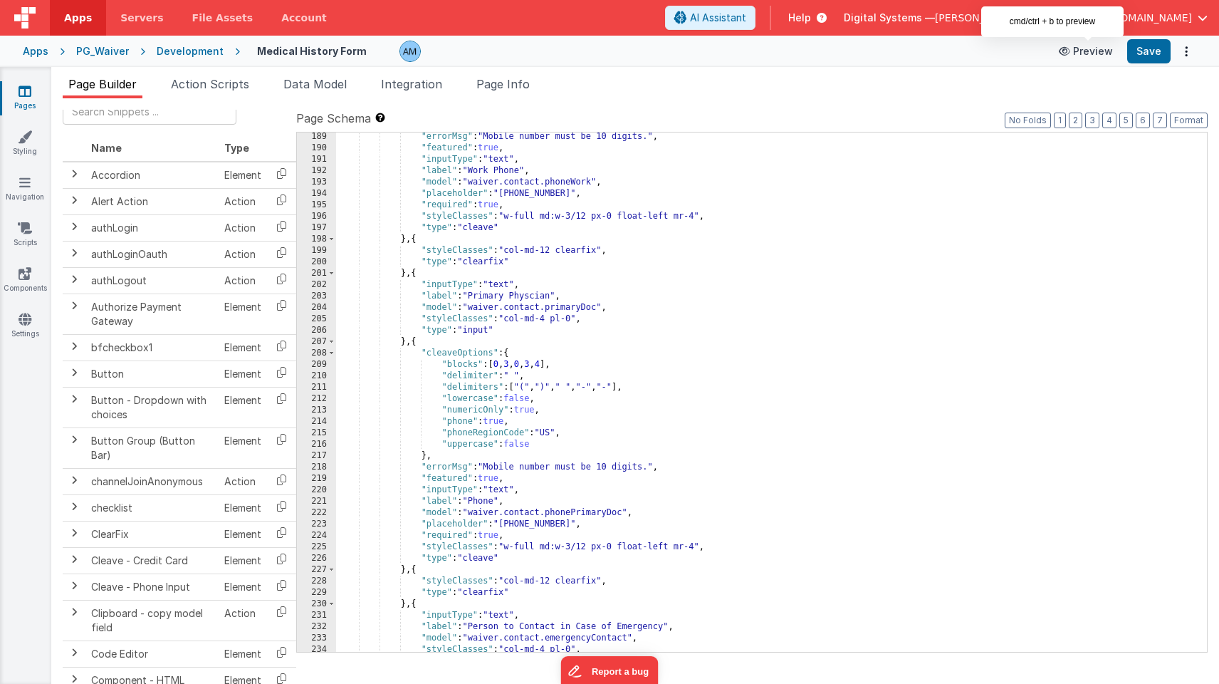
click at [1085, 56] on button "Preview" at bounding box center [1085, 51] width 71 height 23
click at [236, 87] on span "Action Scripts" at bounding box center [210, 84] width 78 height 14
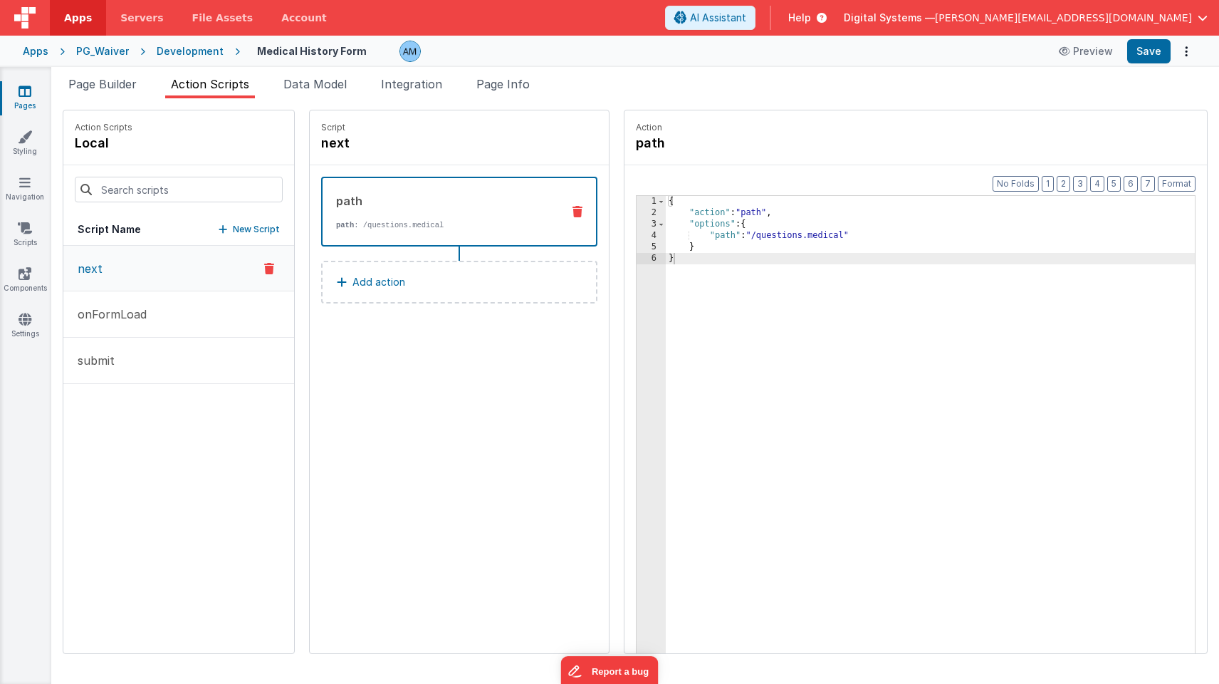
click at [130, 259] on button "next" at bounding box center [178, 269] width 231 height 46
click at [150, 353] on button "submit" at bounding box center [178, 361] width 231 height 46
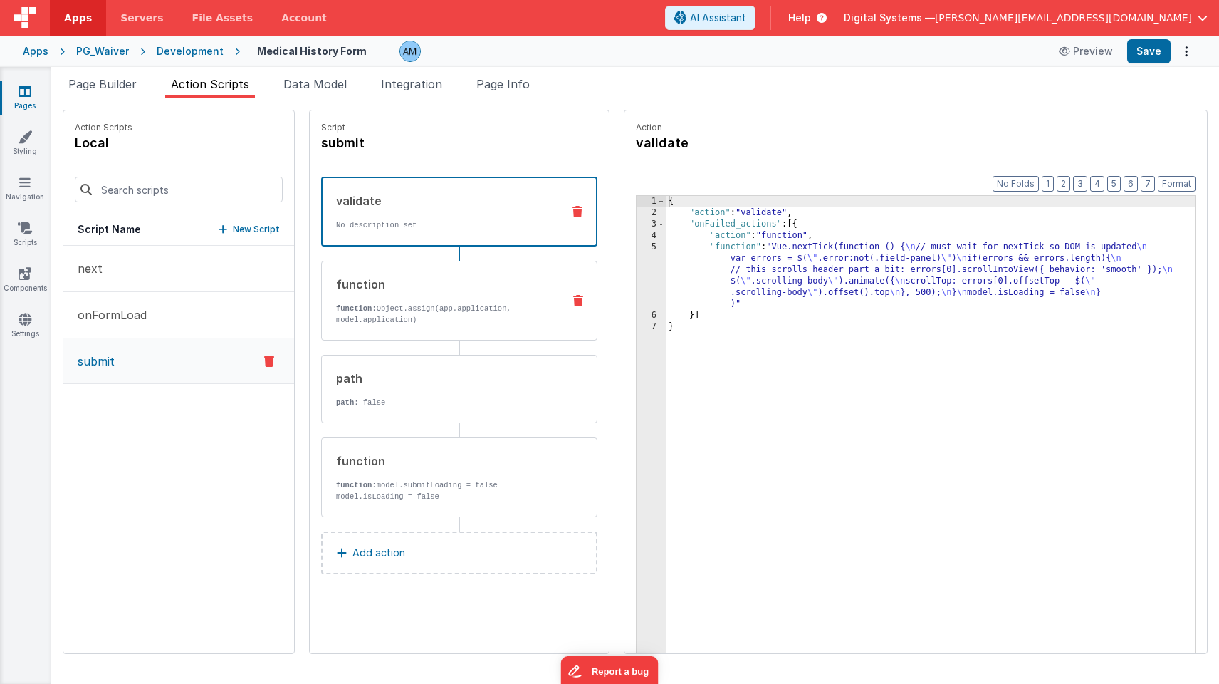
click at [447, 286] on div "function" at bounding box center [443, 284] width 215 height 17
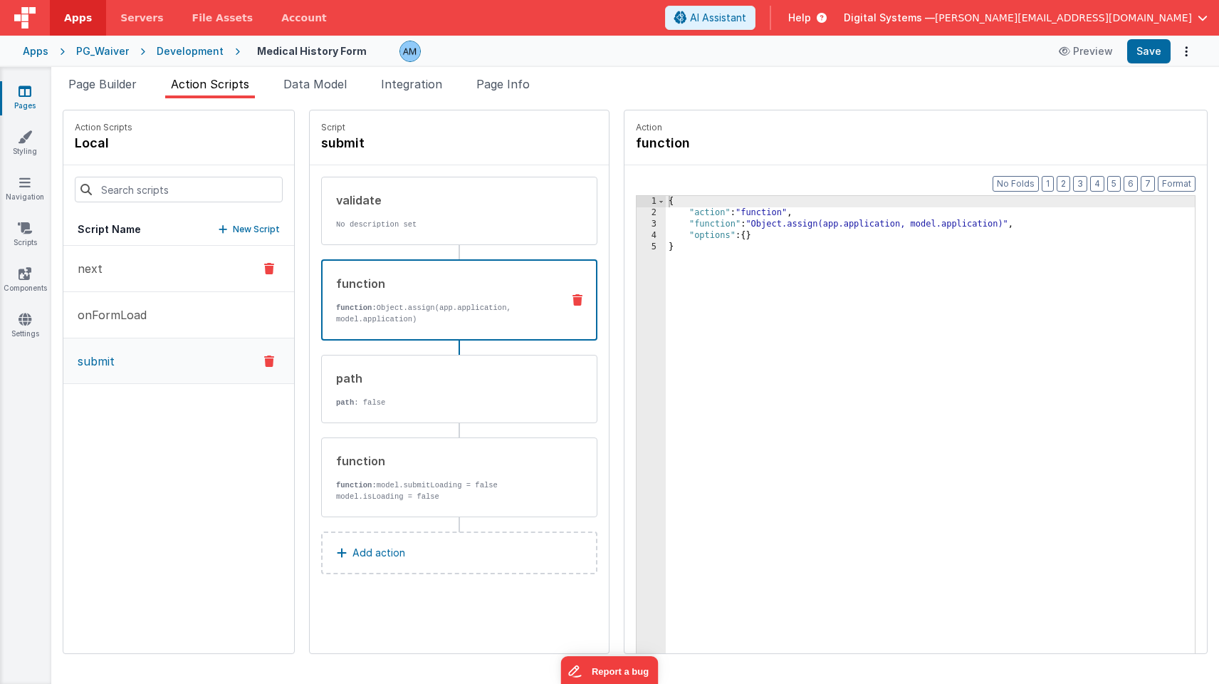
click at [252, 269] on div at bounding box center [269, 268] width 38 height 17
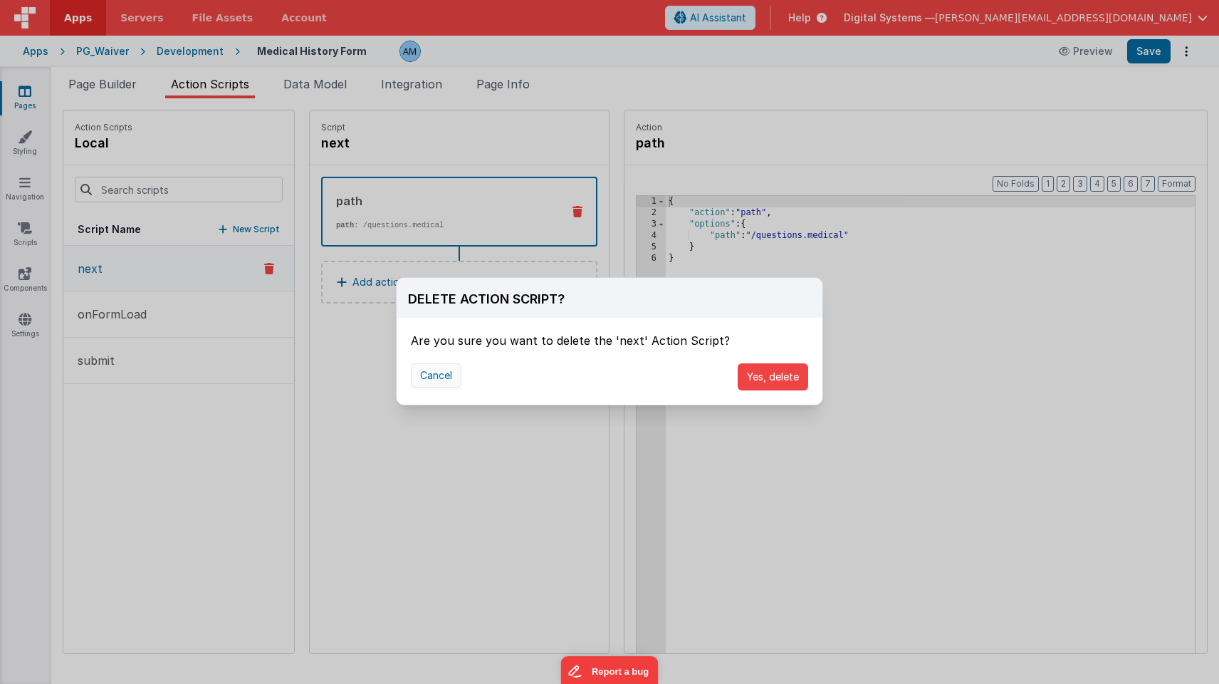
click at [425, 370] on button "Cancel" at bounding box center [436, 375] width 51 height 24
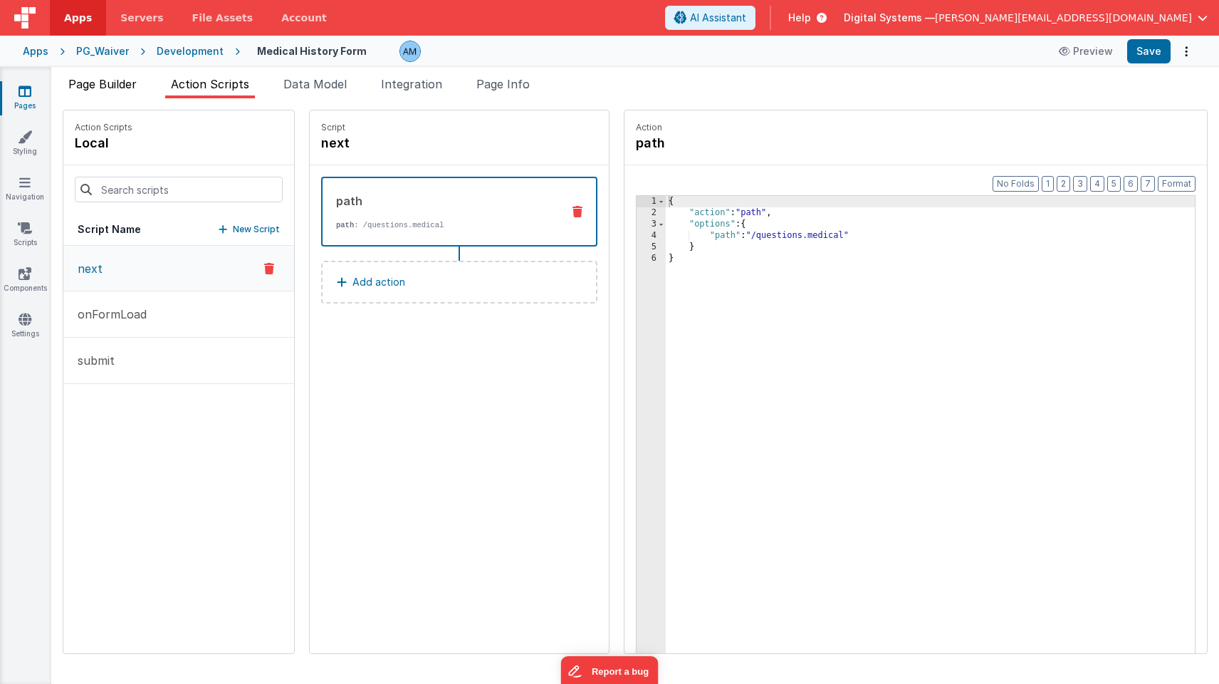
click at [135, 86] on span "Page Builder" at bounding box center [102, 84] width 68 height 14
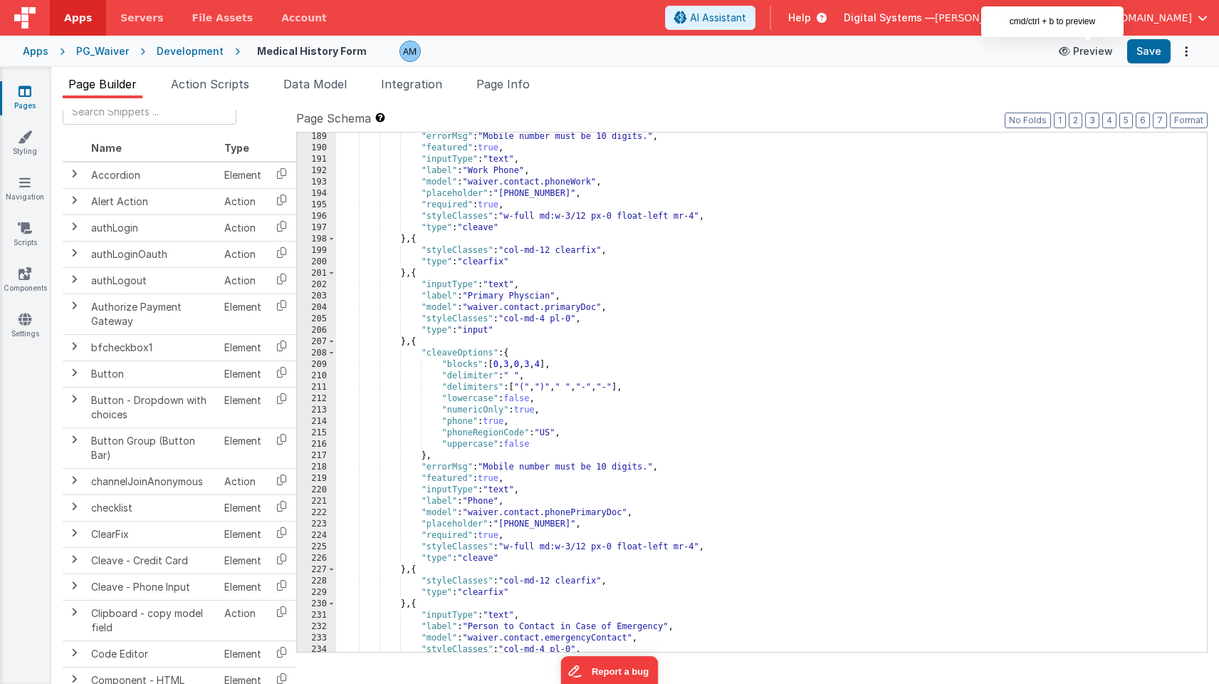
click at [1087, 53] on button "Preview" at bounding box center [1085, 51] width 71 height 23
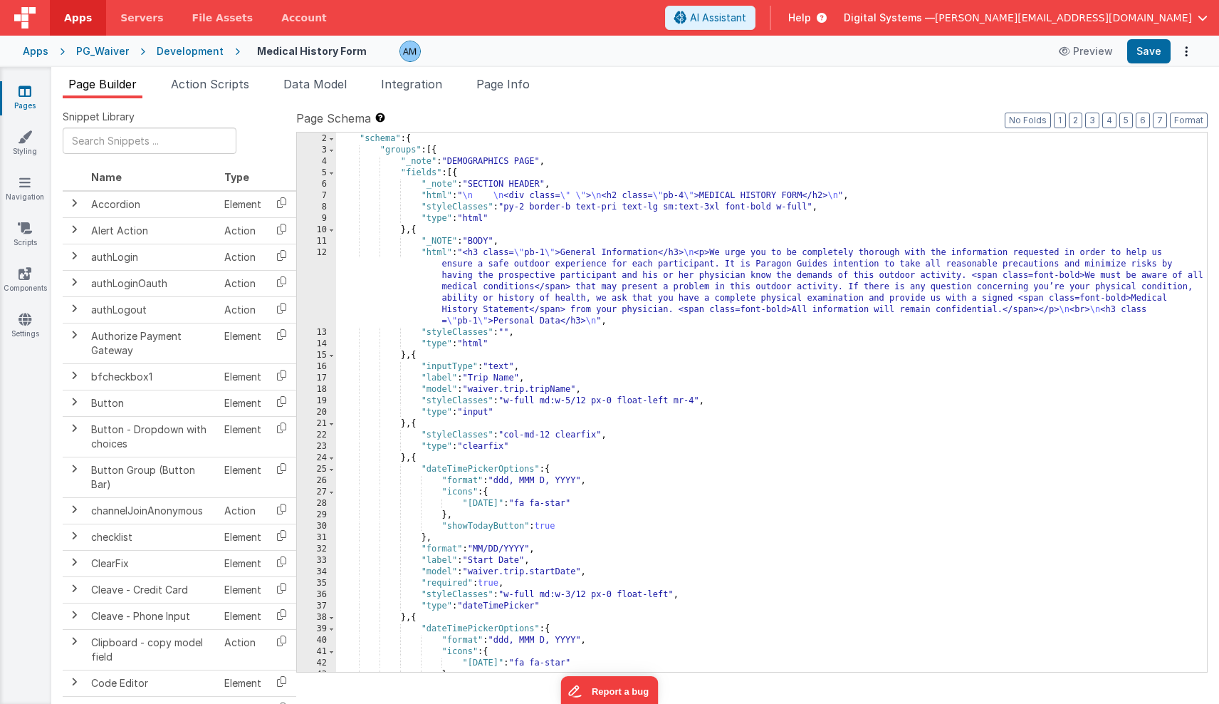
scroll to position [24, 0]
